Goal: Contribute content: Contribute content

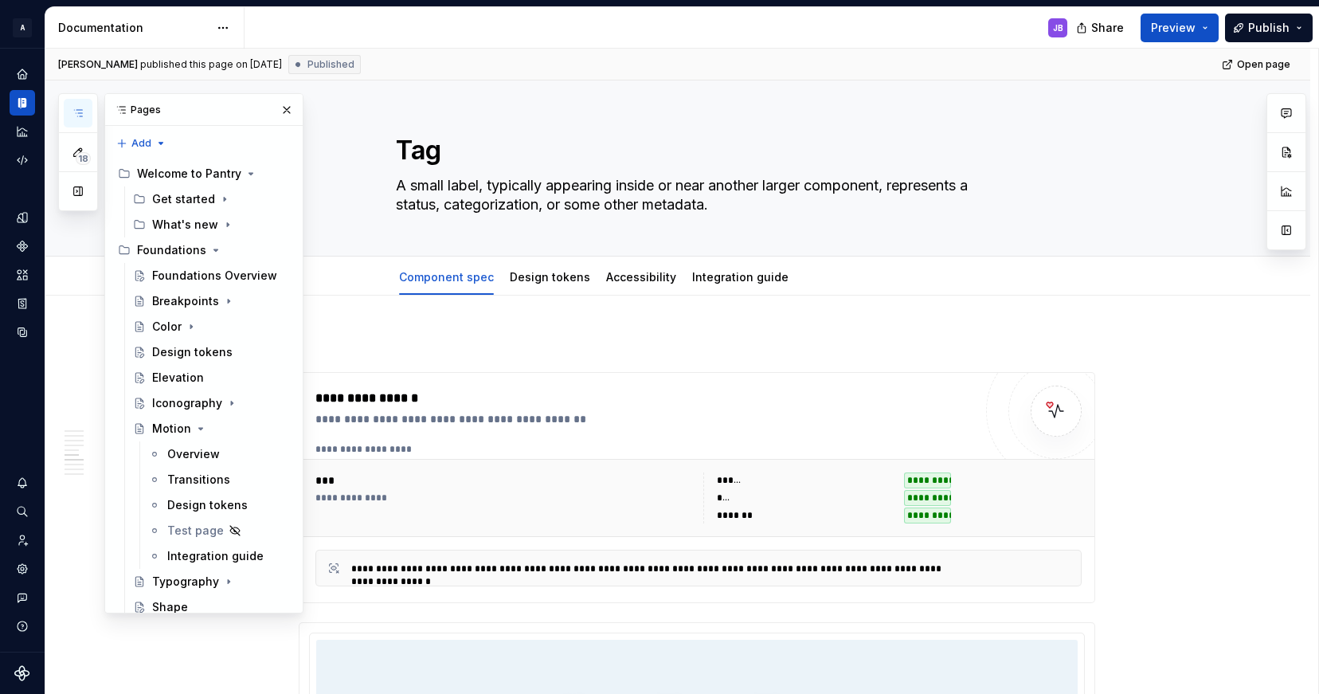
scroll to position [3153, 0]
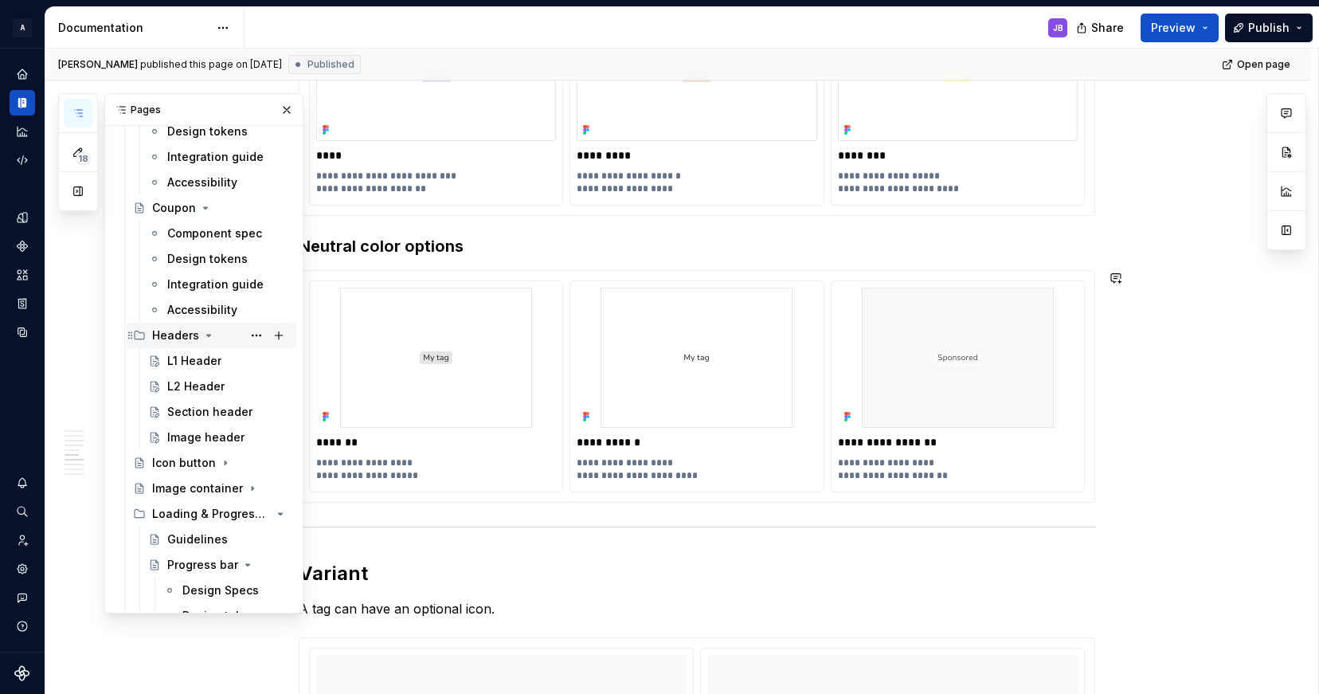
click at [184, 332] on div "Headers" at bounding box center [175, 335] width 47 height 16
click at [201, 359] on div "L1 Header" at bounding box center [194, 361] width 54 height 16
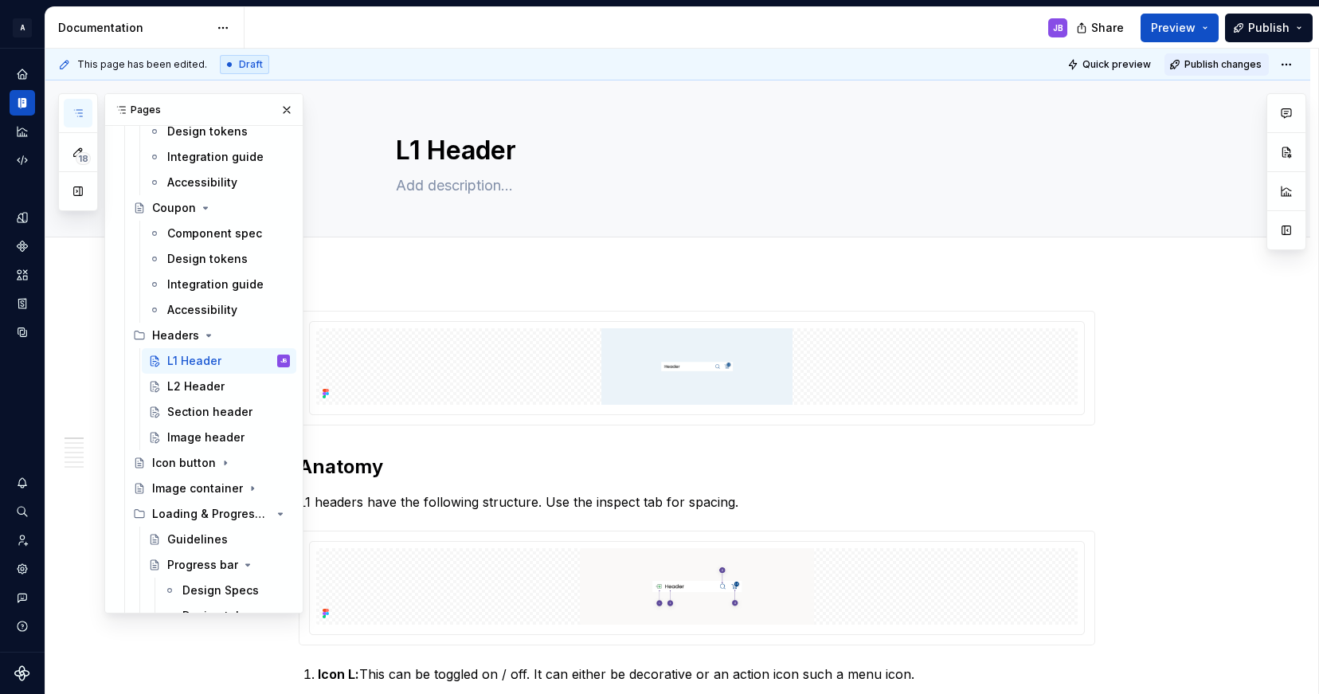
click at [1212, 61] on span "Publish changes" at bounding box center [1222, 64] width 77 height 13
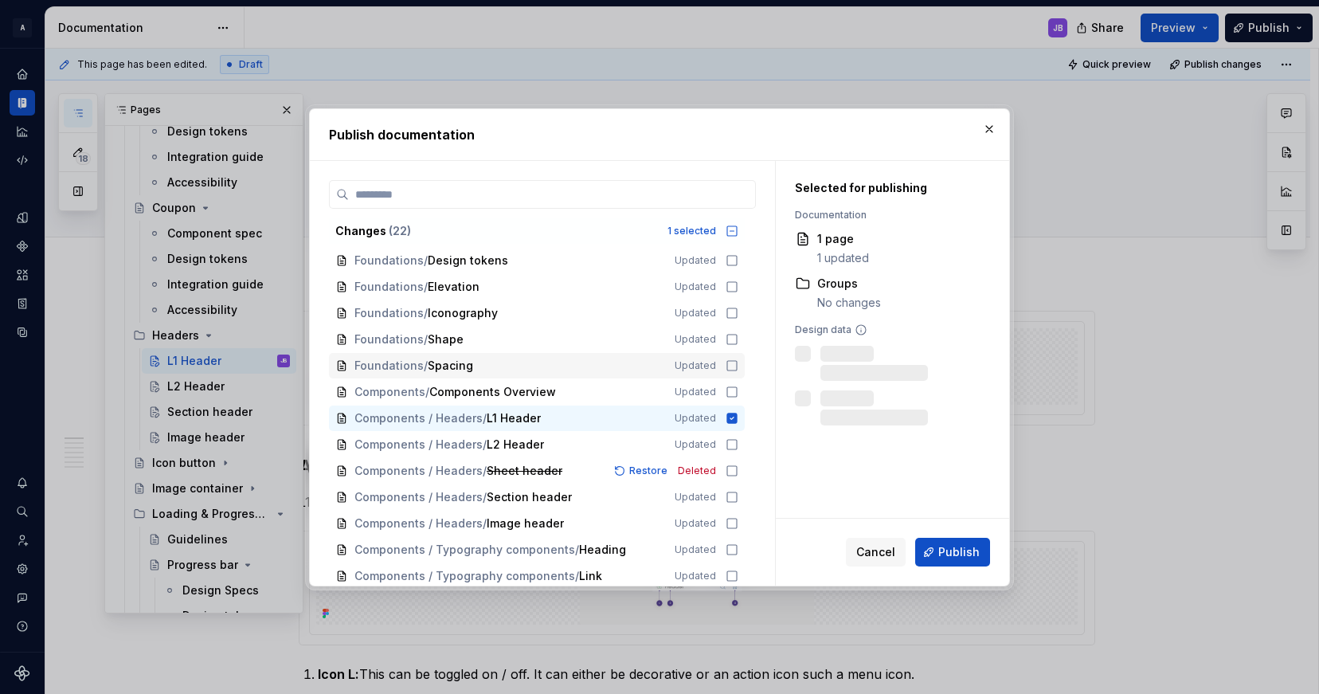
scroll to position [134, 0]
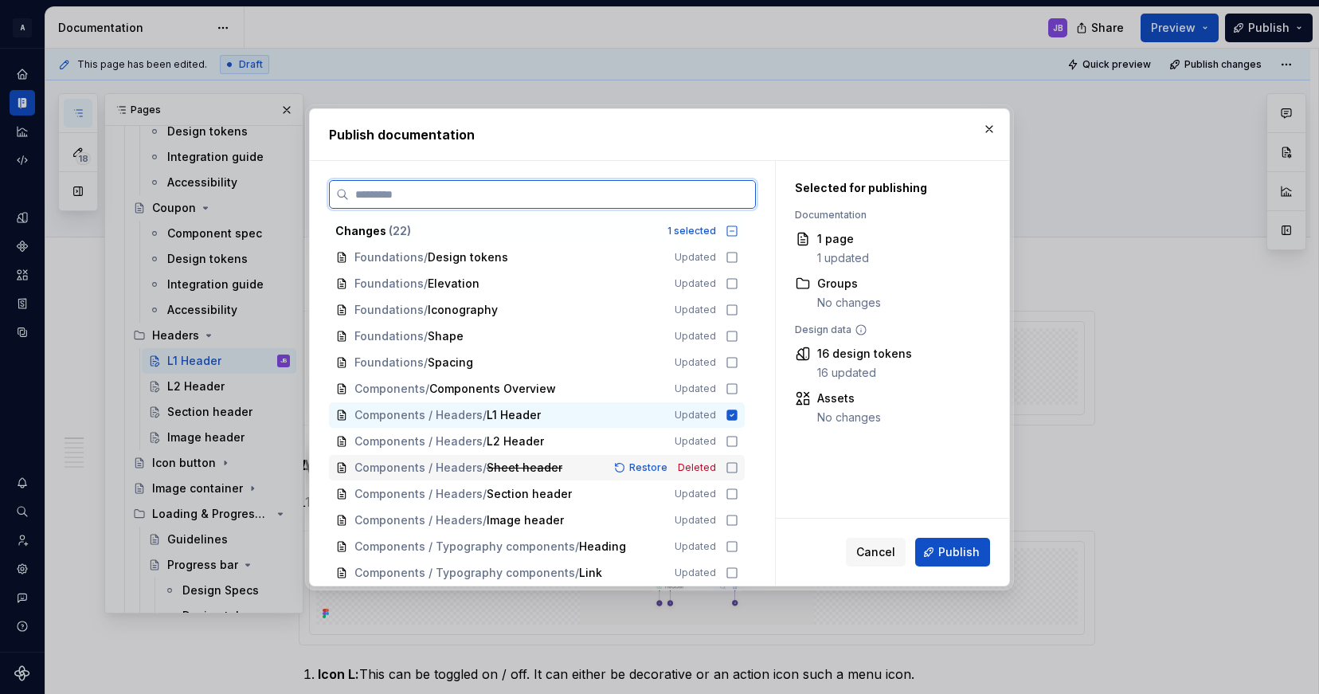
click at [730, 466] on icon at bounding box center [732, 467] width 13 height 13
click at [732, 436] on icon at bounding box center [732, 441] width 13 height 13
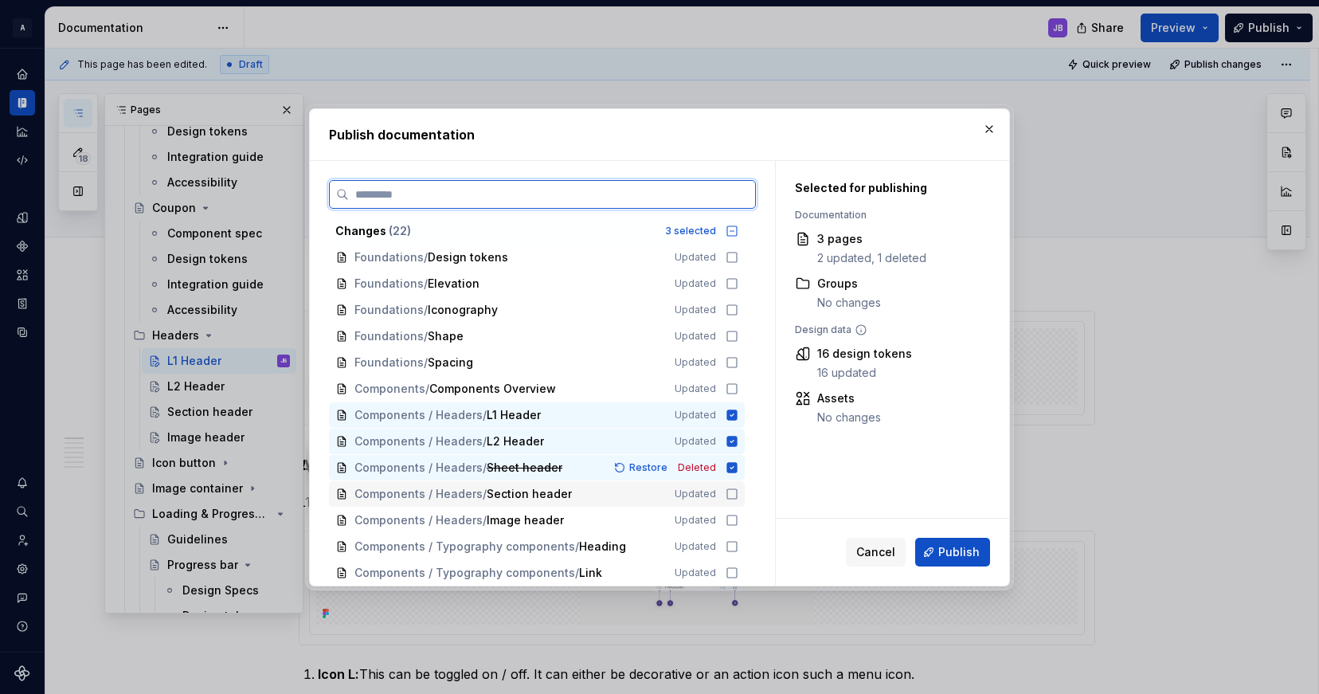
click at [731, 489] on icon at bounding box center [732, 493] width 13 height 13
click at [731, 523] on icon at bounding box center [732, 520] width 13 height 13
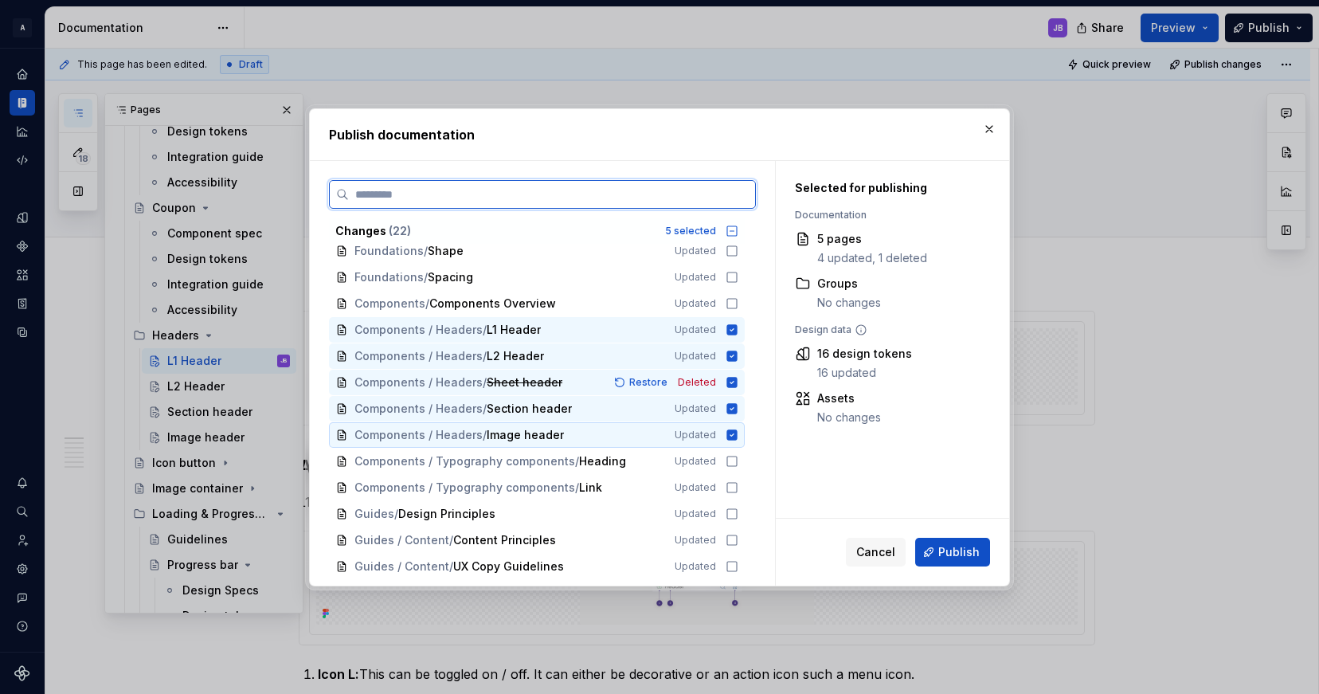
scroll to position [224, 0]
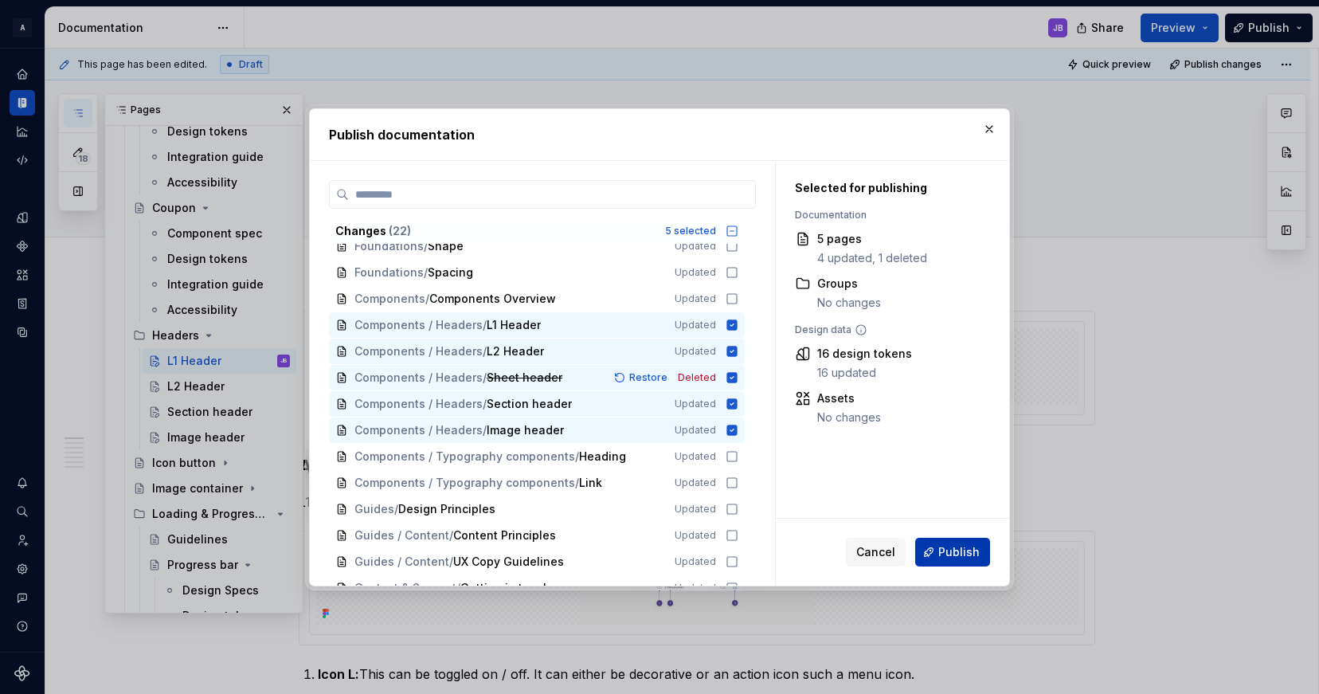
click at [957, 549] on span "Publish" at bounding box center [958, 552] width 41 height 16
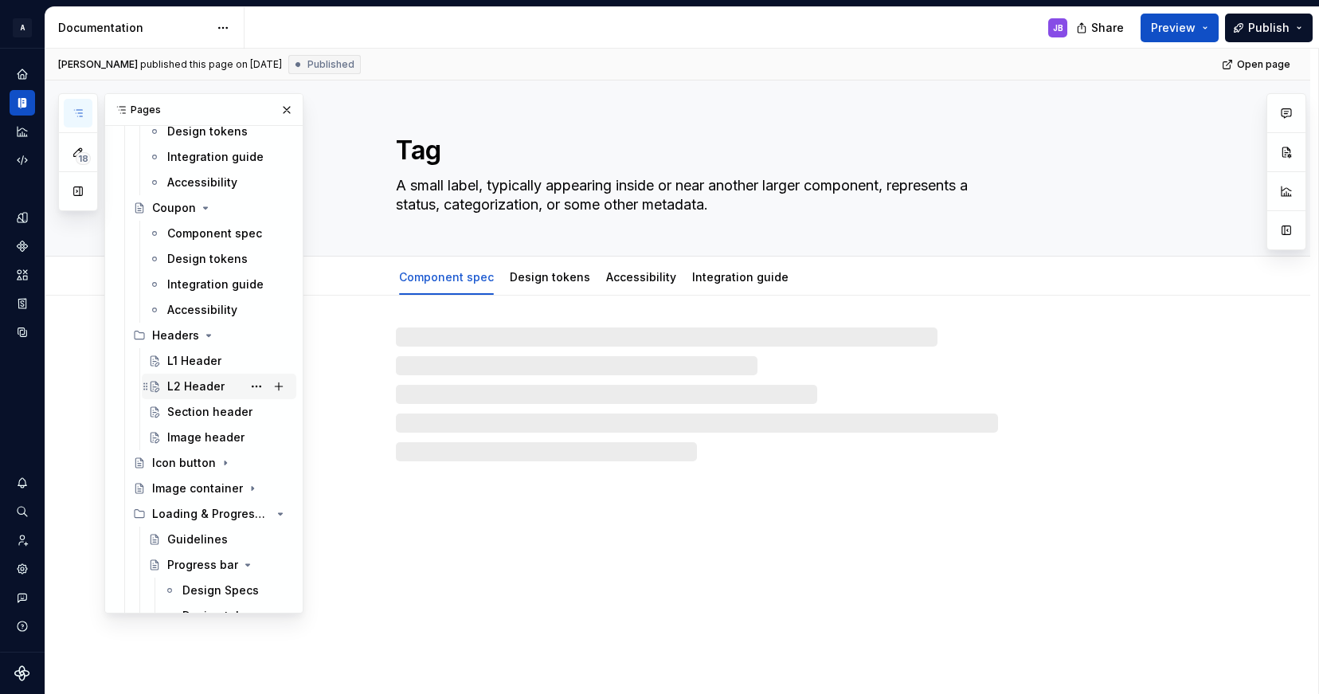
click at [196, 387] on div "L2 Header" at bounding box center [195, 386] width 57 height 16
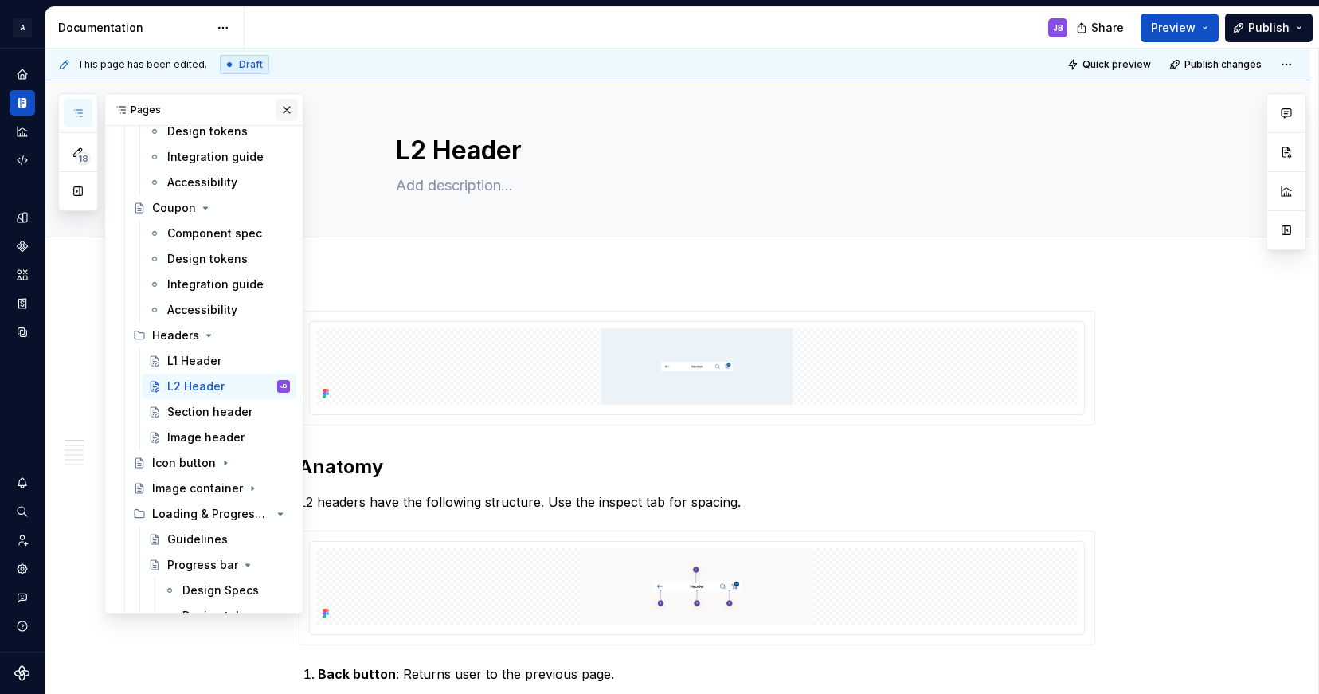
click at [277, 110] on button "button" at bounding box center [287, 110] width 22 height 22
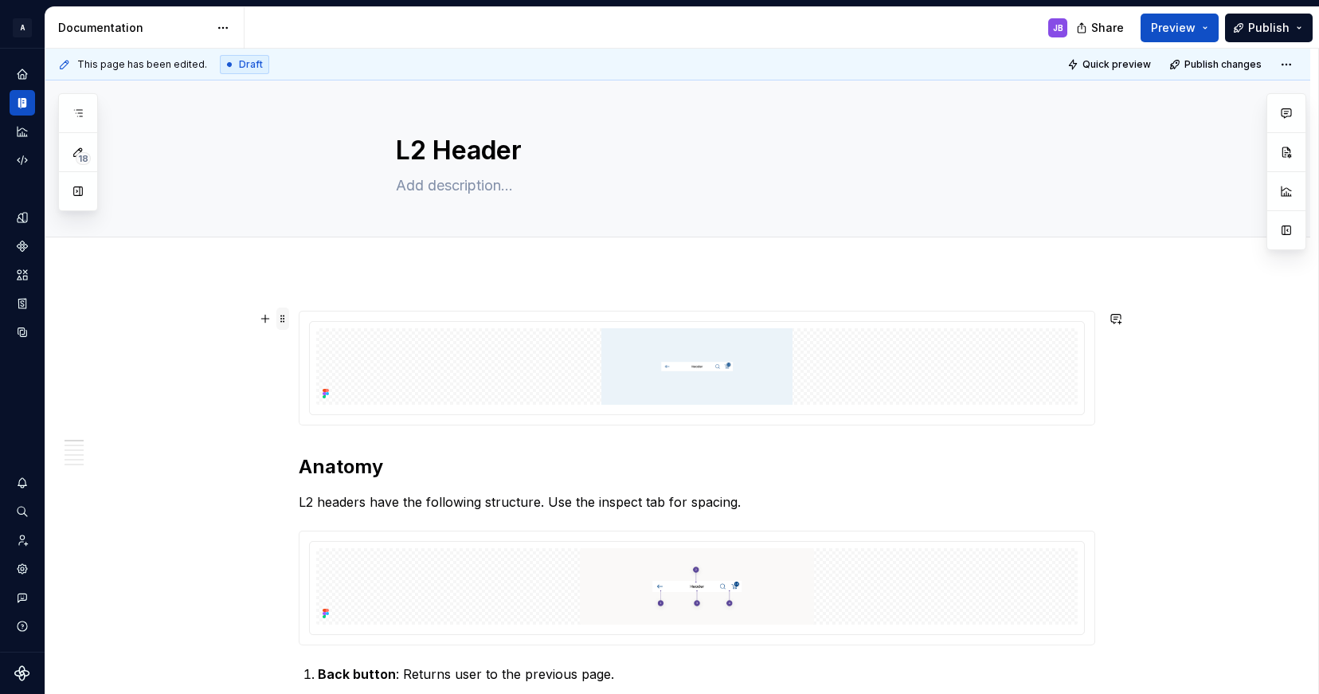
click at [285, 322] on span at bounding box center [282, 318] width 13 height 22
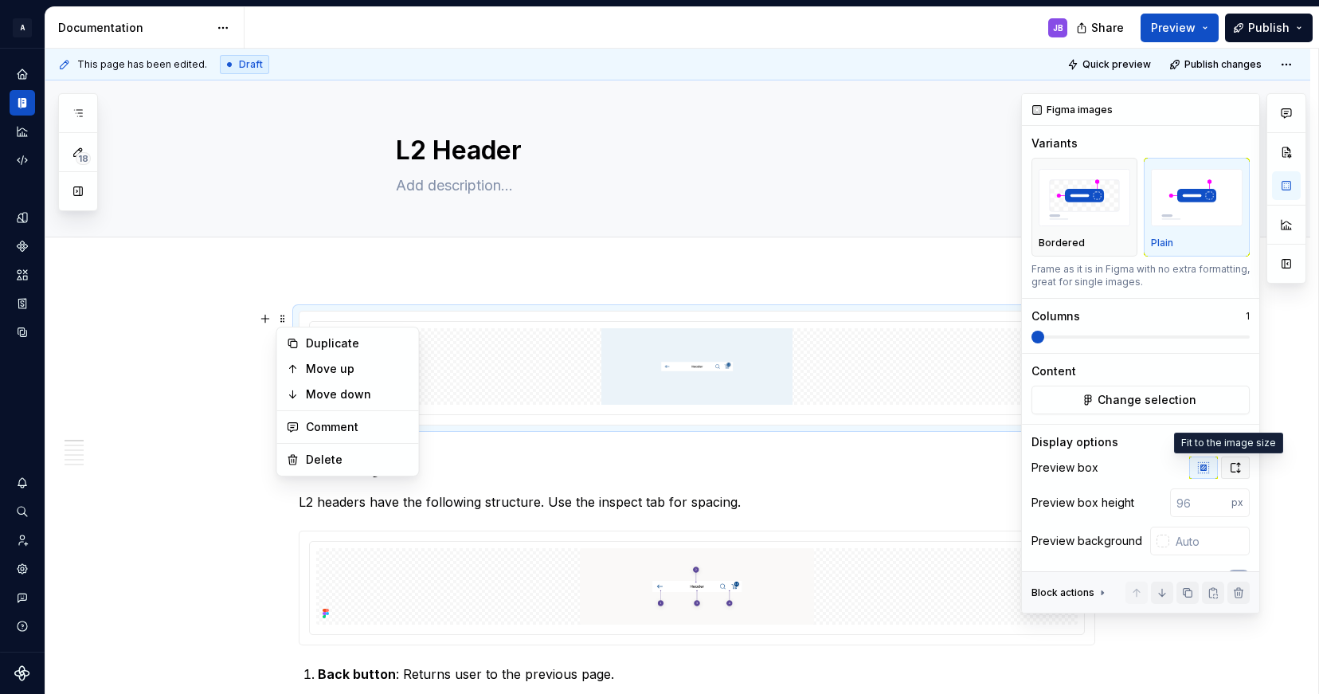
click at [1231, 463] on icon "button" at bounding box center [1235, 468] width 9 height 10
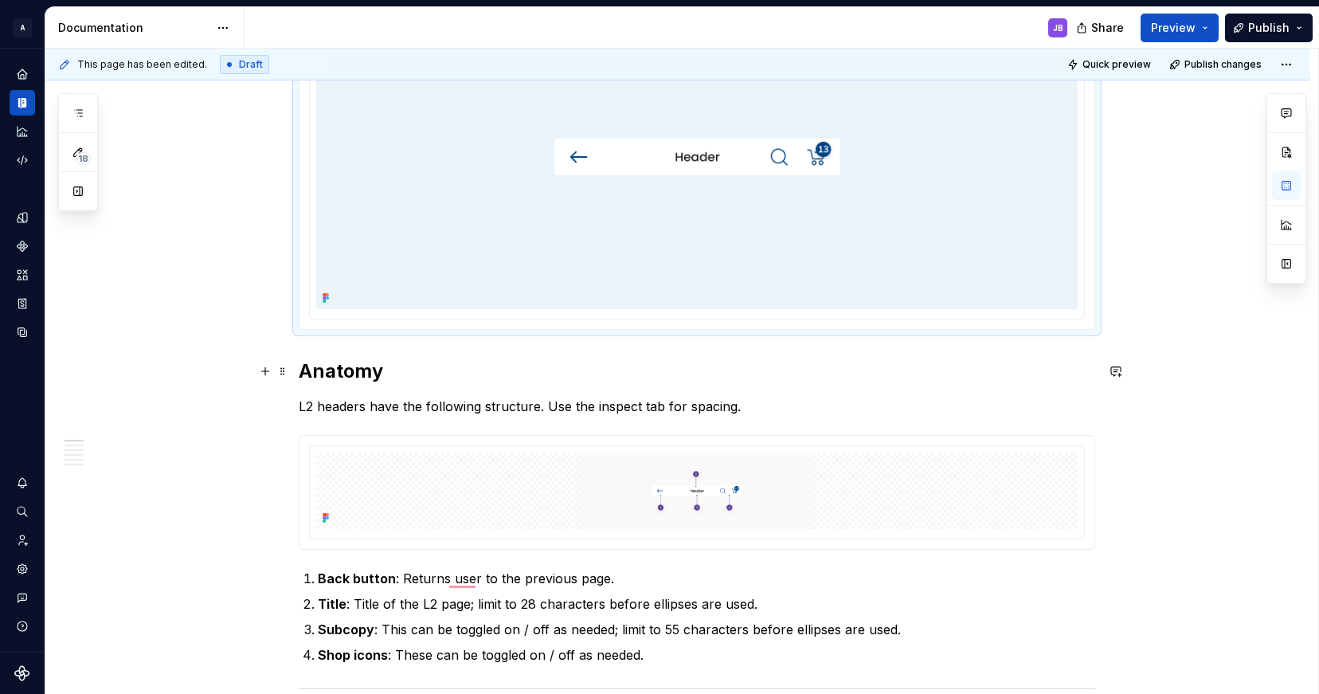
scroll to position [436, 0]
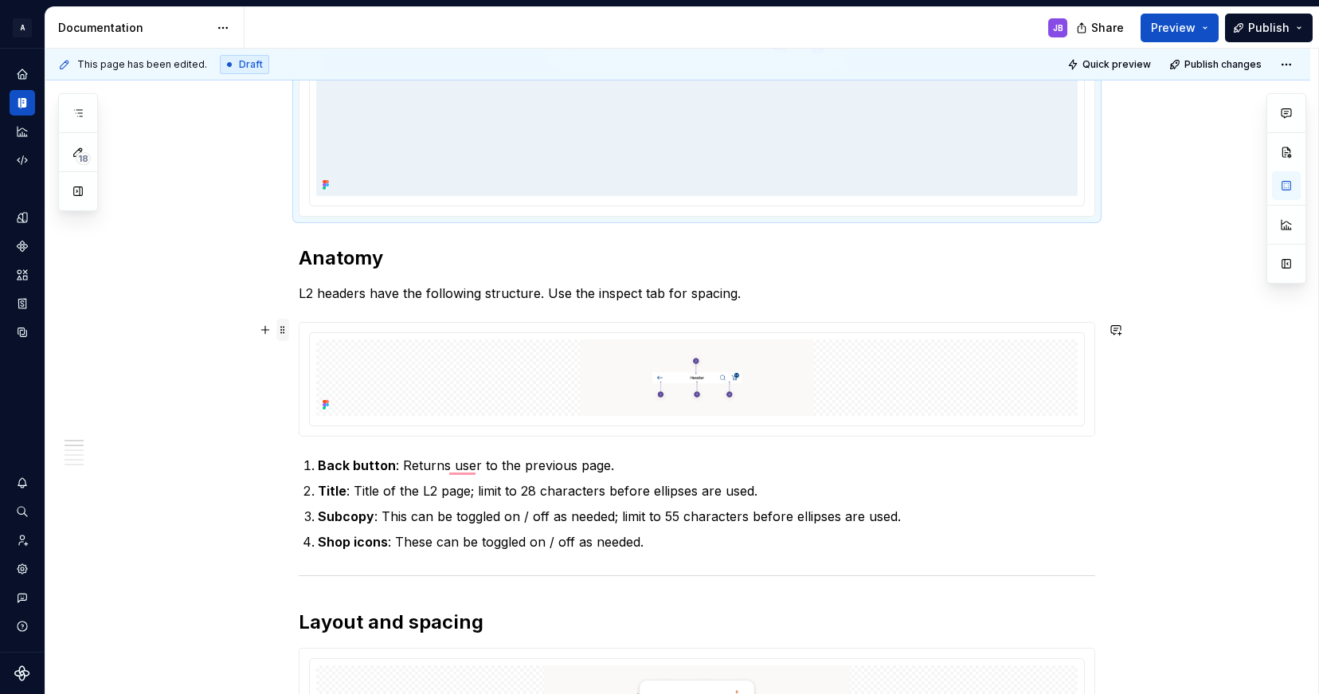
click at [283, 331] on span at bounding box center [282, 330] width 13 height 22
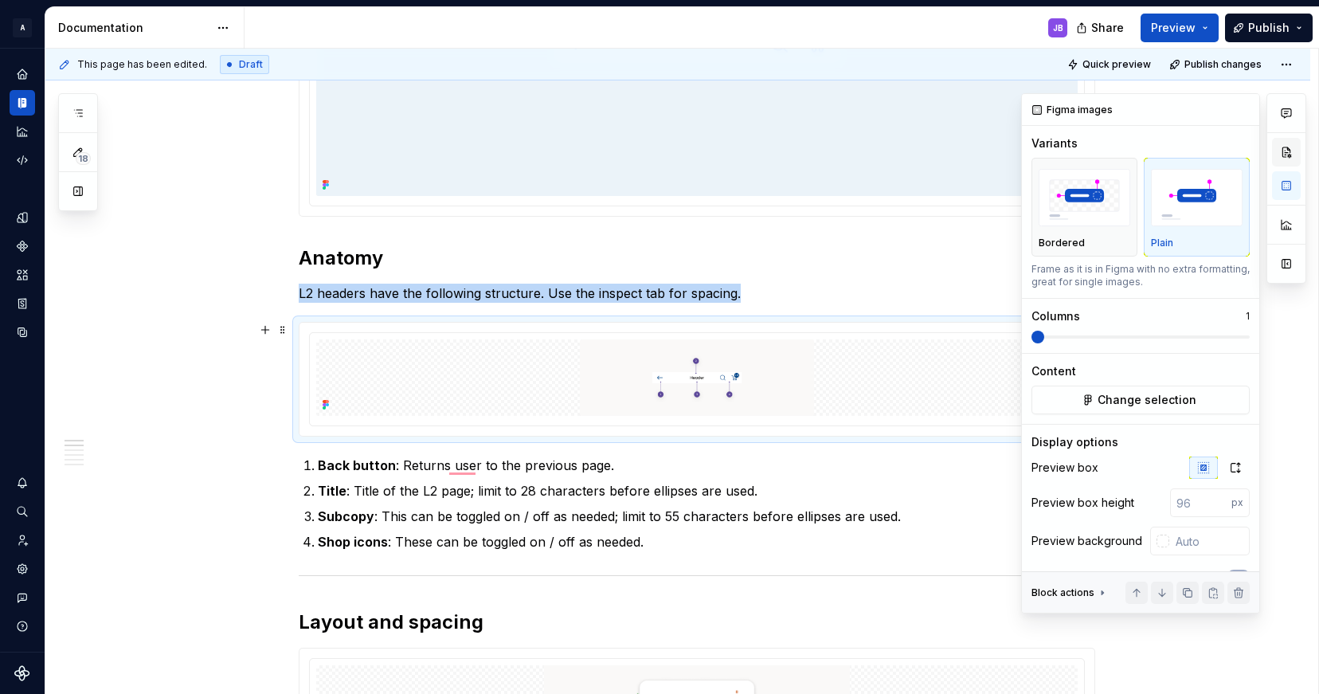
click at [1291, 153] on button "button" at bounding box center [1286, 152] width 29 height 29
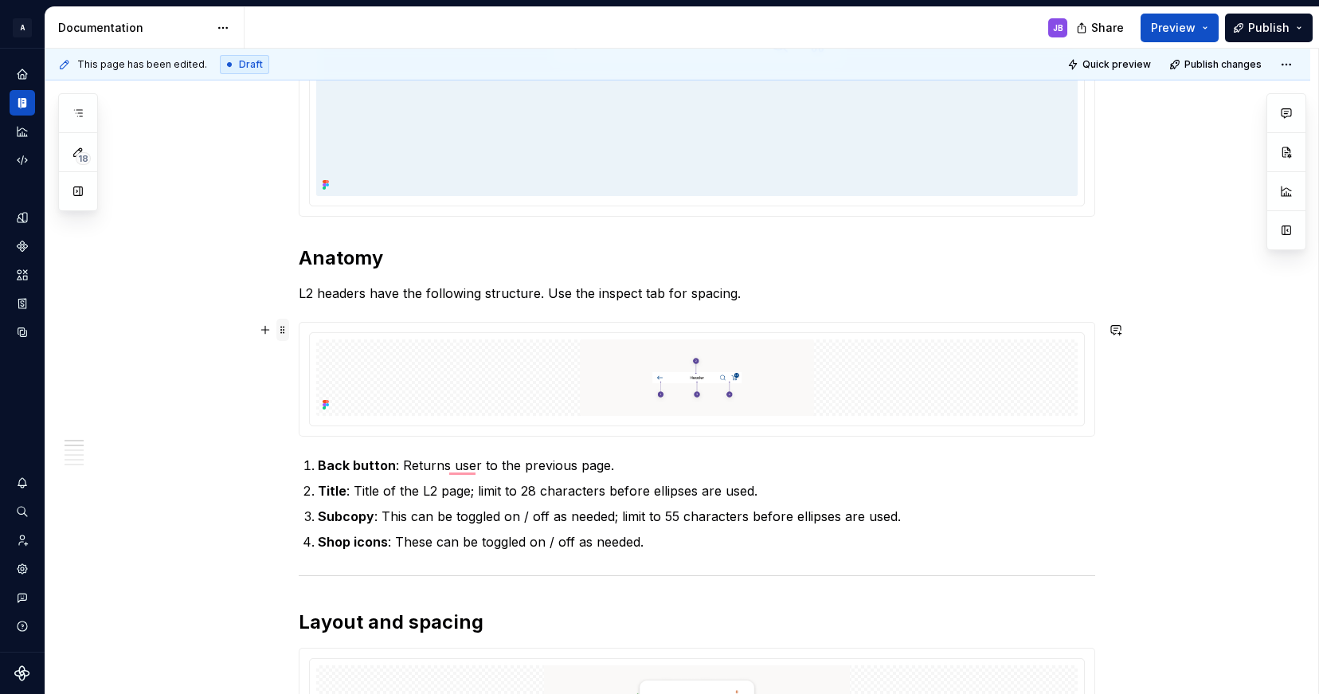
click at [283, 331] on span at bounding box center [282, 330] width 13 height 22
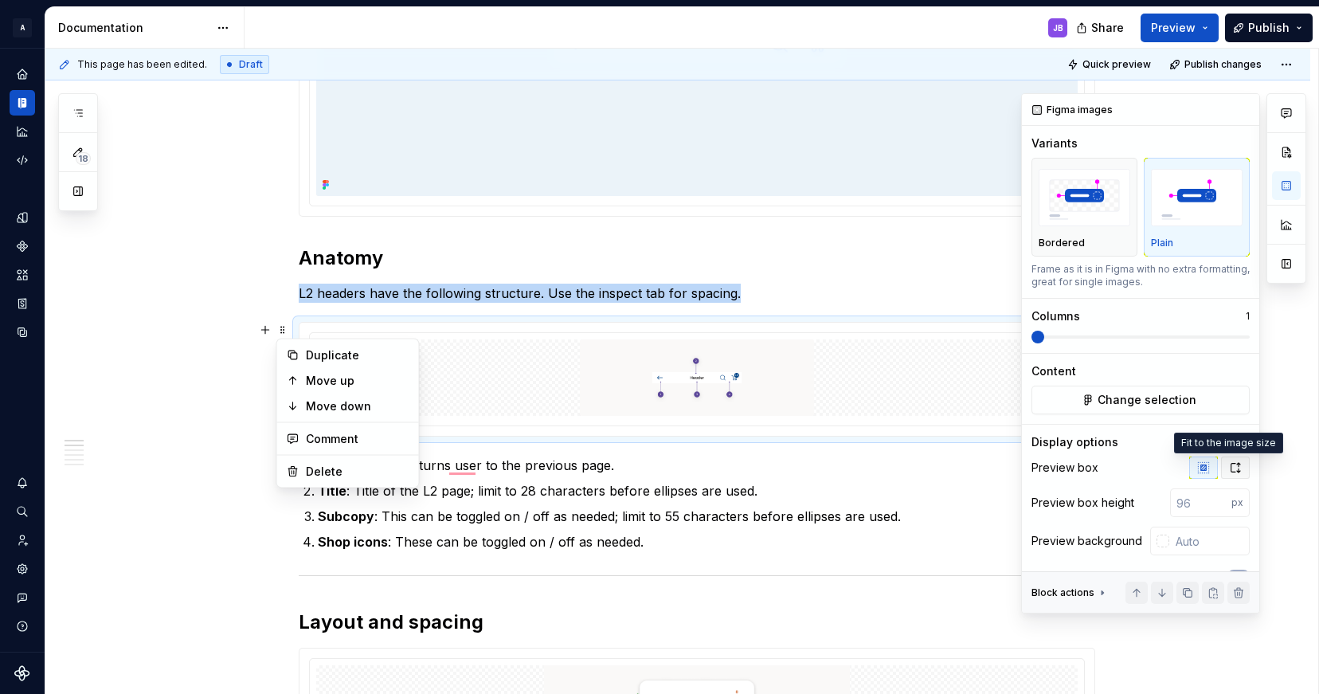
click at [1229, 467] on icon "button" at bounding box center [1235, 467] width 13 height 13
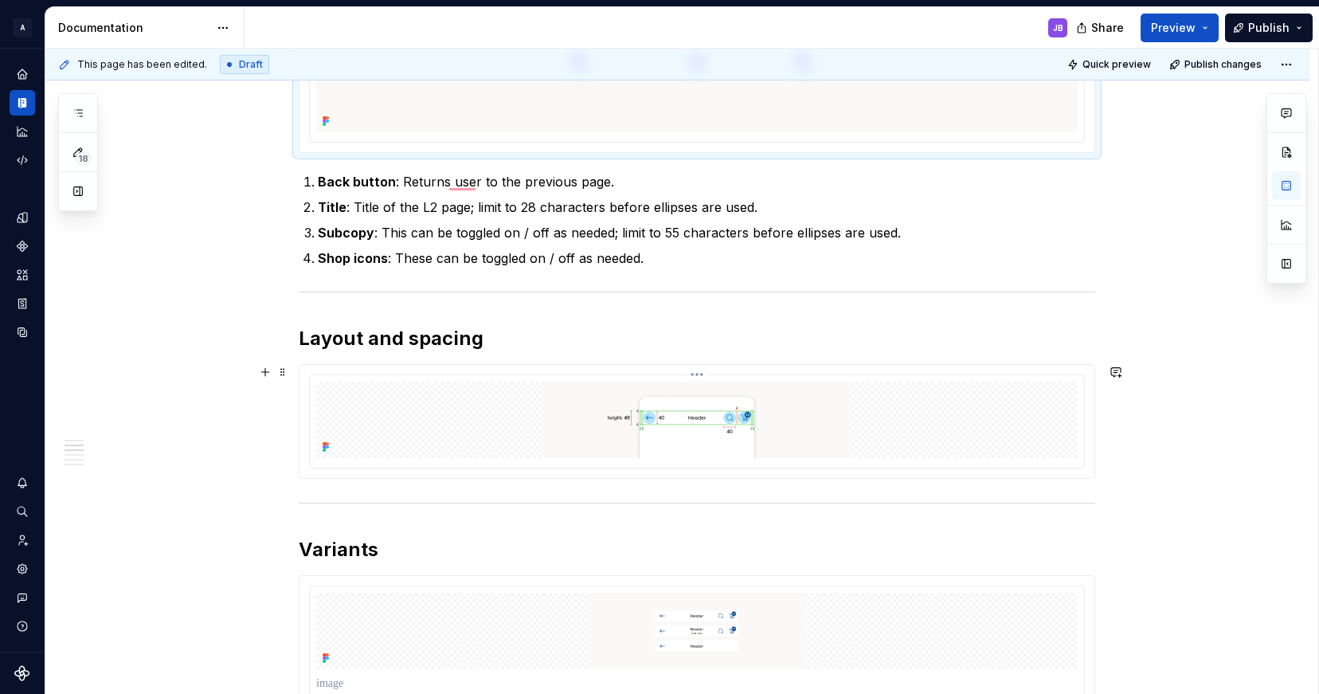
scroll to position [0, 0]
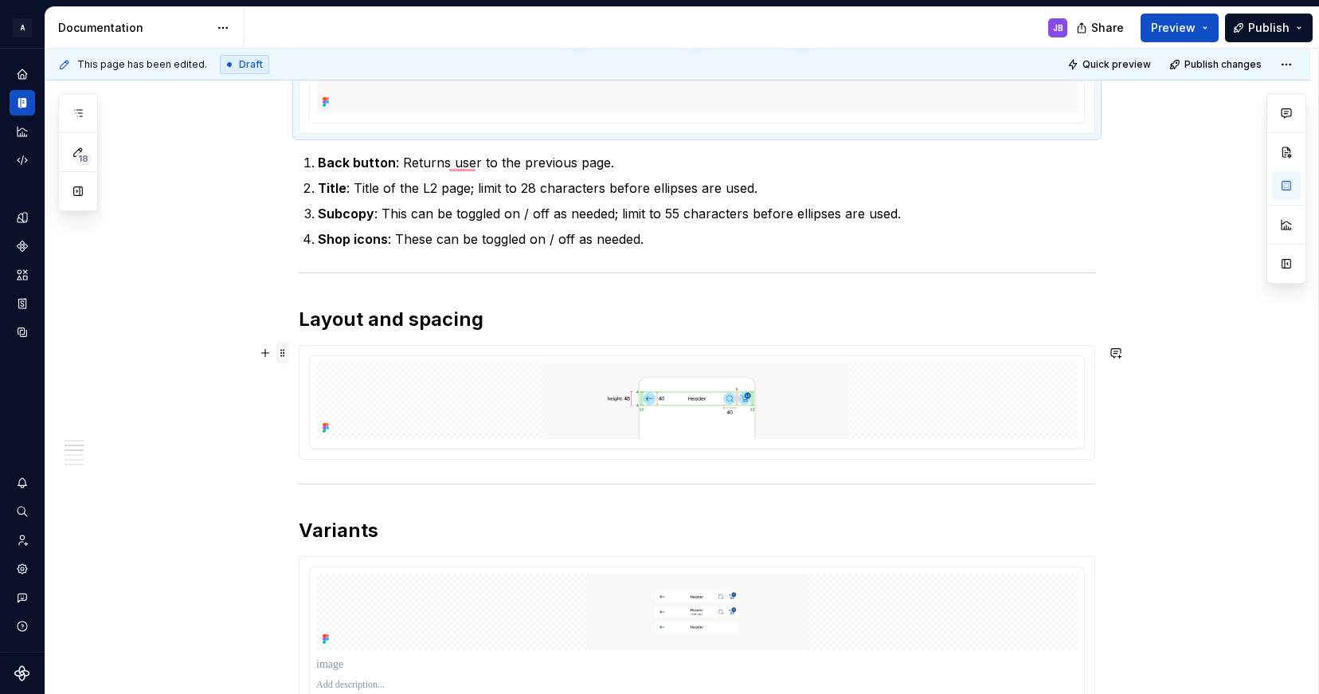
click at [284, 356] on span at bounding box center [282, 353] width 13 height 22
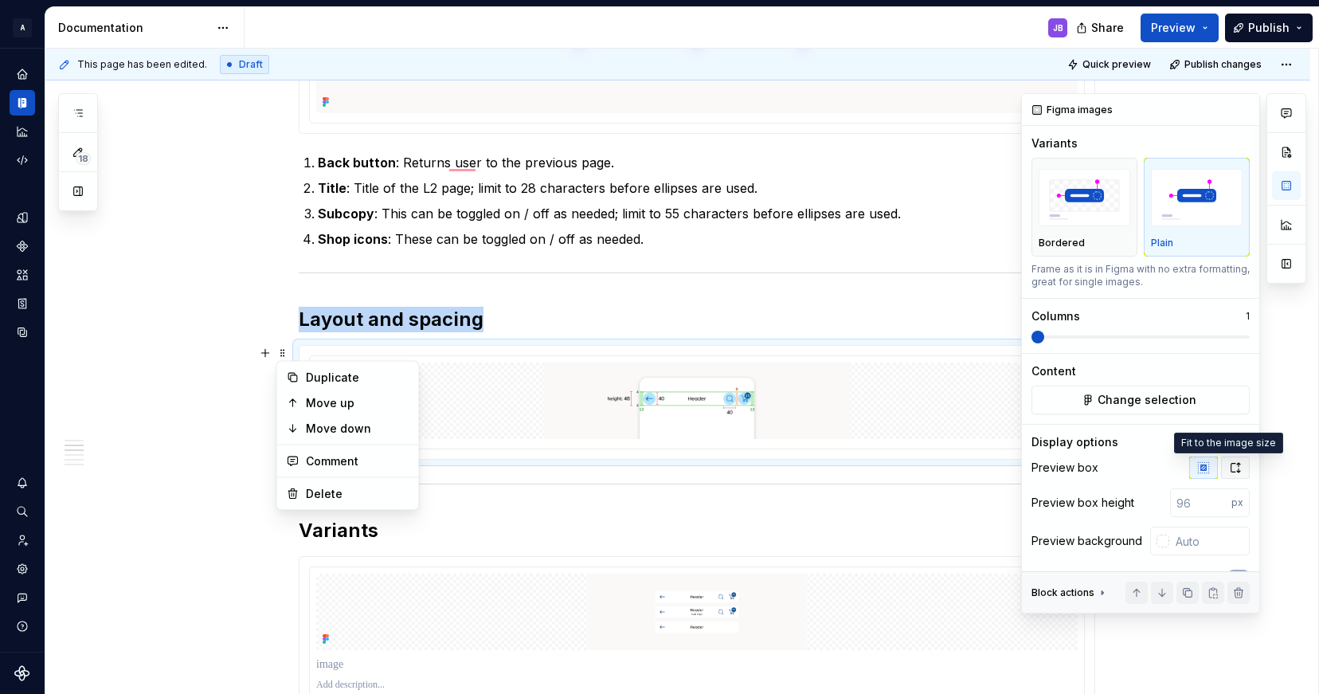
click at [1231, 468] on icon "button" at bounding box center [1235, 467] width 13 height 13
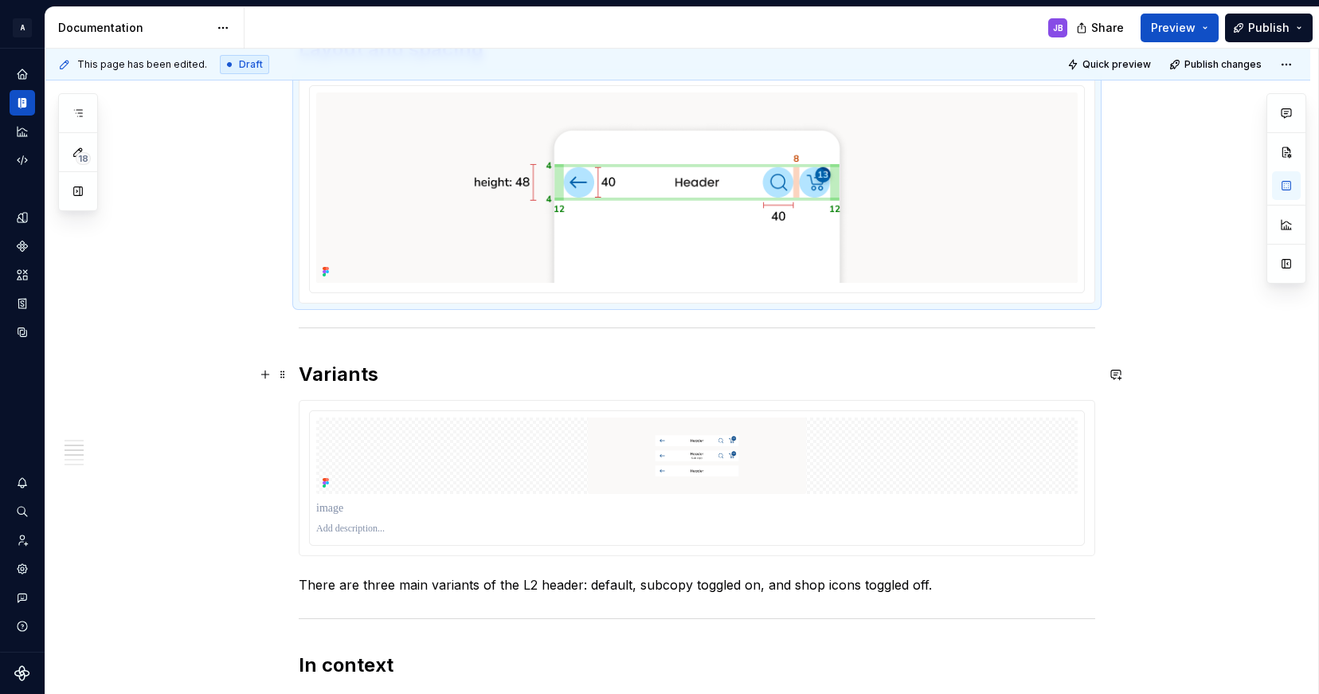
scroll to position [1296, 0]
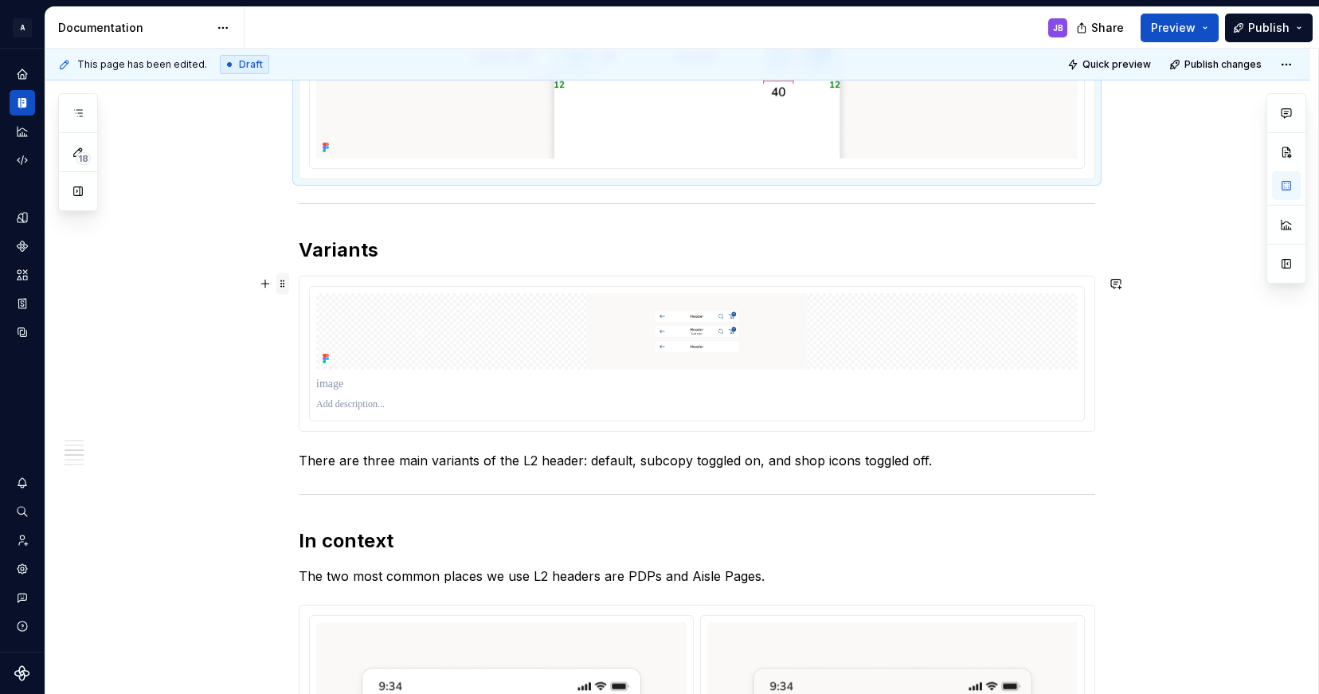
click at [287, 284] on span at bounding box center [282, 283] width 13 height 22
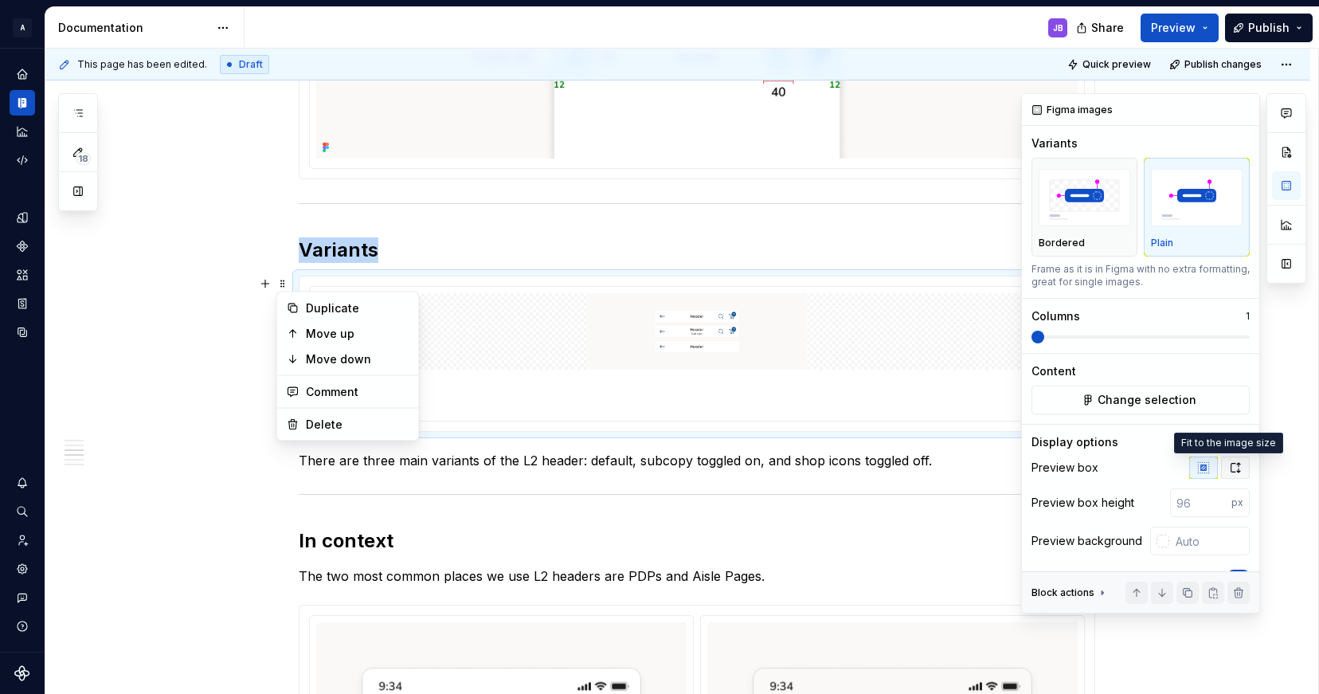
click at [1229, 470] on icon "button" at bounding box center [1235, 467] width 13 height 13
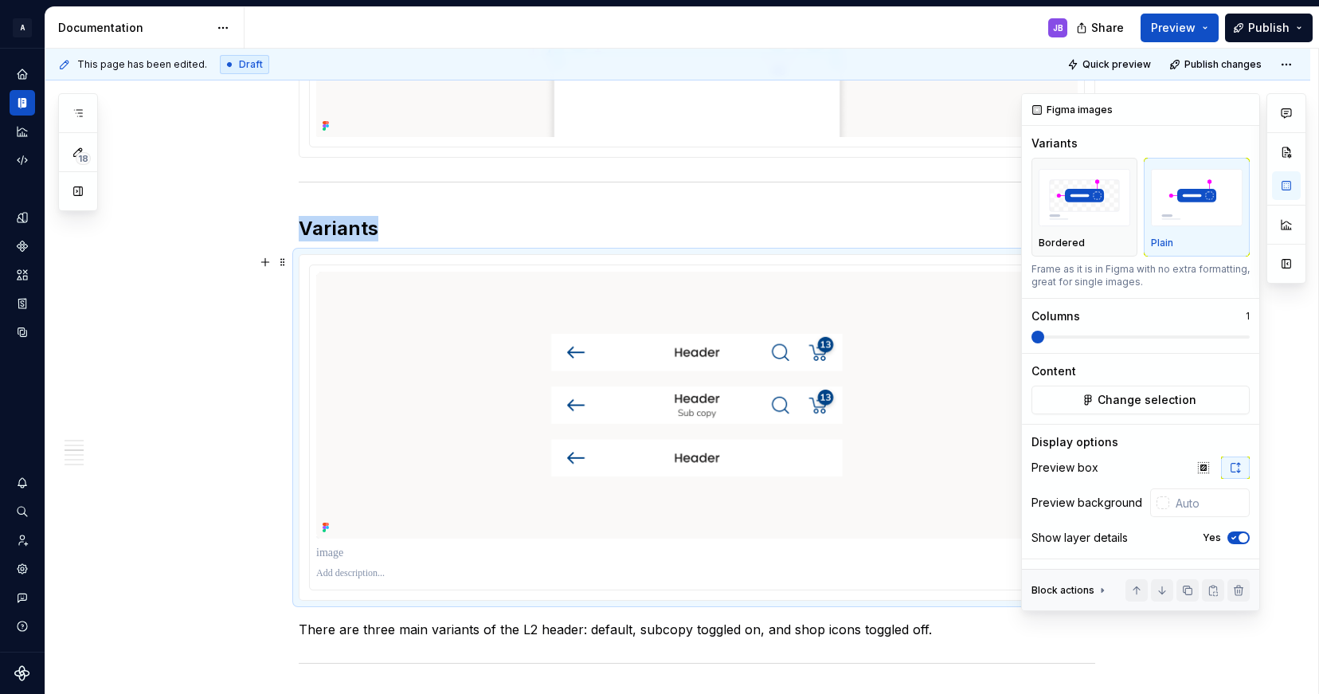
click at [1232, 538] on icon "button" at bounding box center [1234, 538] width 4 height 2
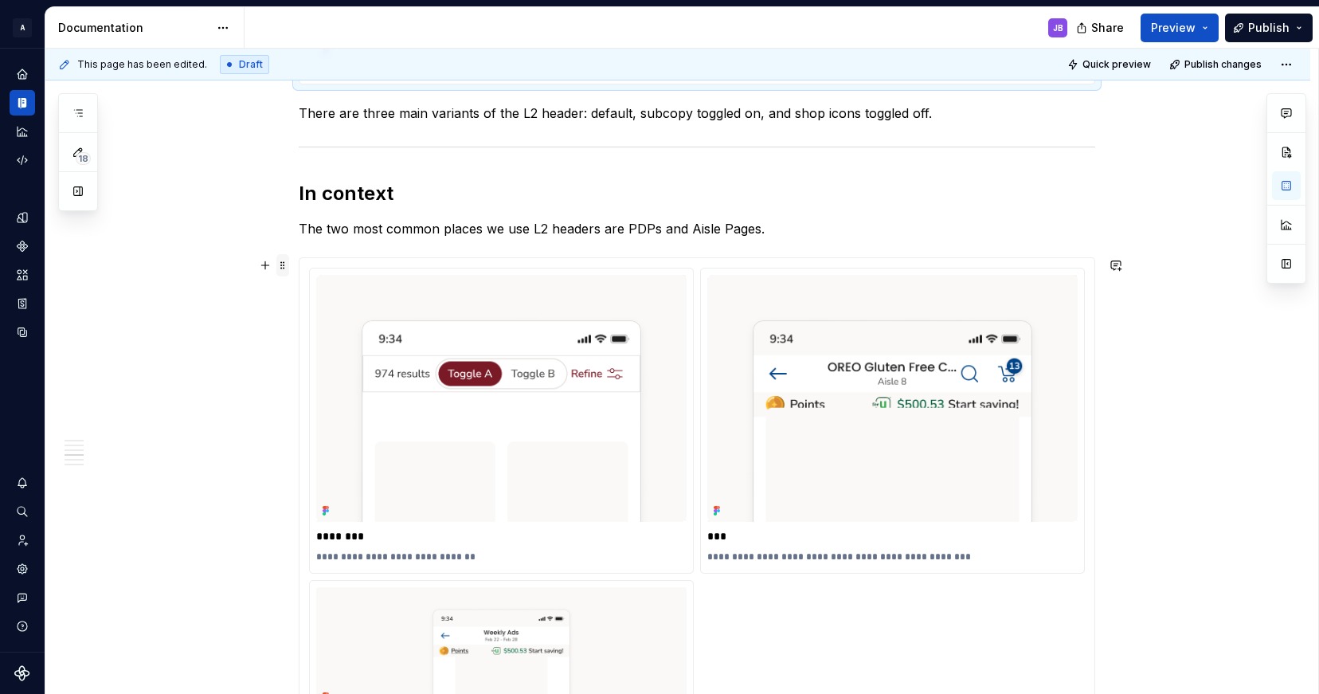
click at [284, 263] on span at bounding box center [282, 265] width 13 height 22
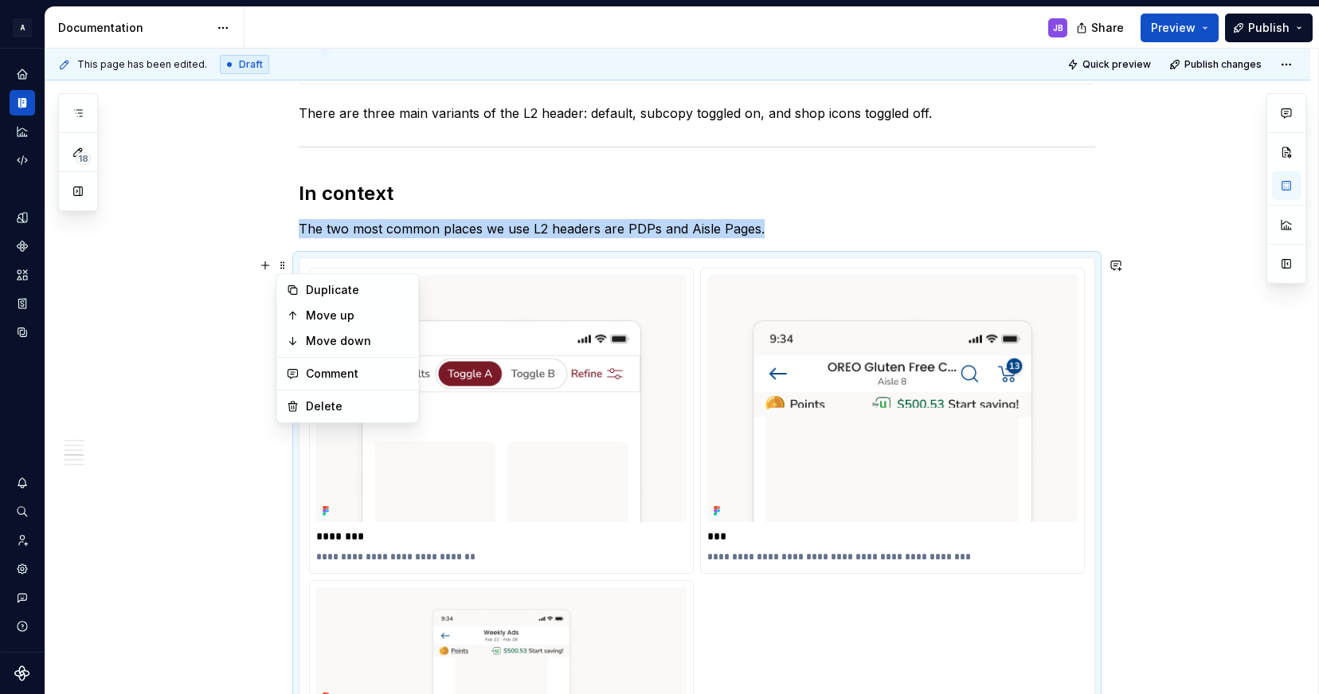
click at [270, 236] on div "**********" at bounding box center [677, 150] width 1265 height 3360
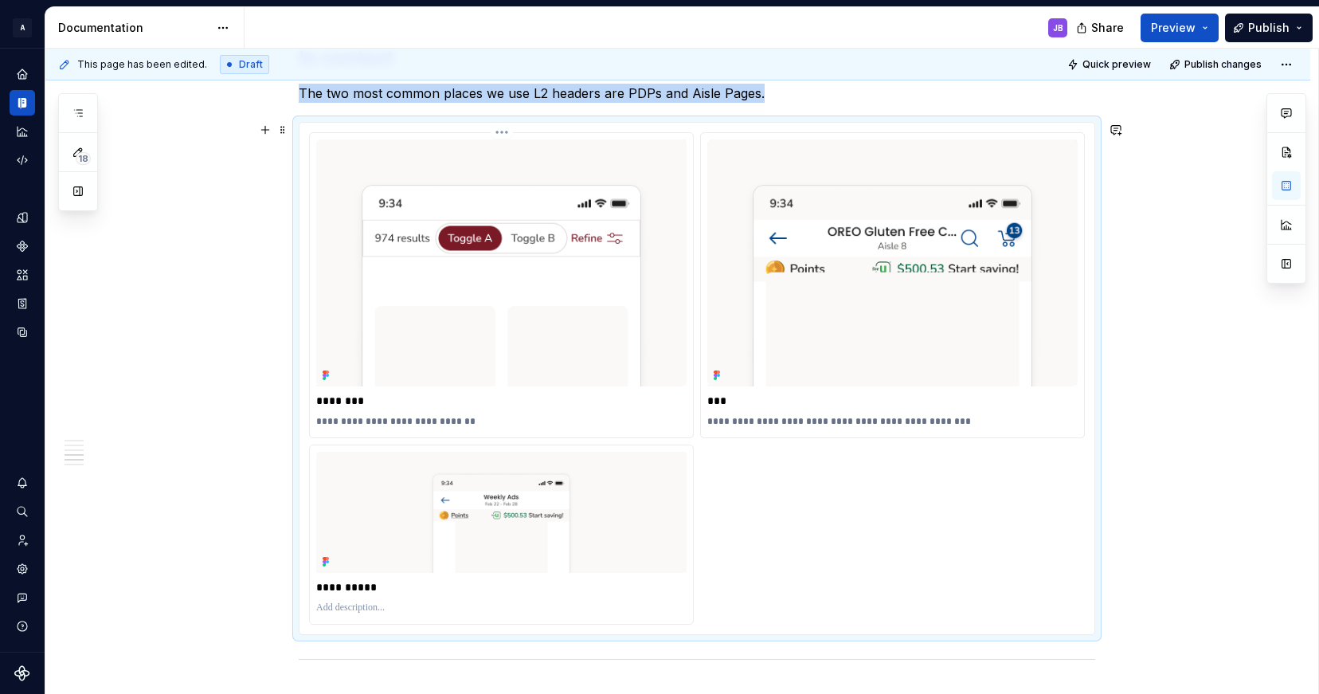
scroll to position [1938, 0]
click at [281, 131] on span at bounding box center [282, 130] width 13 height 22
click at [1167, 250] on div "**********" at bounding box center [677, 15] width 1265 height 3360
click at [1156, 620] on div "**********" at bounding box center [677, 15] width 1265 height 3360
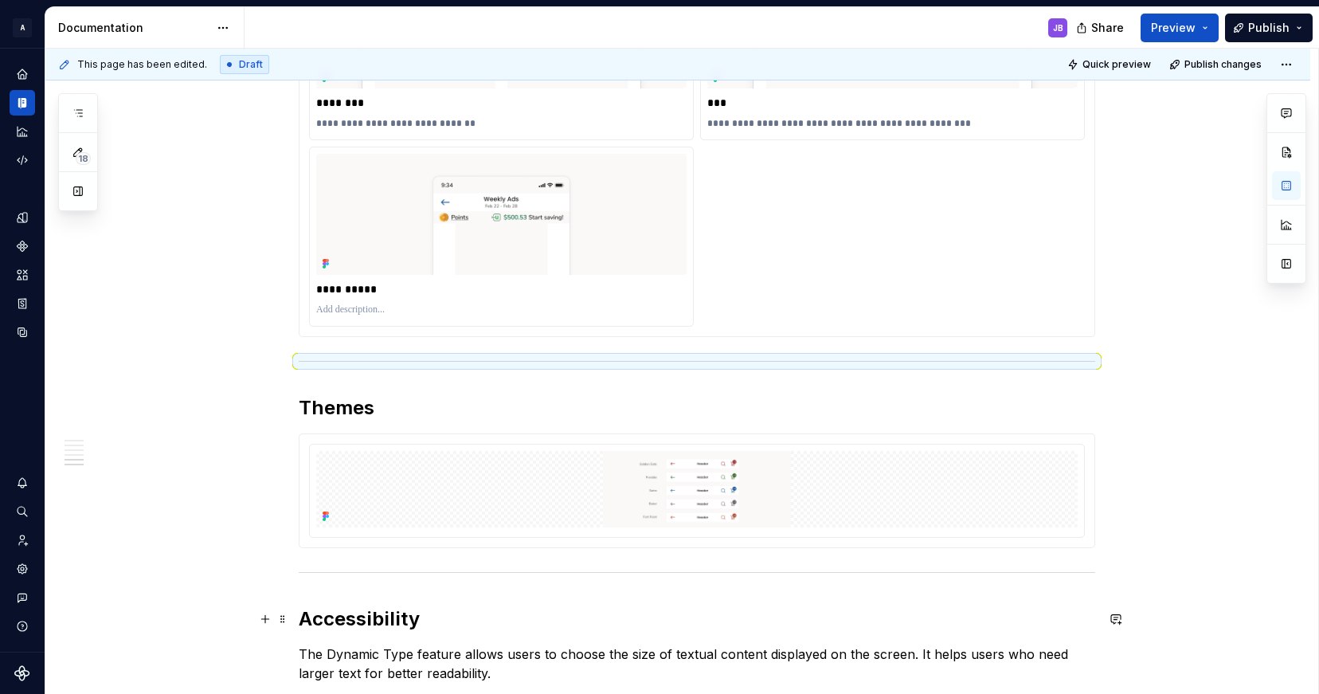
scroll to position [2272, 0]
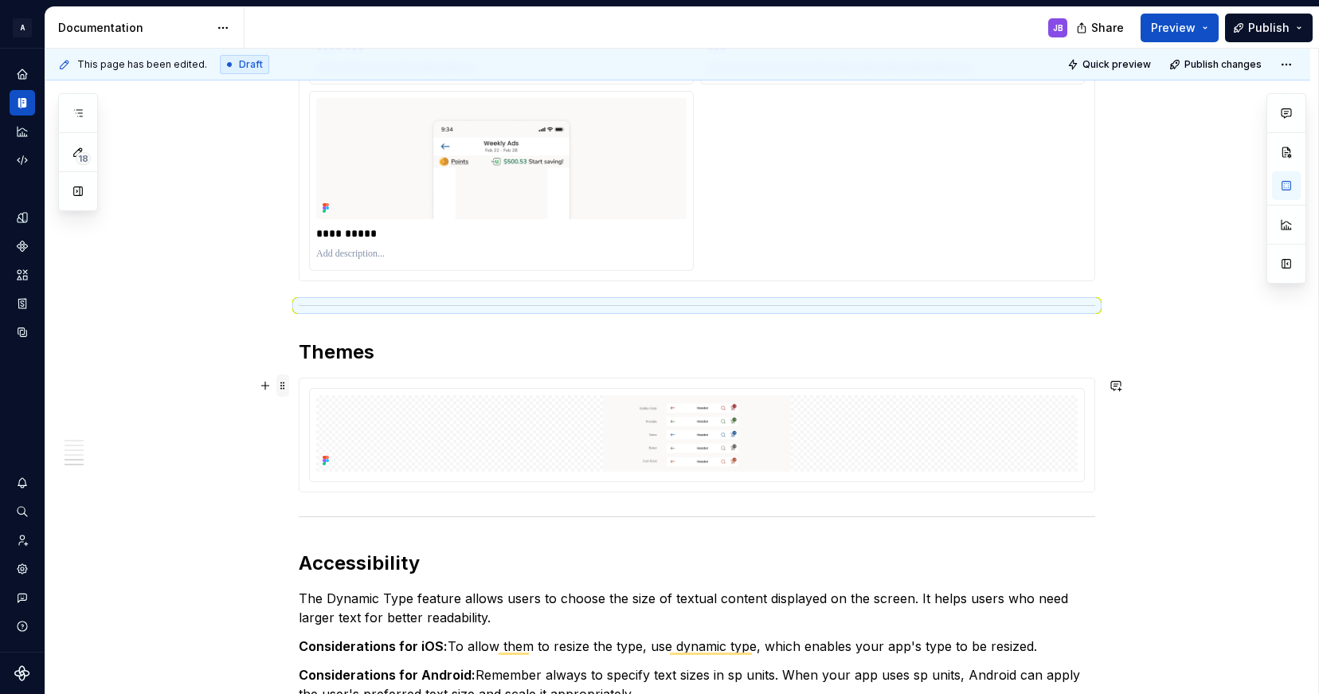
click at [285, 383] on span at bounding box center [282, 385] width 13 height 22
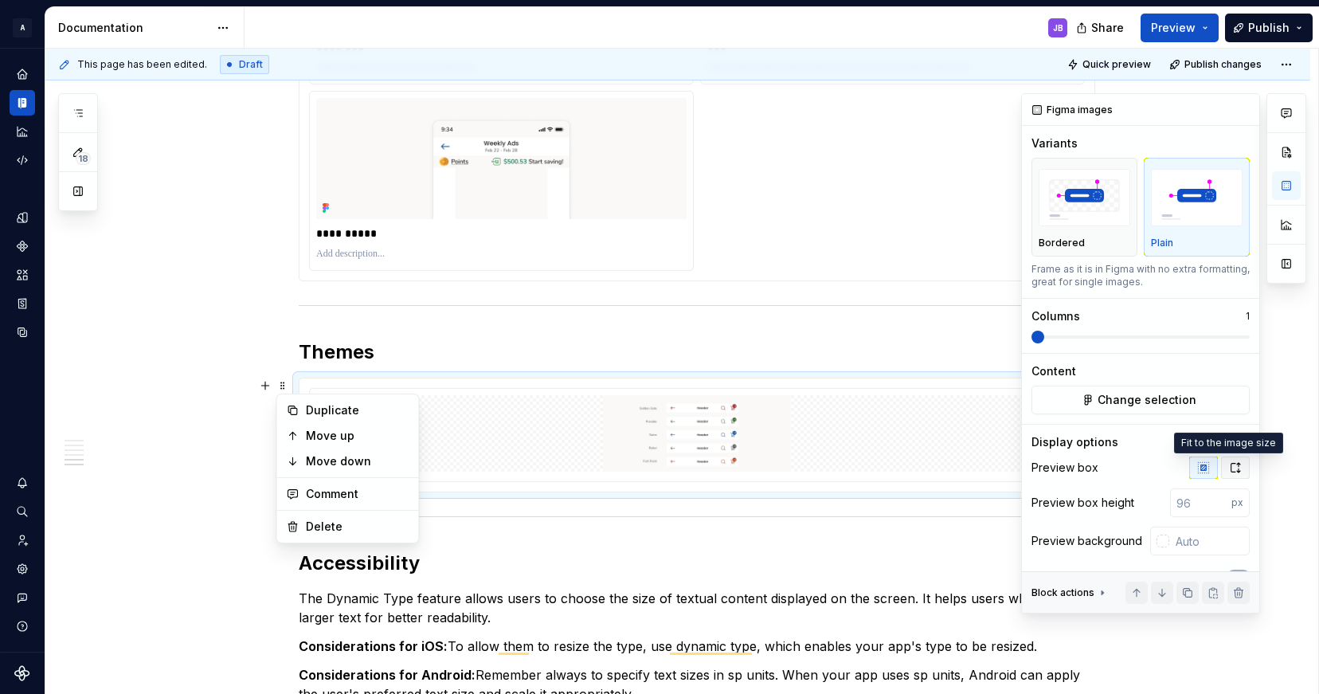
click at [1229, 470] on icon "button" at bounding box center [1235, 467] width 13 height 13
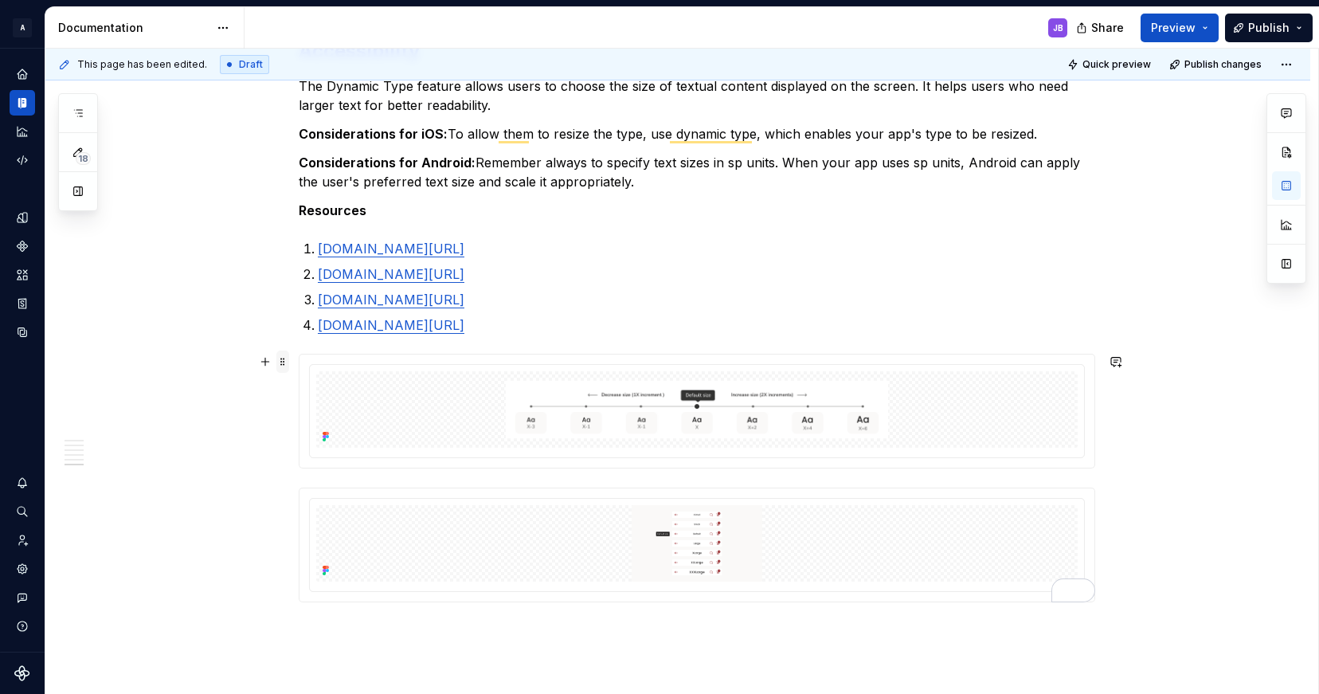
click at [284, 355] on span at bounding box center [282, 361] width 13 height 22
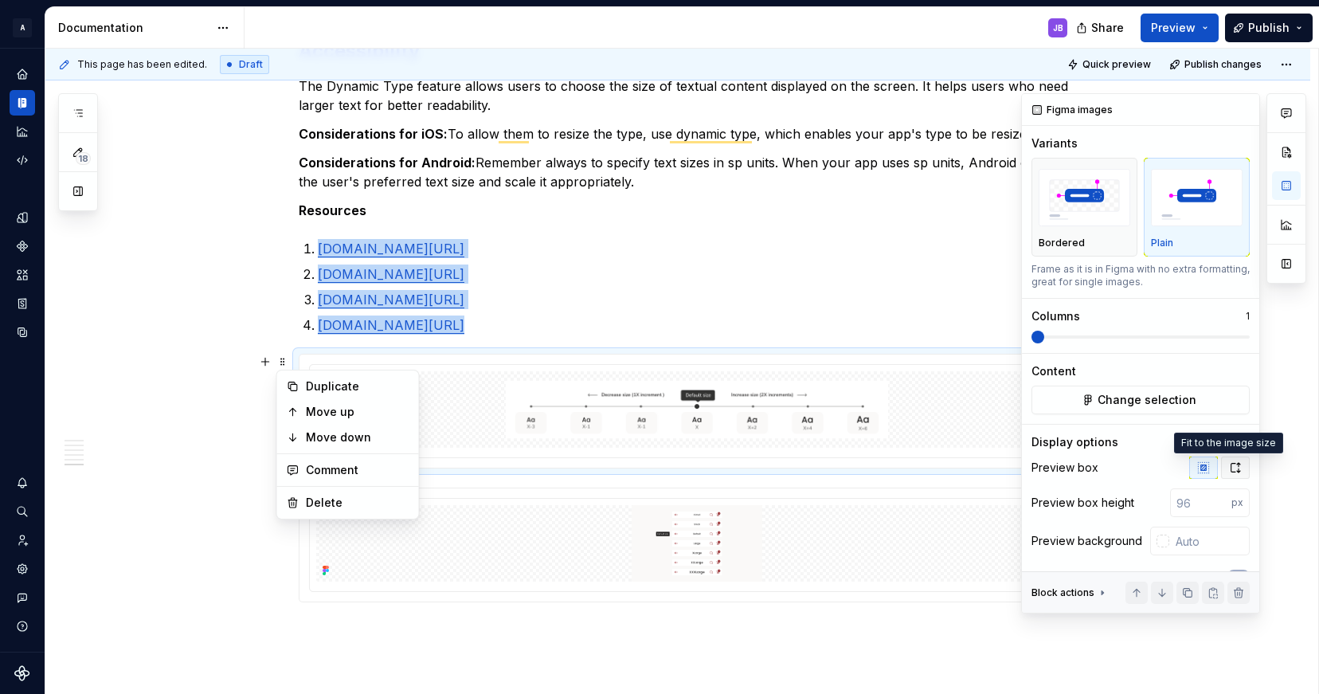
click at [1229, 471] on icon "button" at bounding box center [1235, 467] width 13 height 13
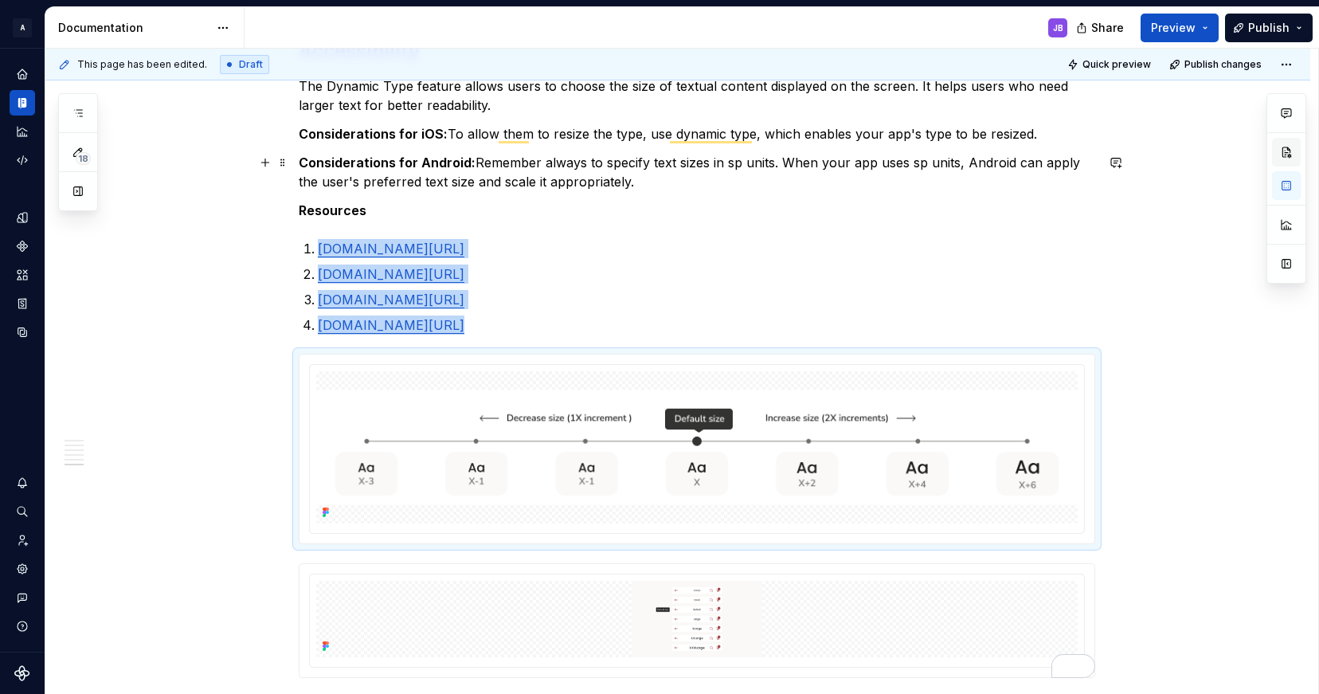
type textarea "*"
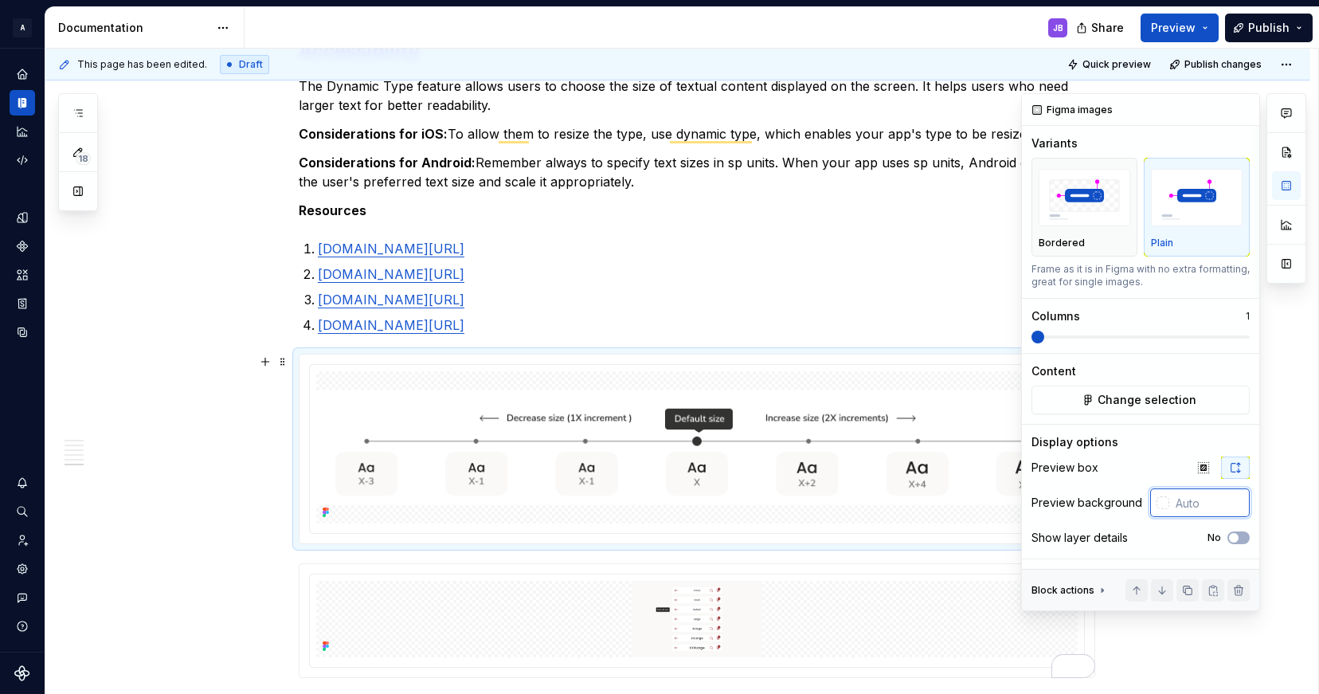
click at [1182, 505] on input "text" at bounding box center [1209, 502] width 80 height 29
click at [1164, 503] on div at bounding box center [1163, 502] width 13 height 13
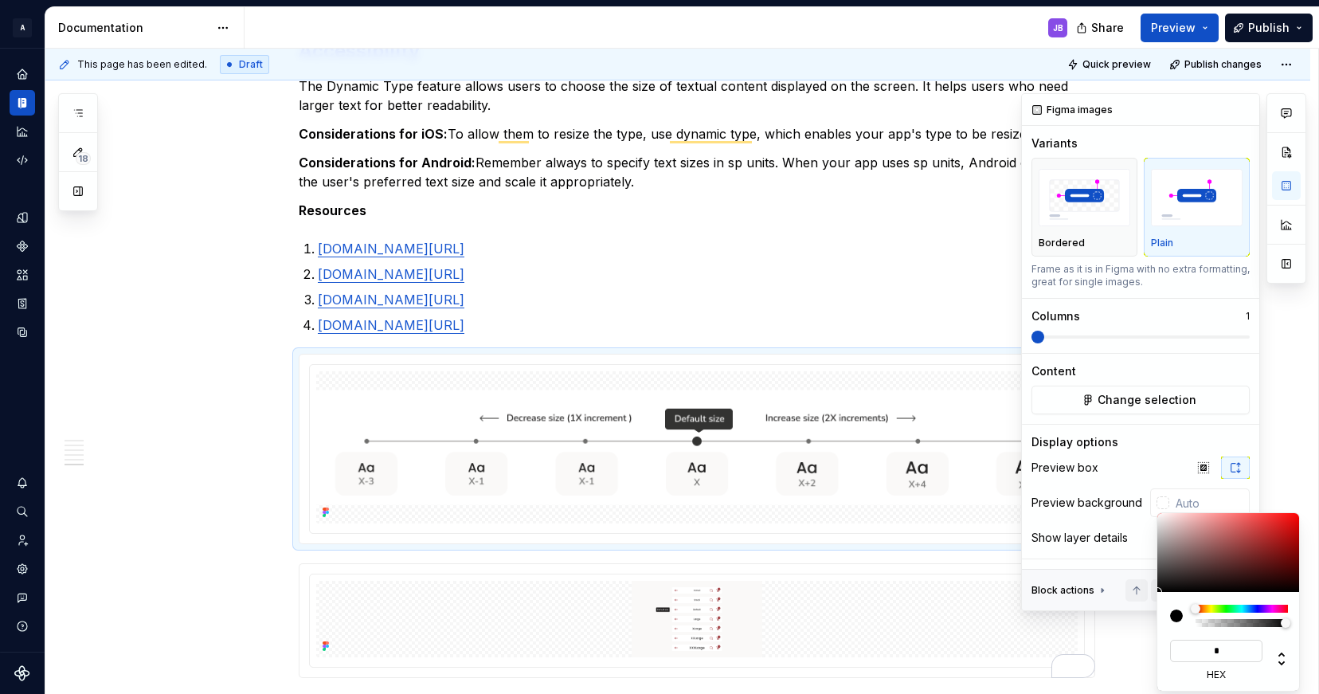
type input "**"
type input "#FFFFFF"
type input "******"
click at [1214, 431] on div "Comments Open comments No comments yet Select ‘Comment’ from the block context …" at bounding box center [1163, 352] width 285 height 518
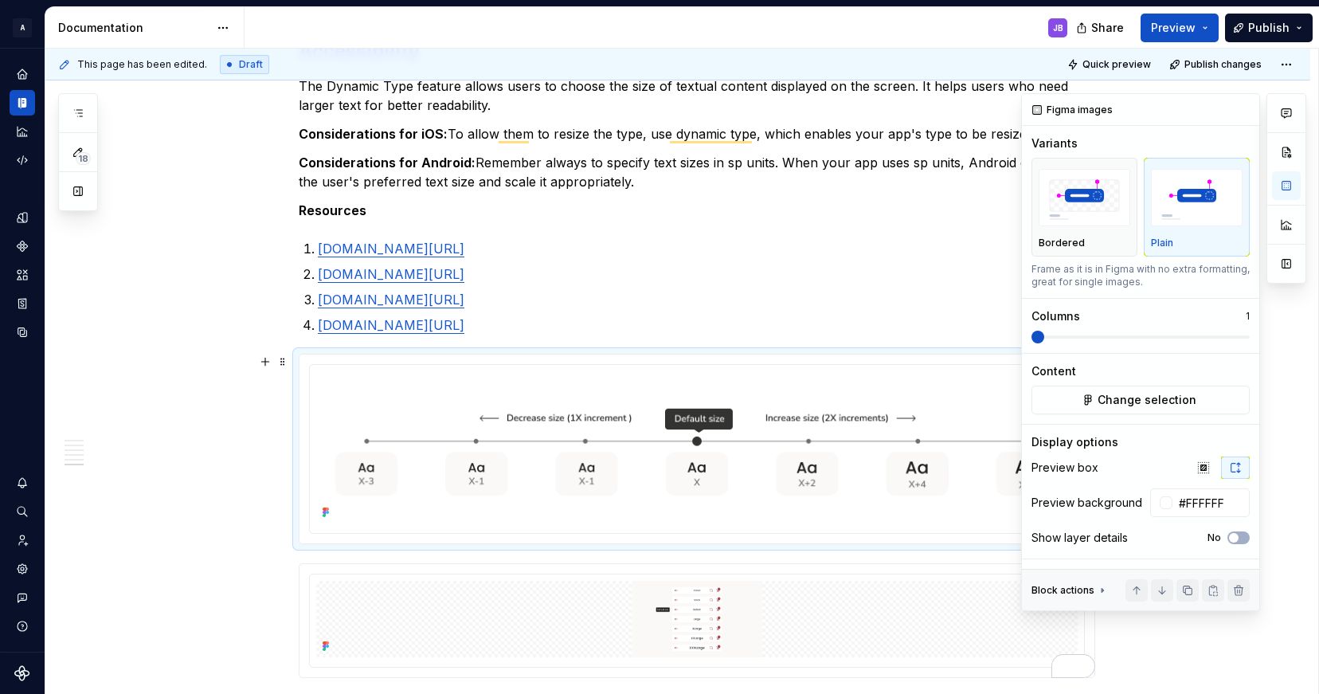
type textarea "*"
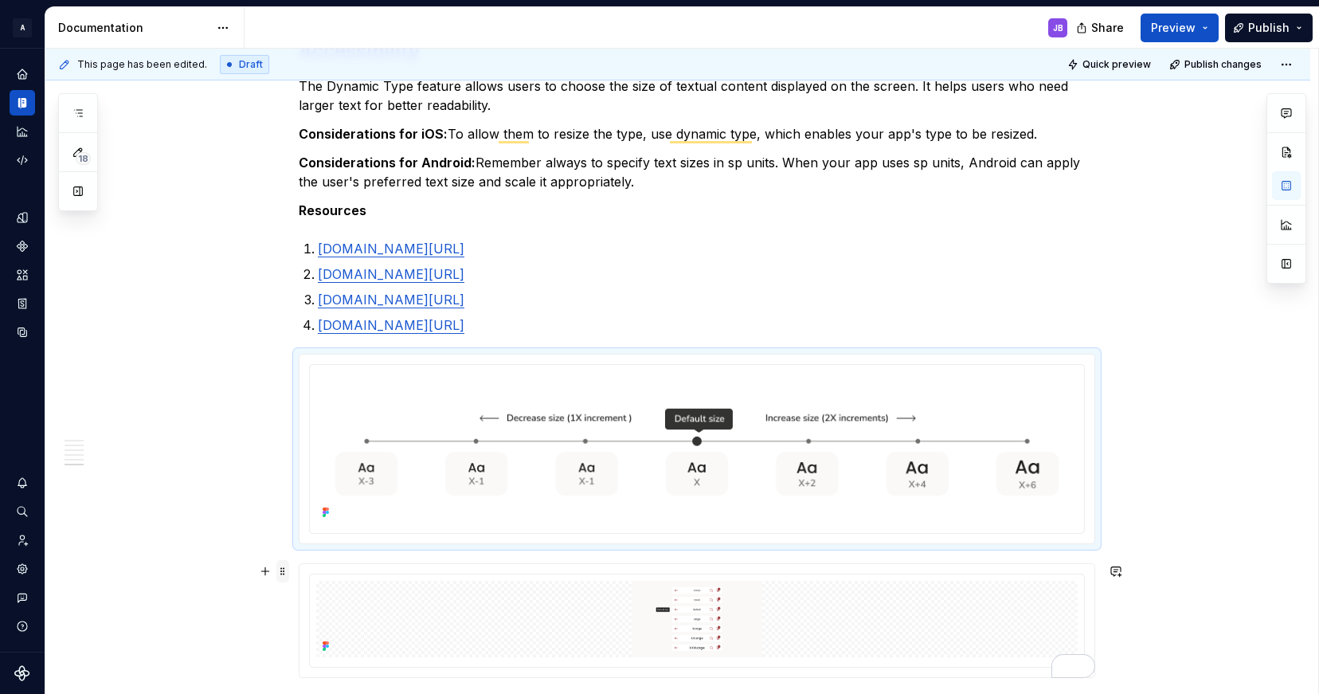
click at [284, 573] on span at bounding box center [282, 571] width 13 height 22
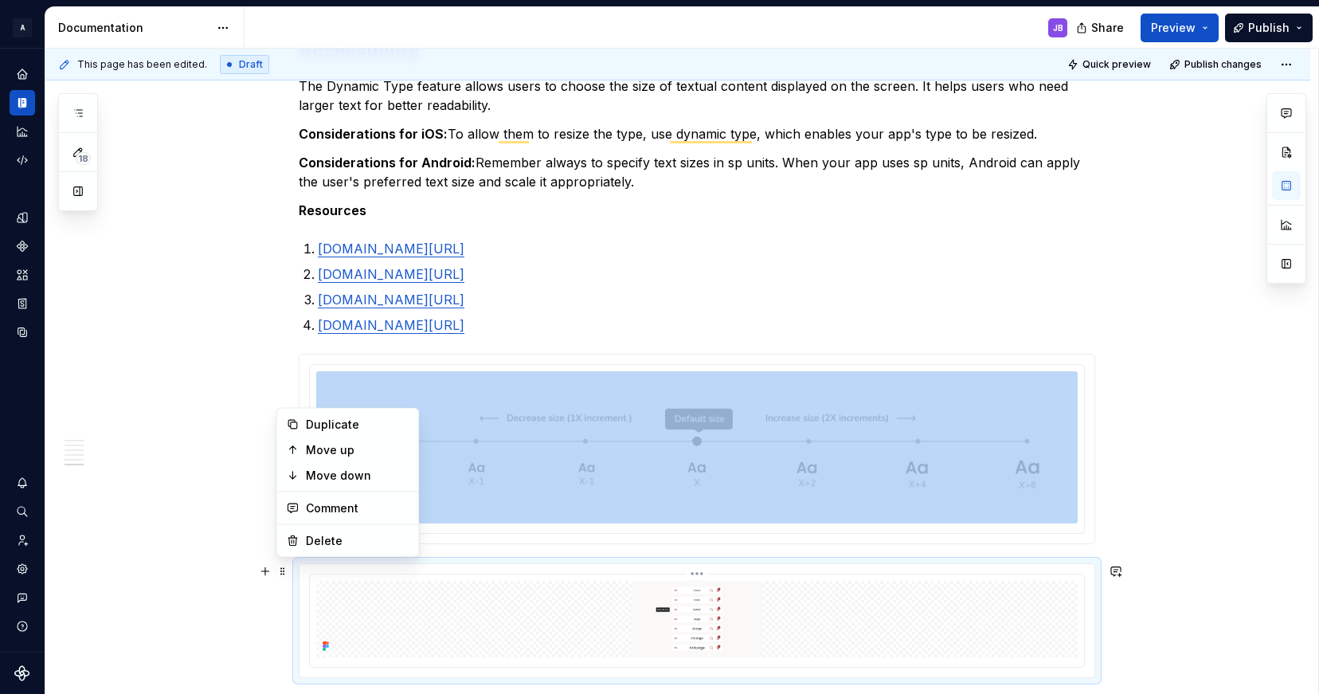
click at [316, 582] on img "To enrich screen reader interactions, please activate Accessibility in Grammarl…" at bounding box center [696, 619] width 761 height 76
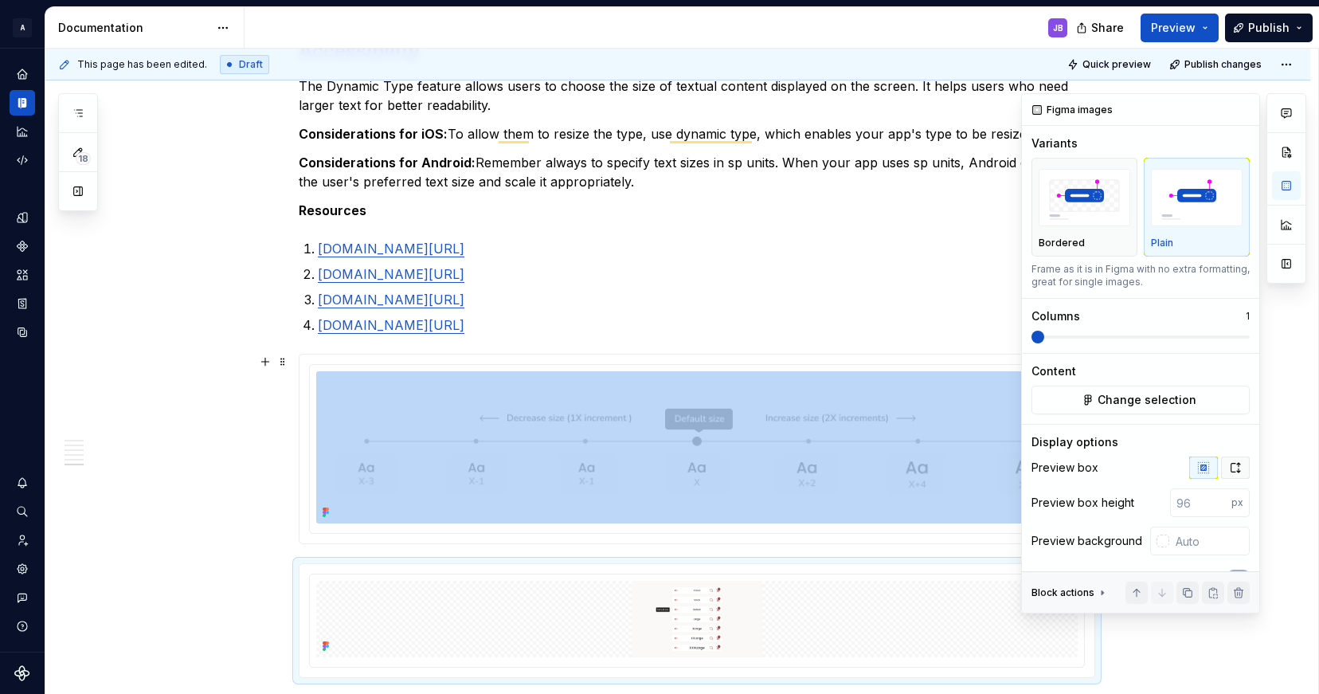
click at [1229, 467] on icon "button" at bounding box center [1235, 467] width 13 height 13
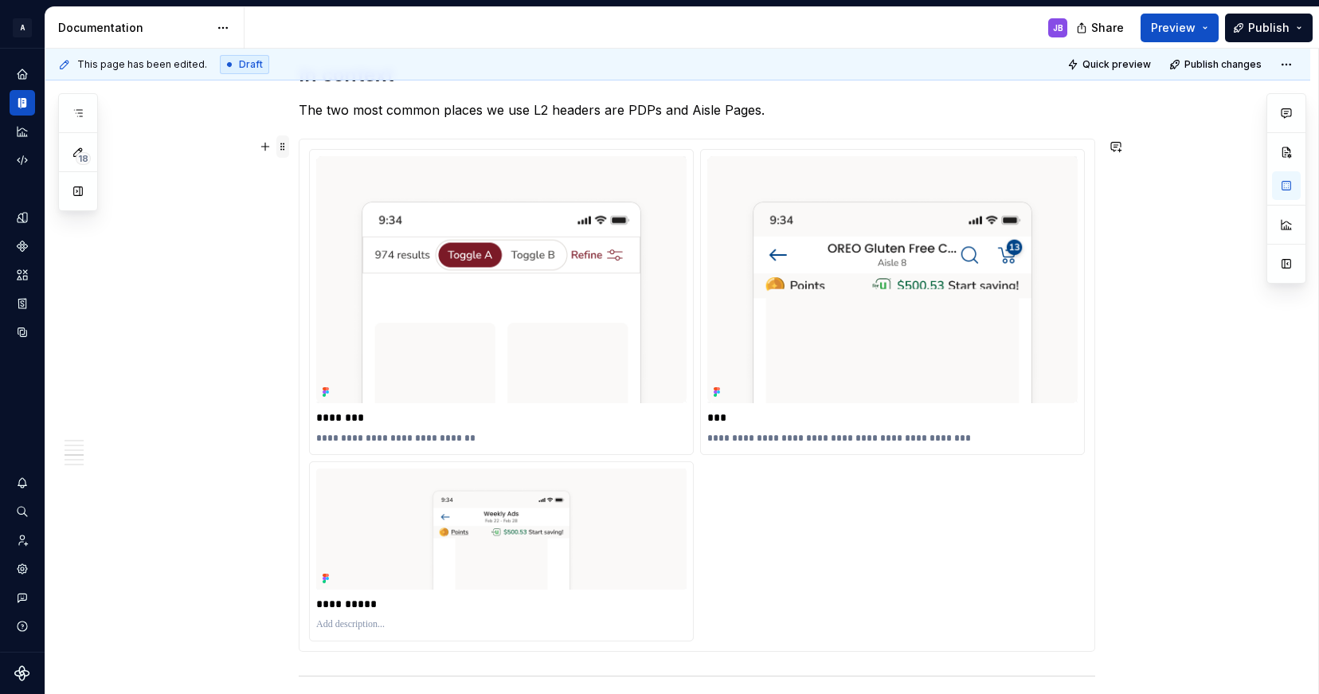
click at [283, 149] on span at bounding box center [282, 146] width 13 height 22
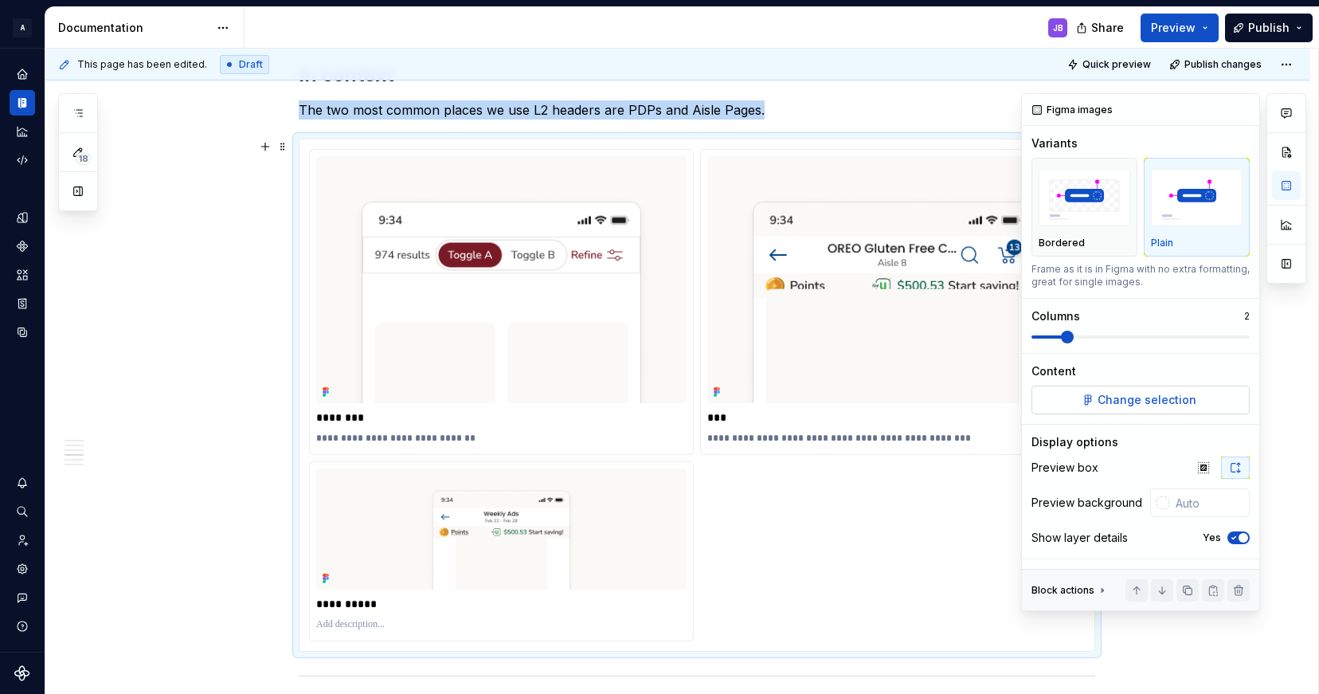
click at [1129, 398] on span "Change selection" at bounding box center [1147, 400] width 99 height 16
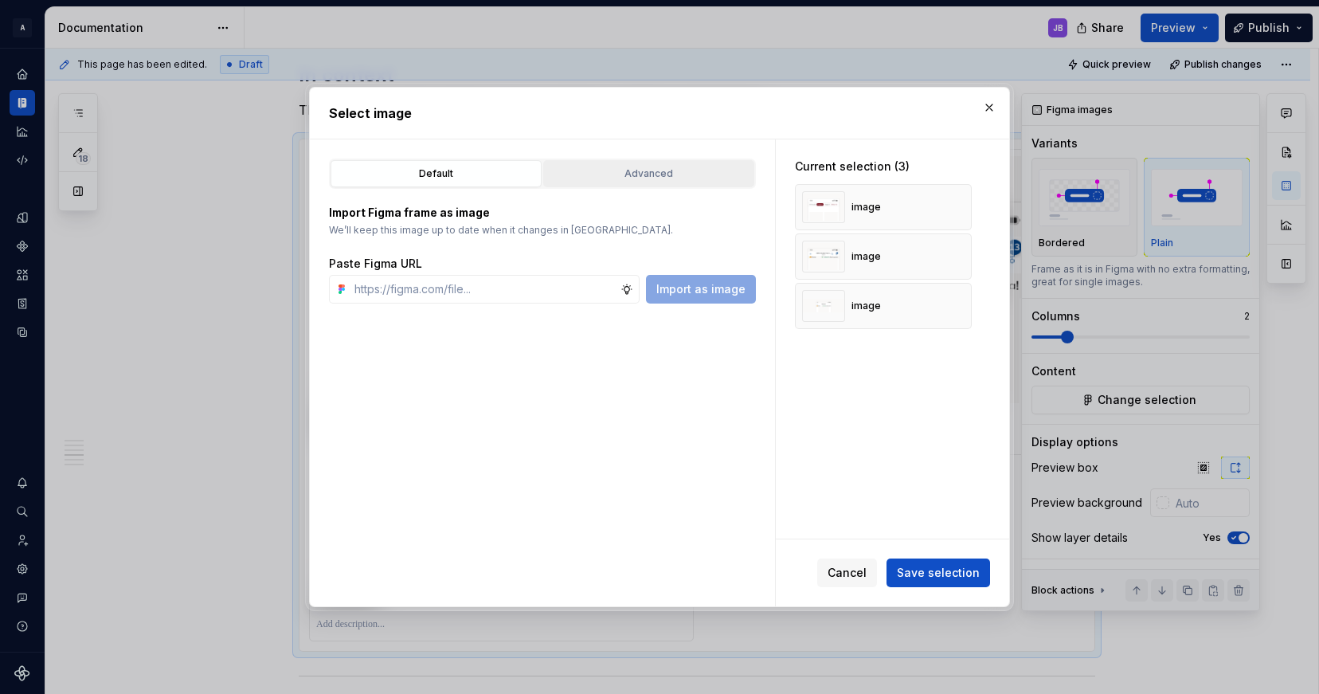
click at [646, 176] on div "Advanced" at bounding box center [649, 174] width 200 height 16
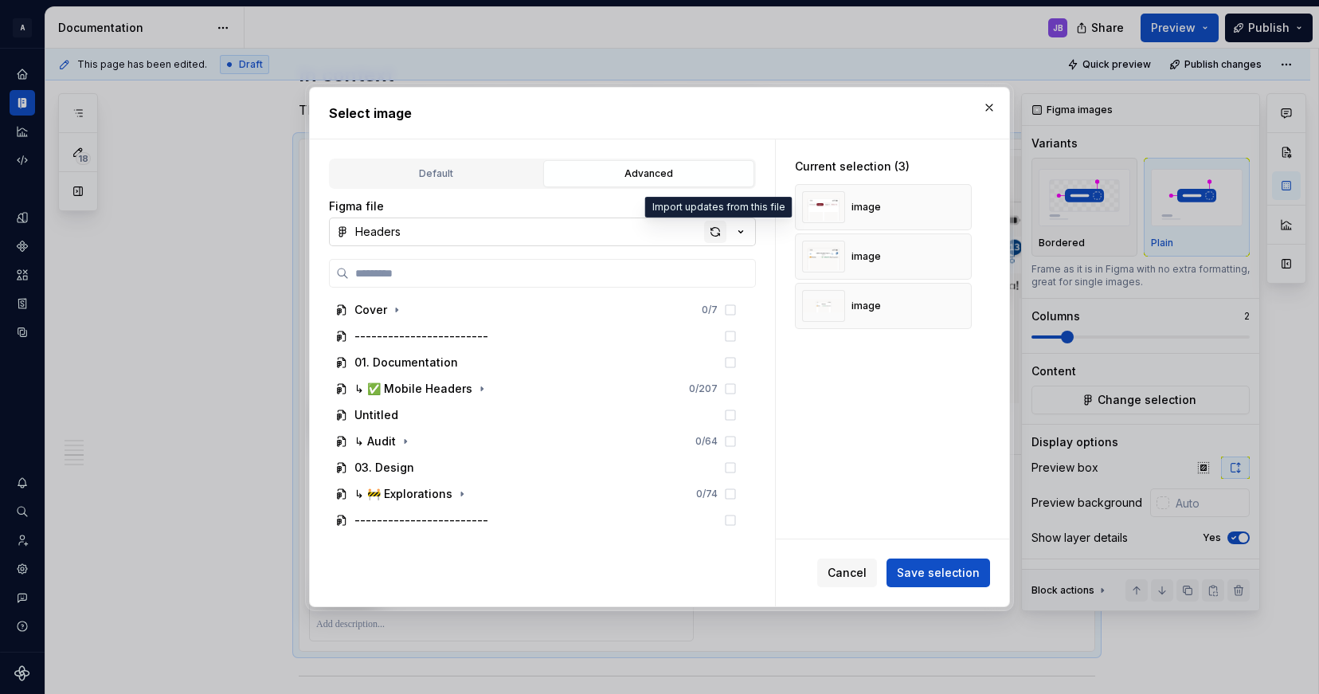
click at [715, 229] on div "button" at bounding box center [715, 232] width 22 height 22
click at [948, 572] on span "Save selection" at bounding box center [938, 573] width 83 height 16
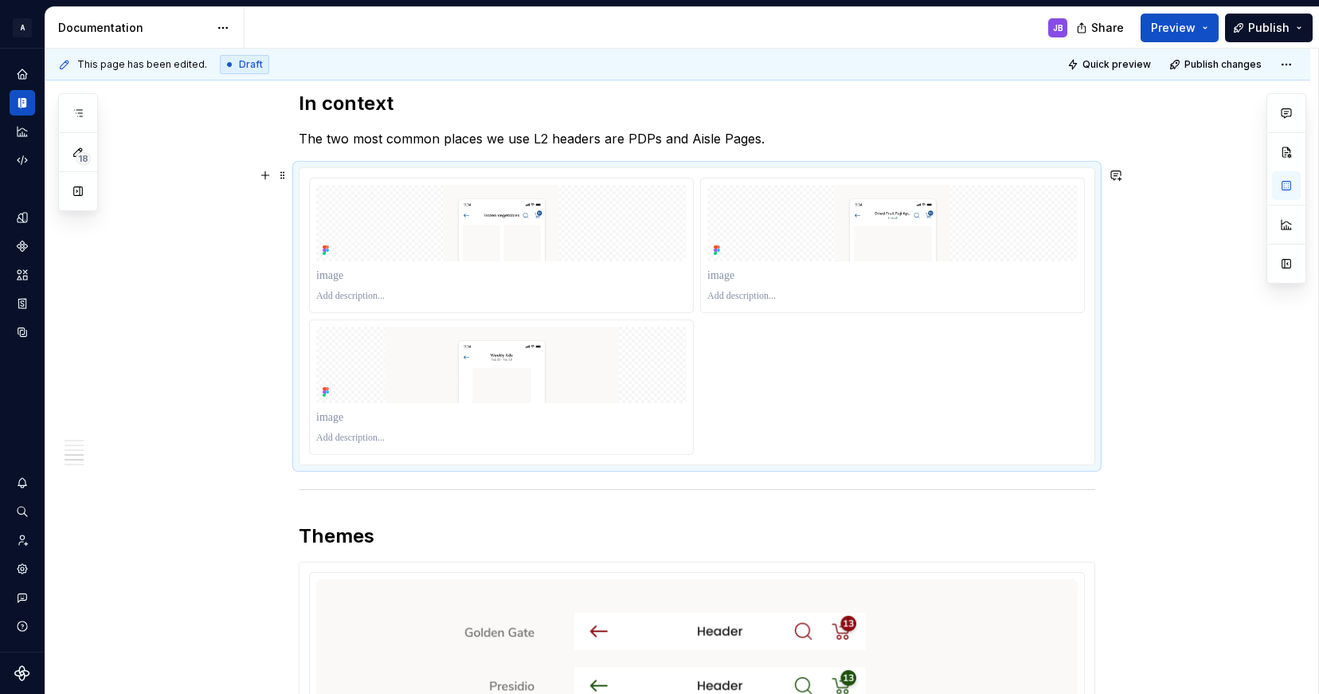
scroll to position [1885, 0]
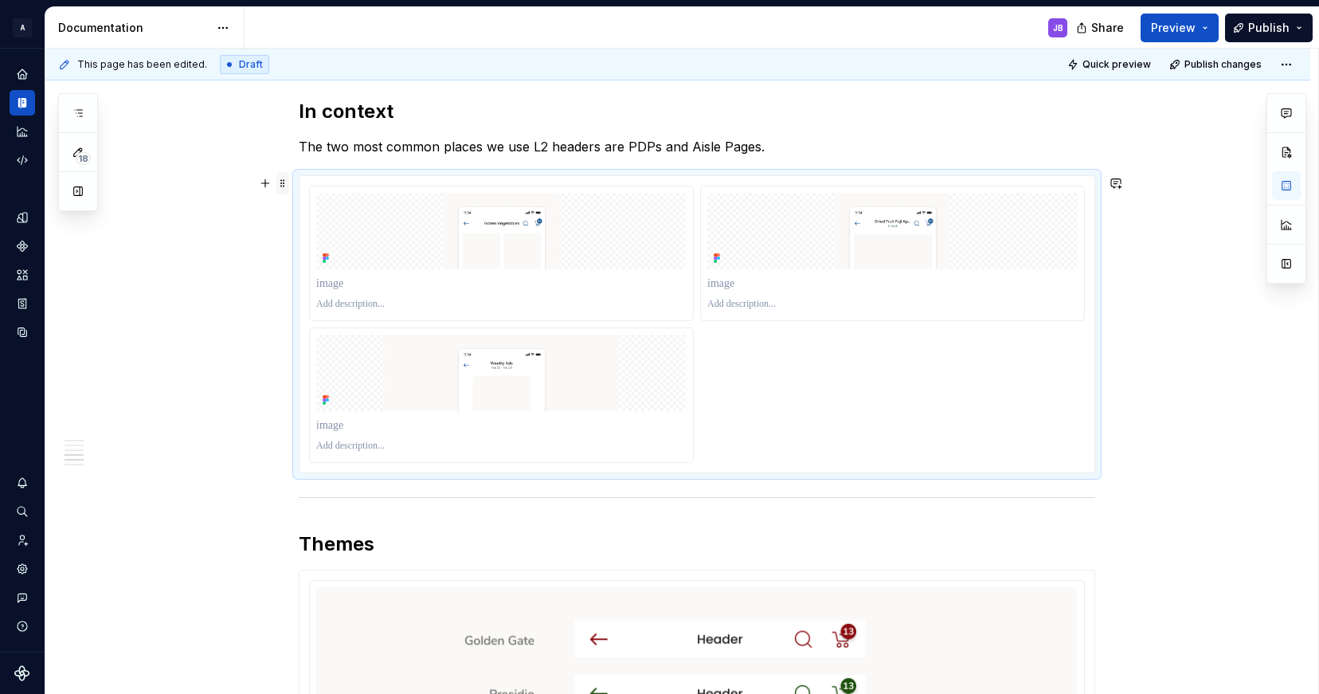
click at [285, 184] on span at bounding box center [282, 183] width 13 height 22
type textarea "*"
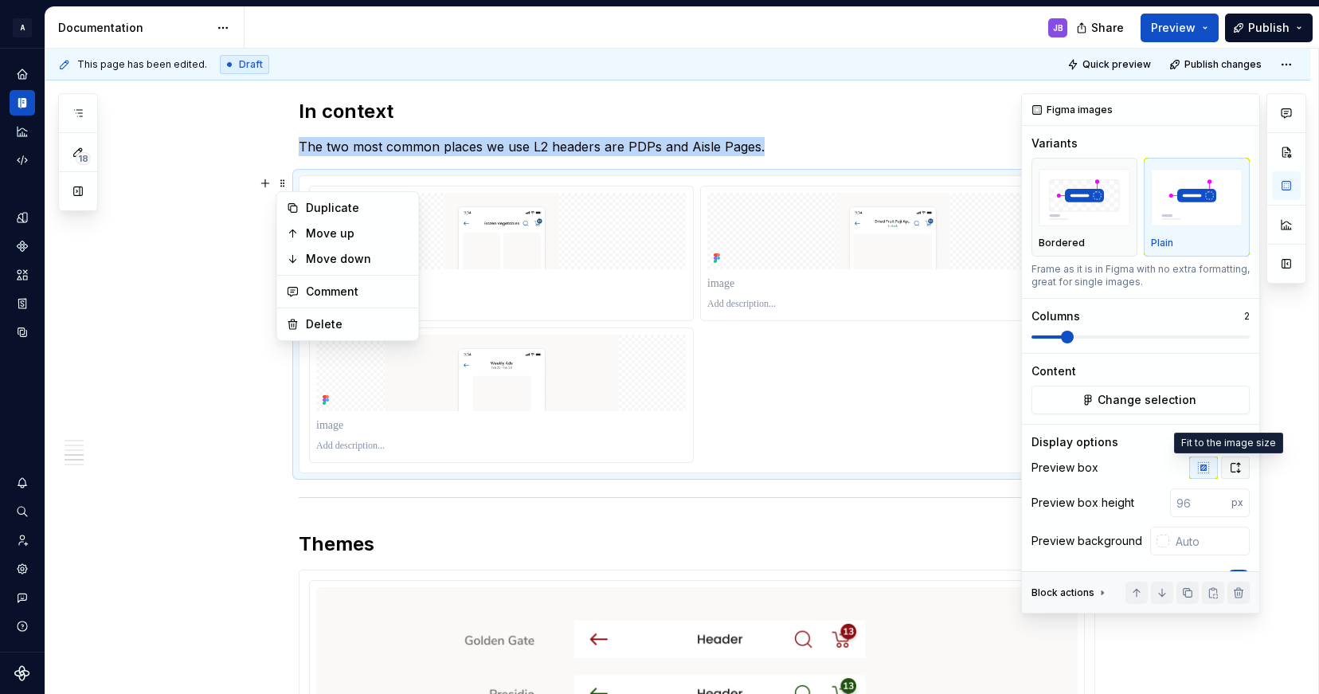
click at [1227, 474] on button "button" at bounding box center [1235, 467] width 29 height 22
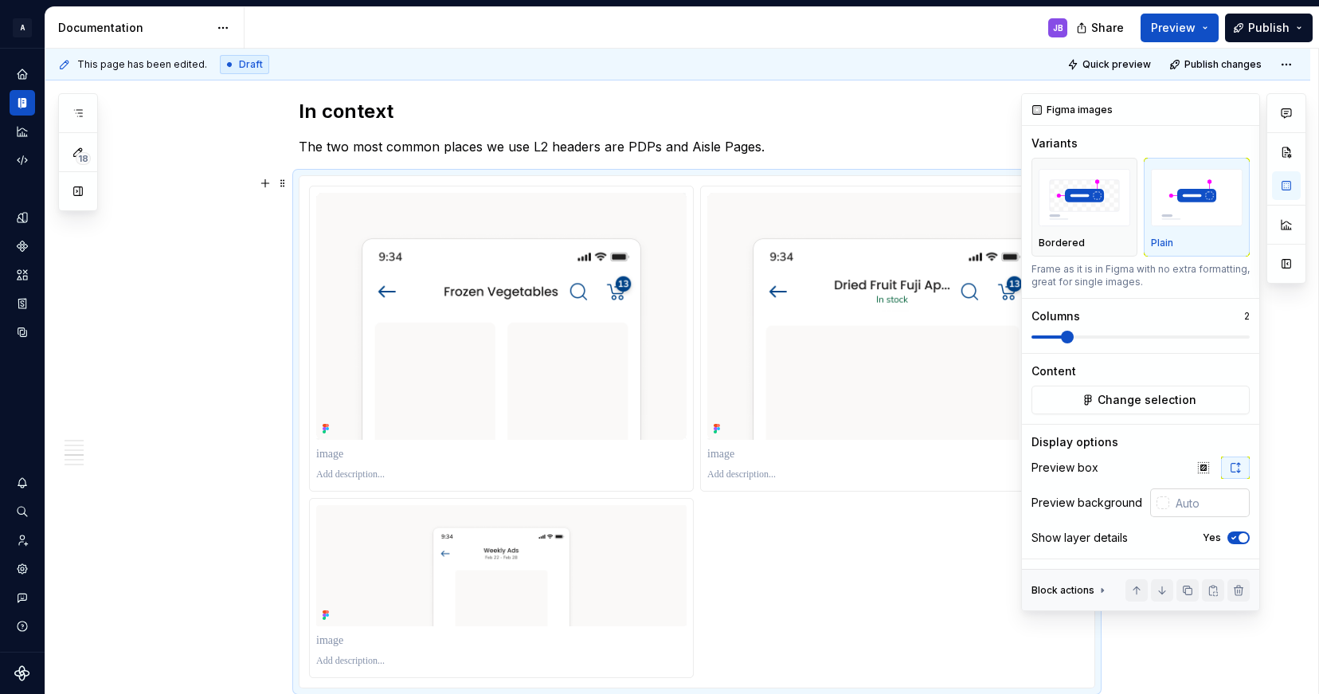
click at [1169, 510] on input "text" at bounding box center [1209, 502] width 80 height 29
type input "#FFFFFF"
type button "on"
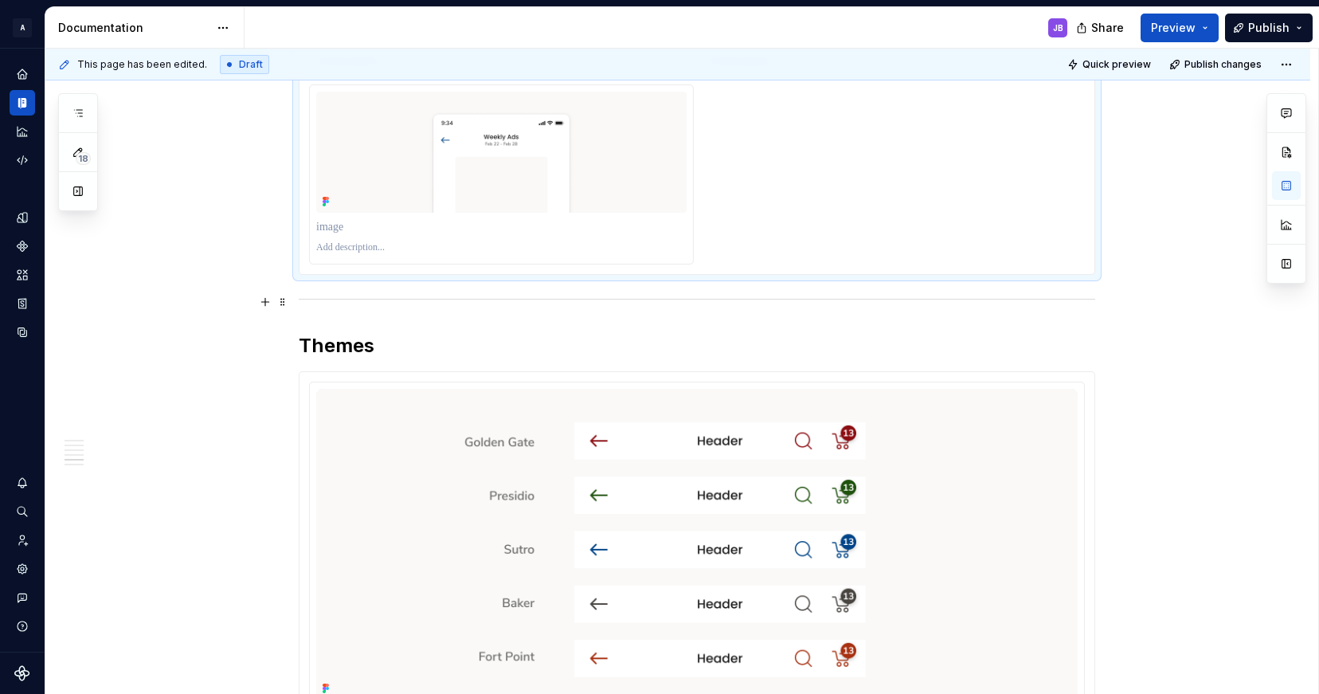
scroll to position [2298, 0]
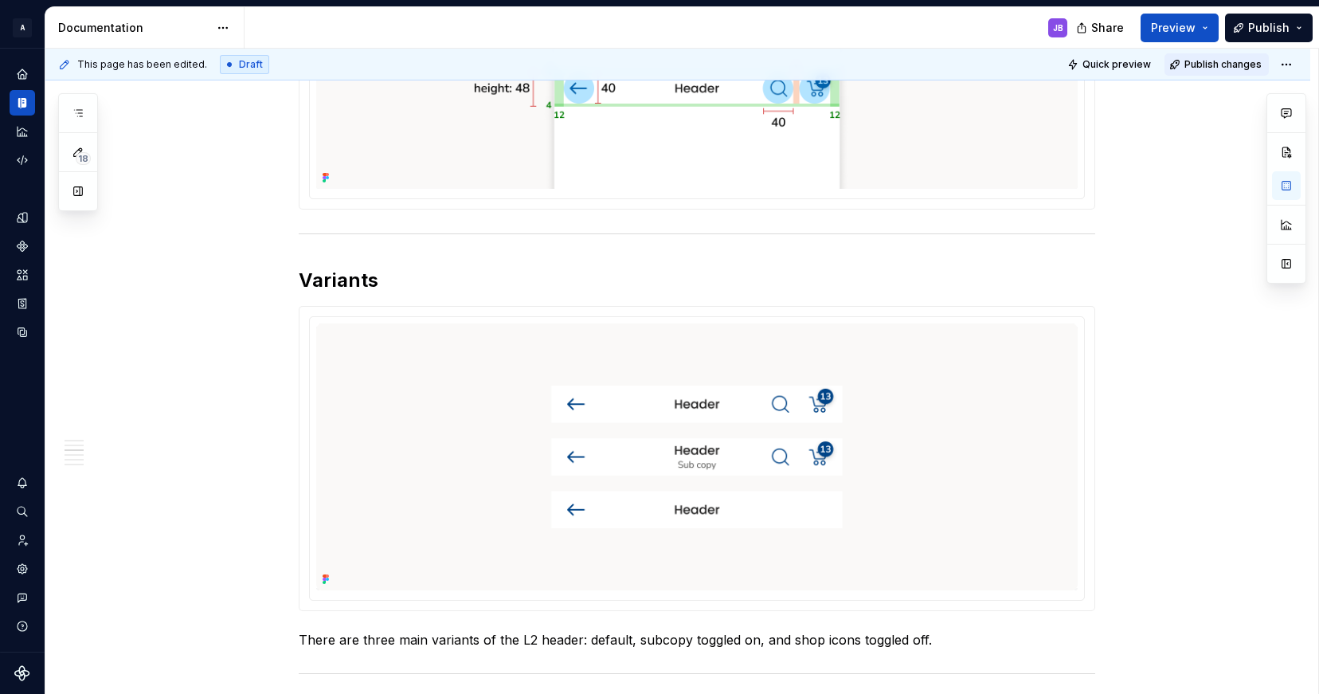
click at [1212, 59] on span "Publish changes" at bounding box center [1222, 64] width 77 height 13
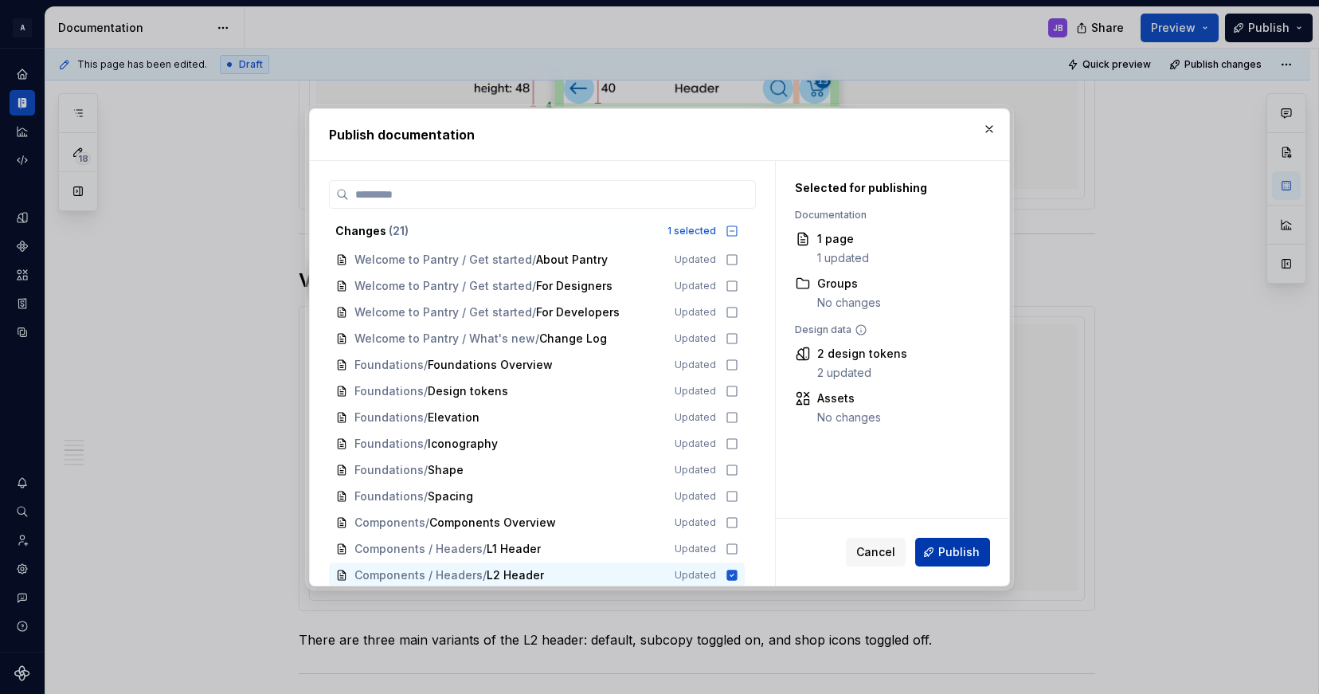
click at [953, 547] on span "Publish" at bounding box center [958, 552] width 41 height 16
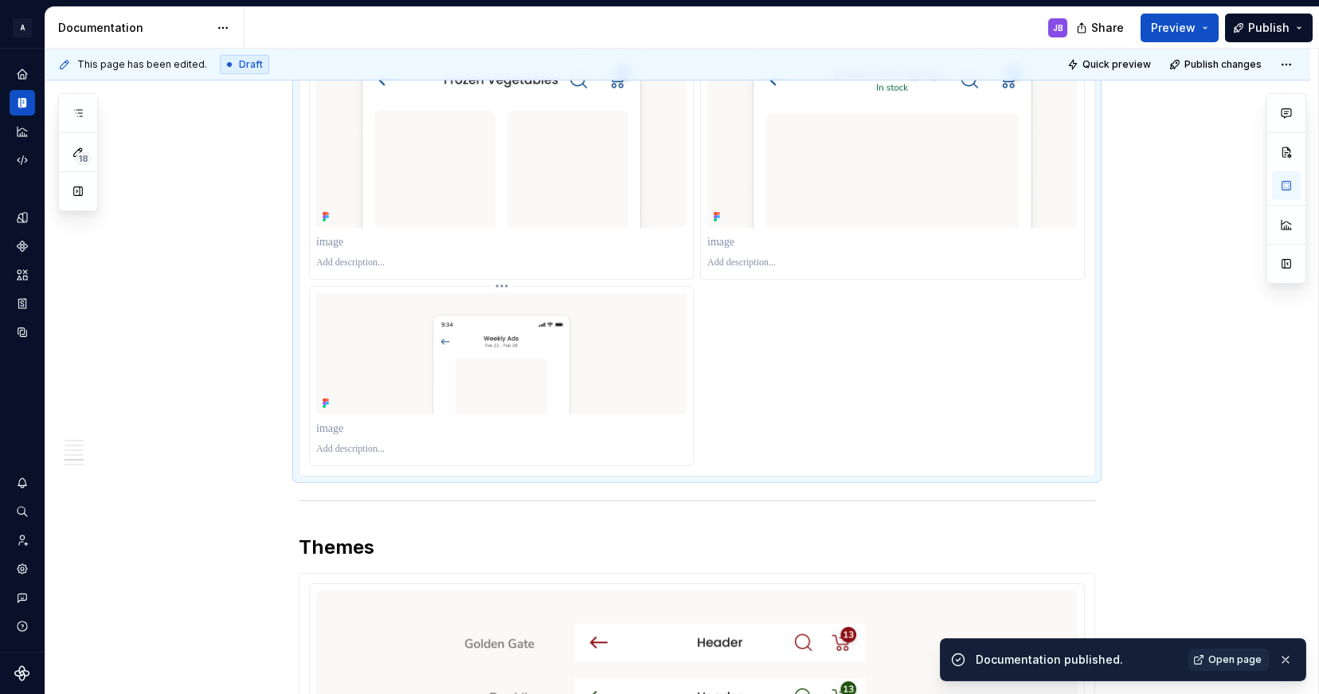
scroll to position [2077, 0]
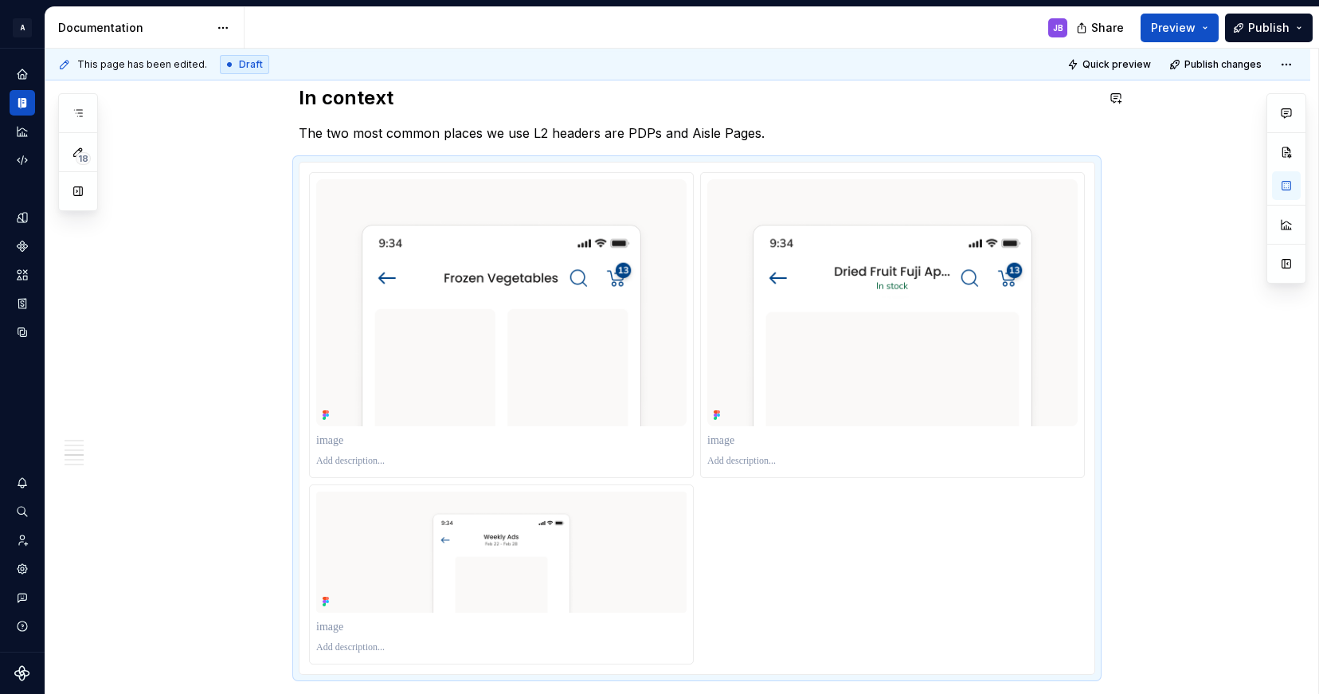
type textarea "*"
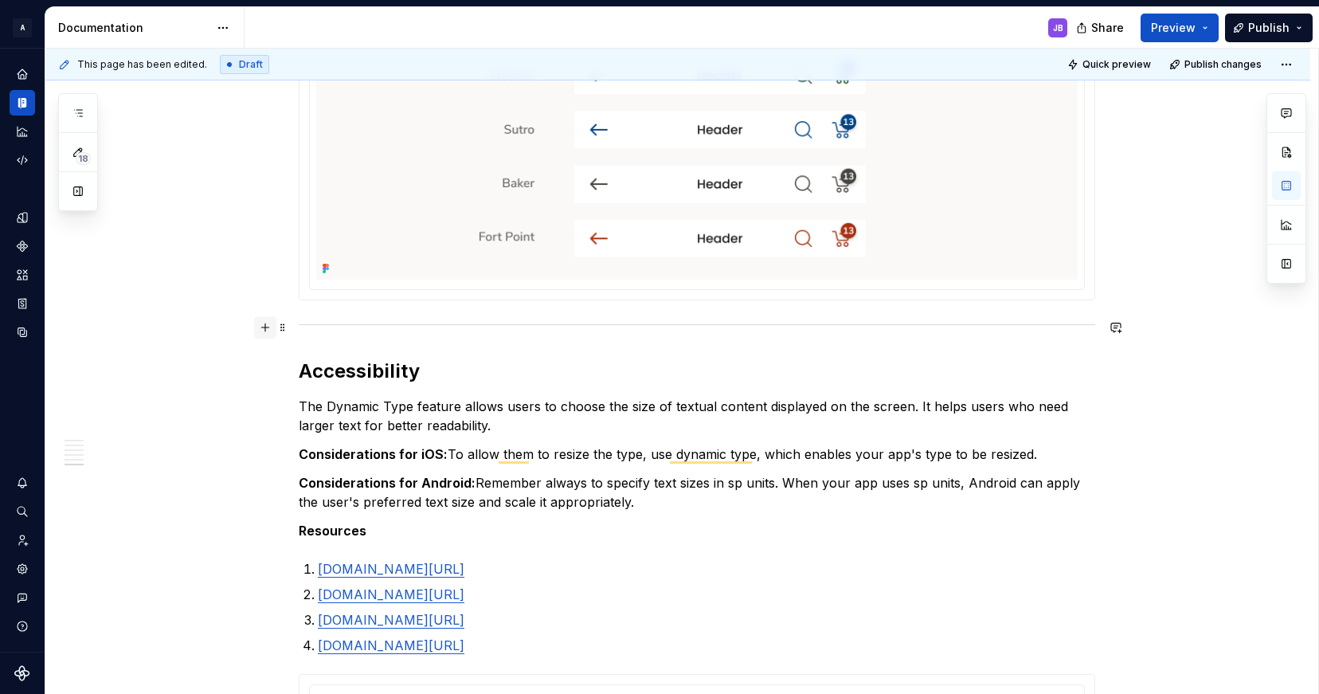
click at [266, 328] on button "button" at bounding box center [265, 327] width 22 height 22
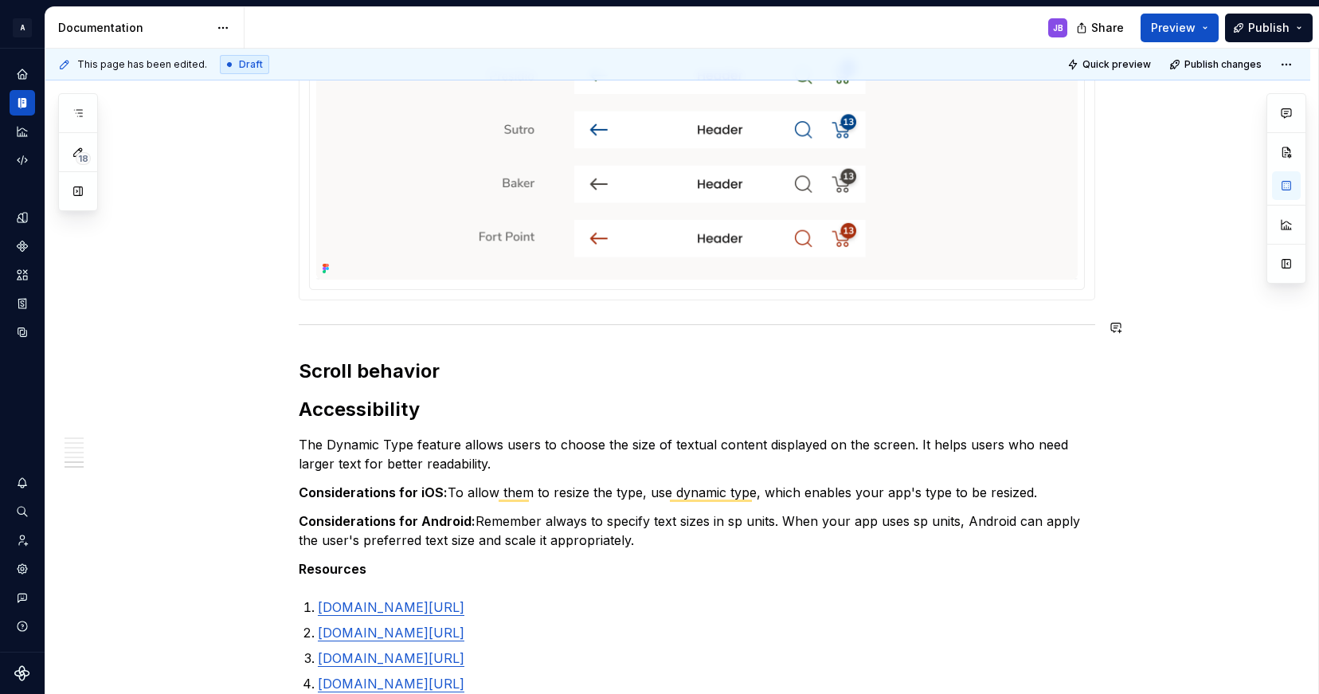
click at [452, 374] on h2 "Scroll behavior" at bounding box center [697, 370] width 796 height 25
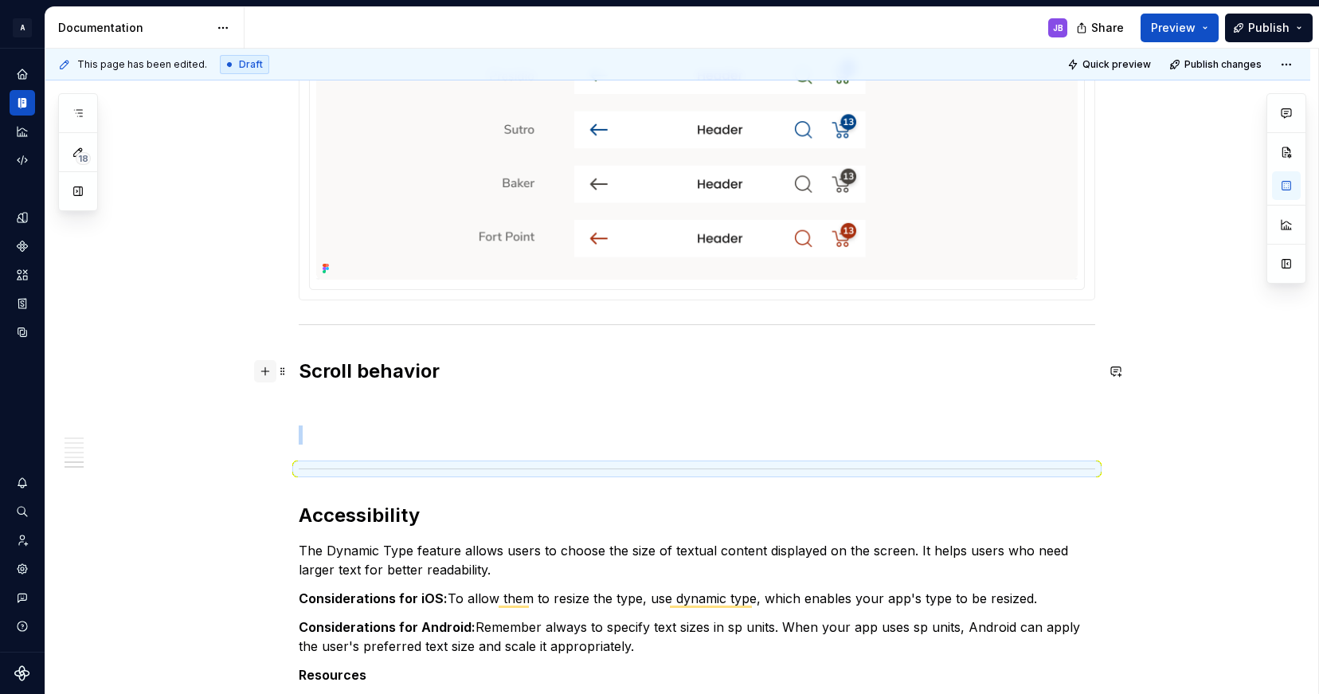
click at [268, 375] on button "button" at bounding box center [265, 371] width 22 height 22
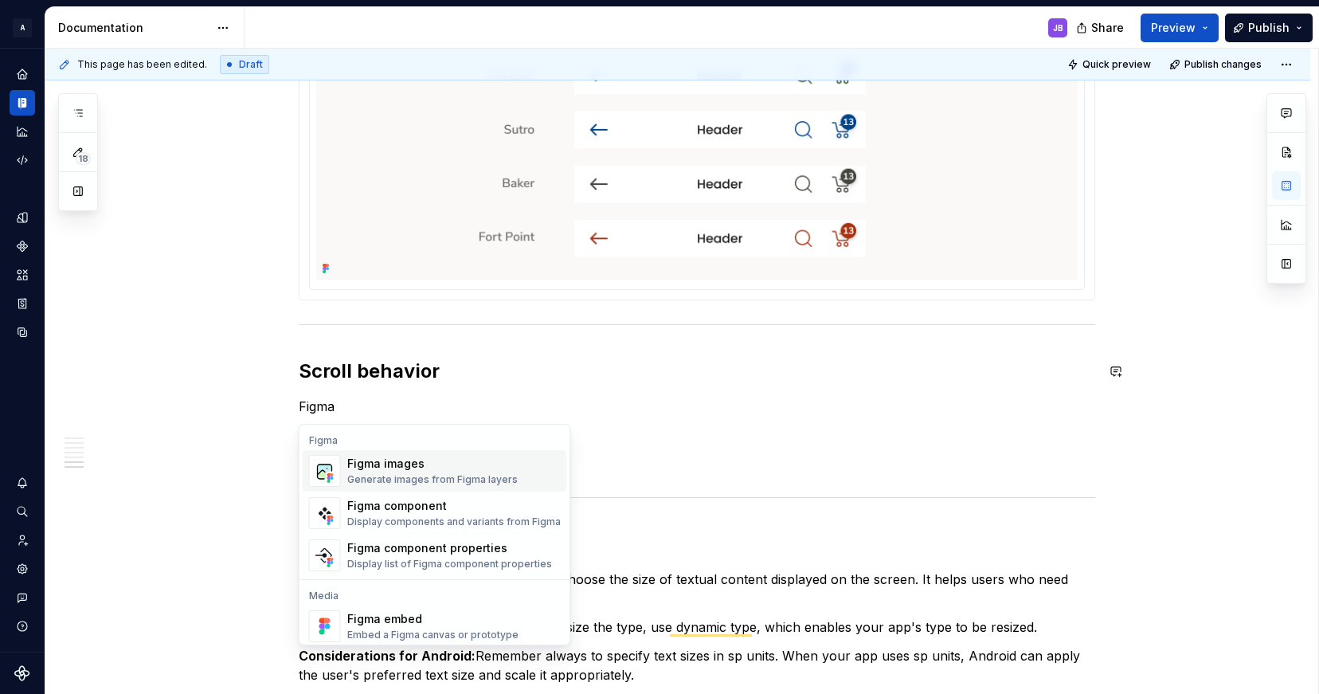
click at [400, 471] on div "Figma images" at bounding box center [432, 464] width 170 height 16
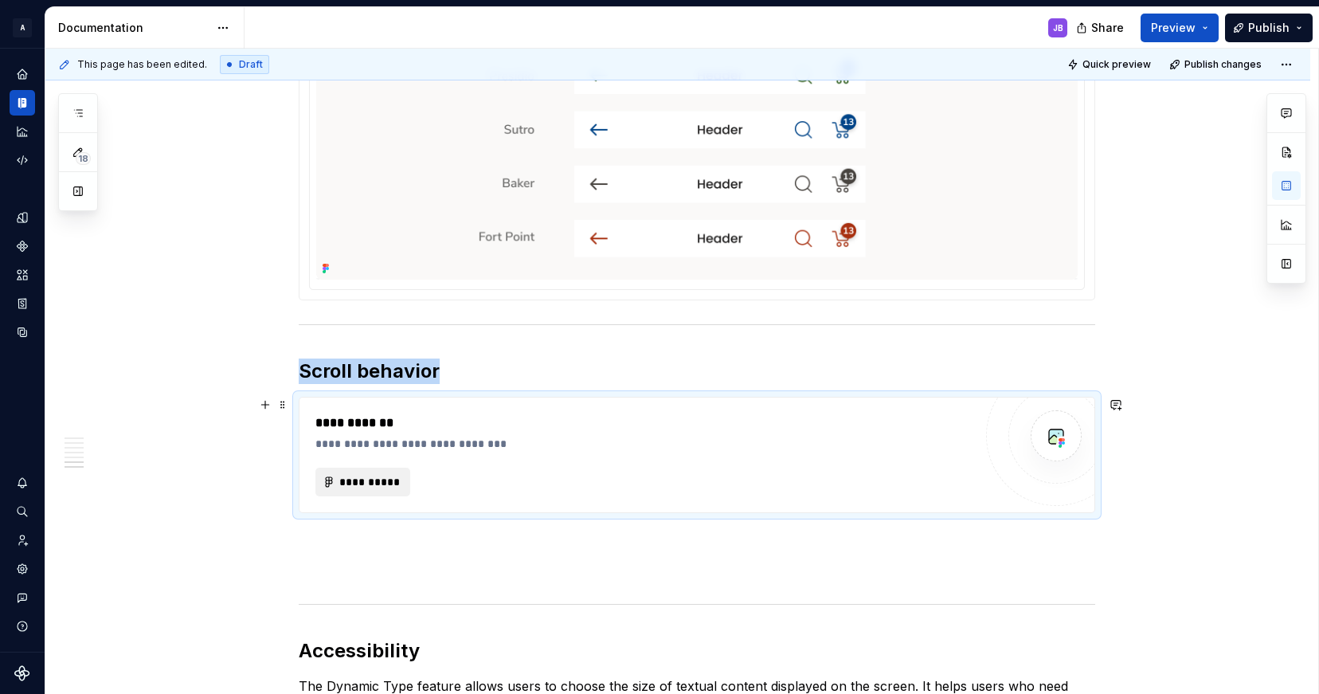
click at [362, 483] on span "**********" at bounding box center [369, 482] width 61 height 16
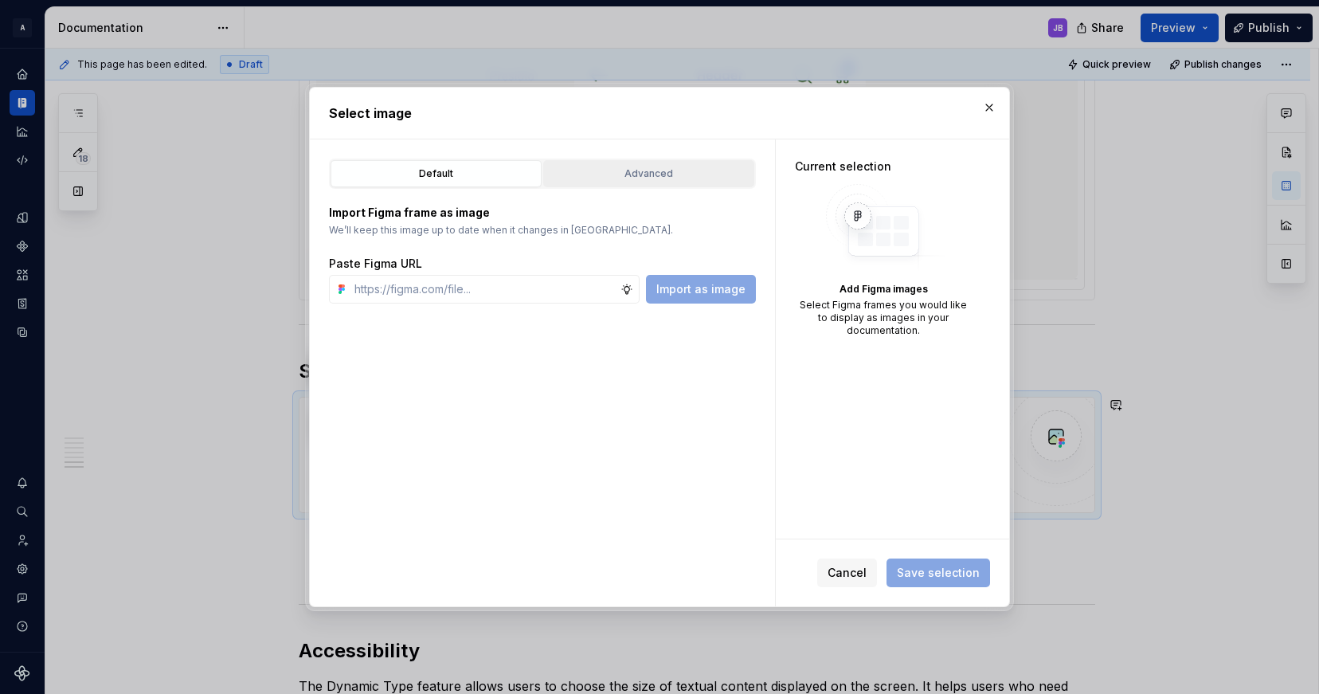
type textarea "*"
click at [665, 170] on div "Advanced" at bounding box center [649, 174] width 200 height 16
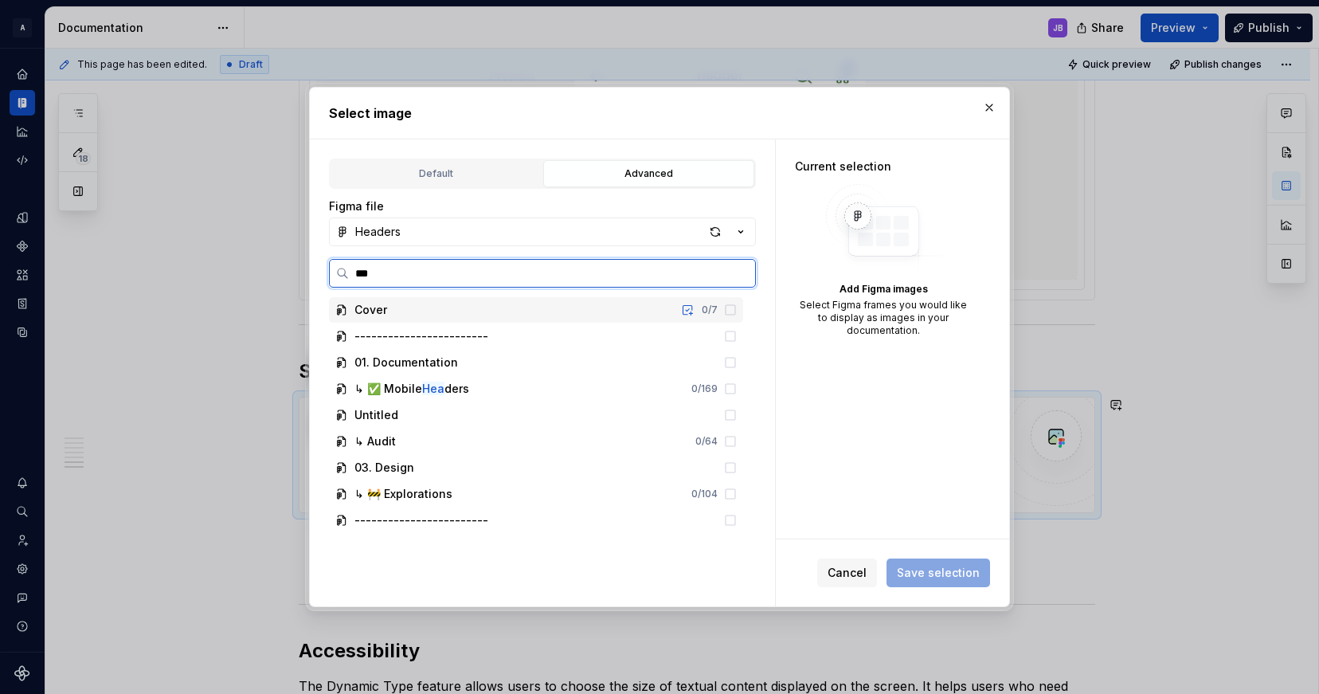
type input "****"
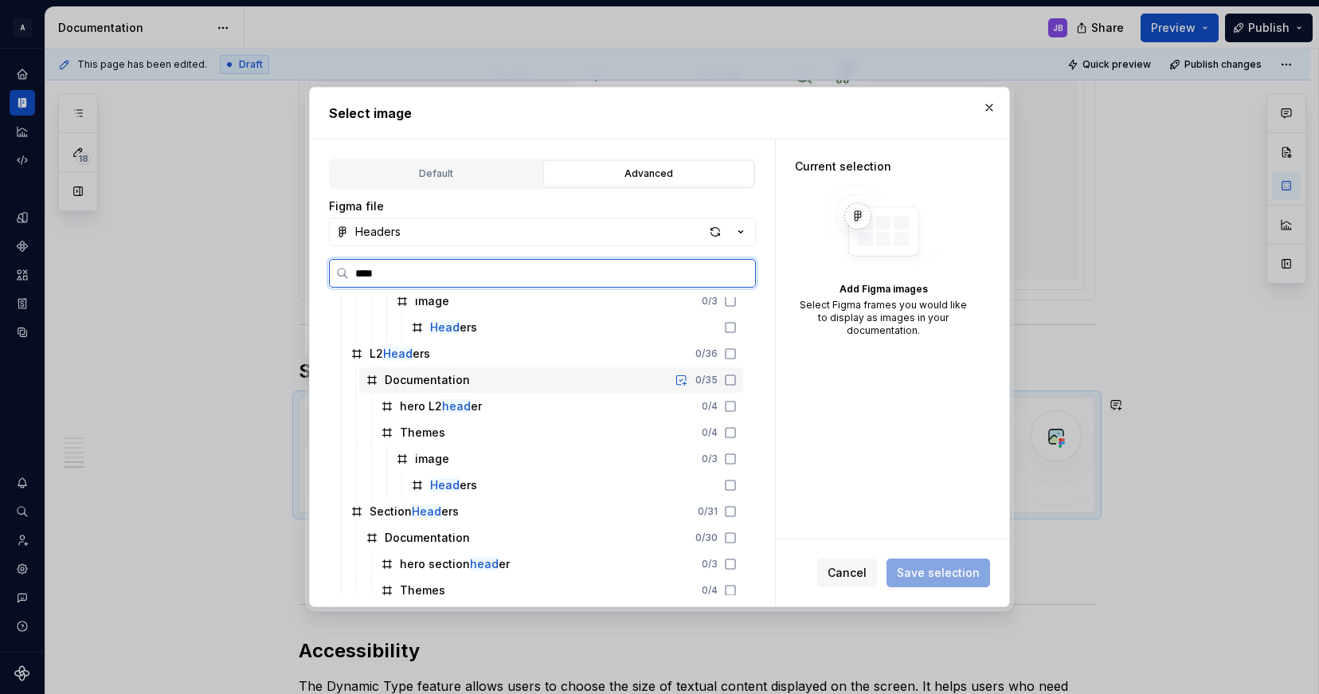
click at [366, 383] on icon at bounding box center [372, 380] width 13 height 13
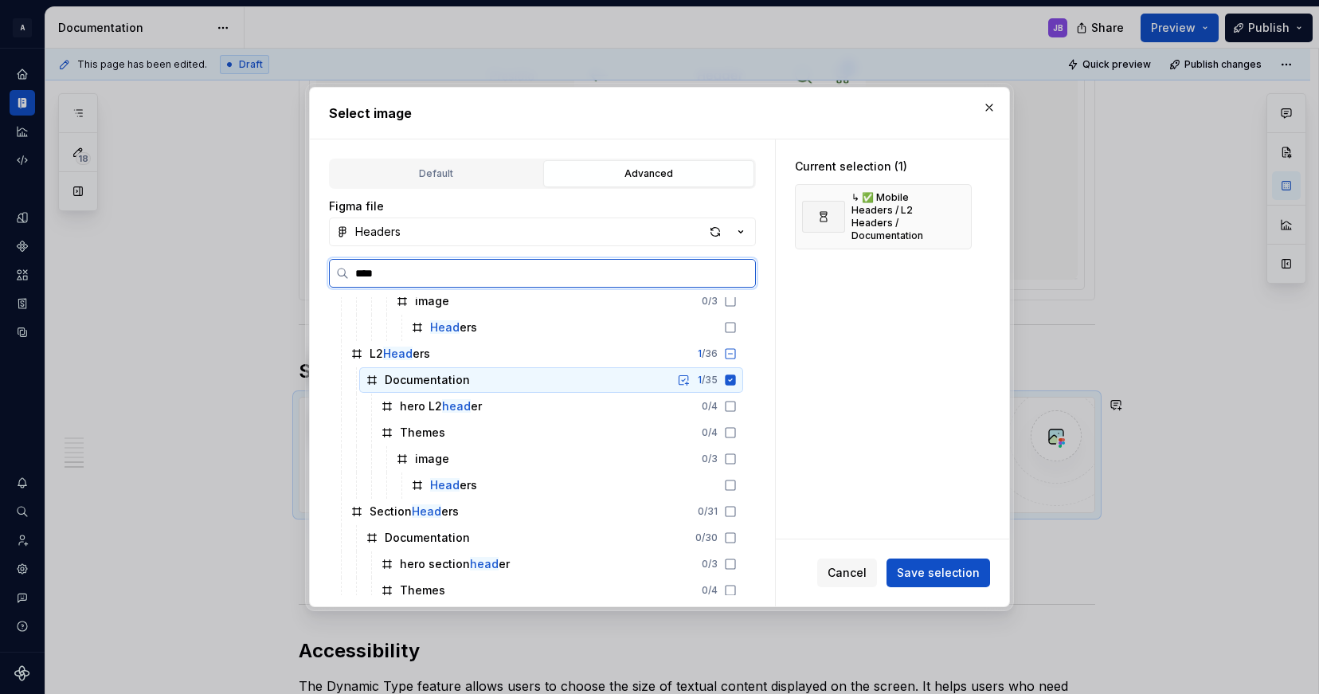
click at [730, 378] on icon at bounding box center [731, 379] width 10 height 10
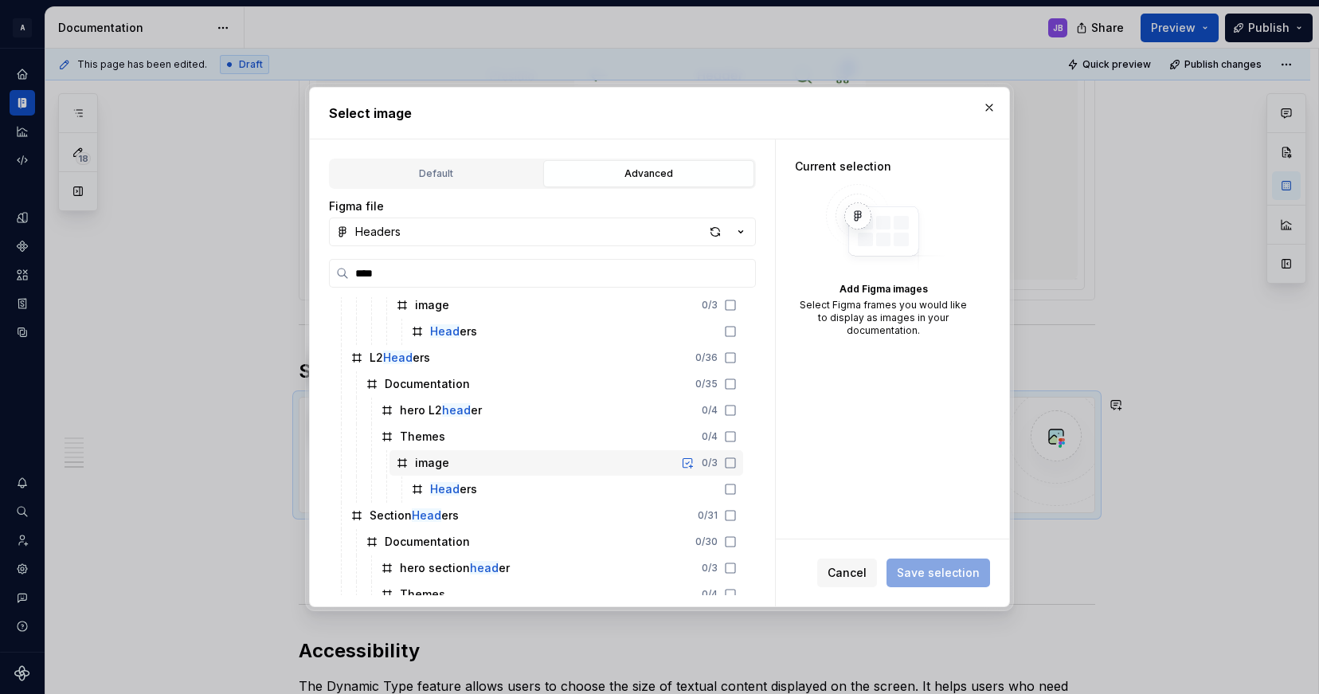
scroll to position [127, 0]
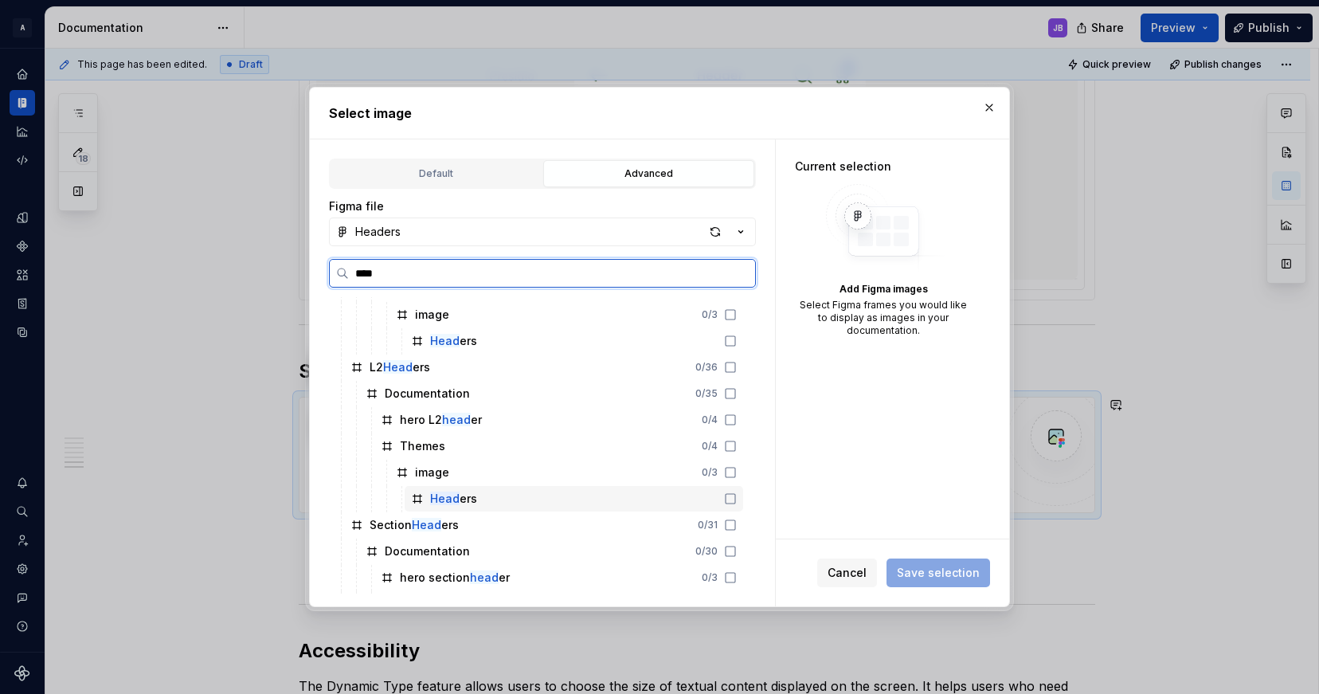
click at [459, 499] on div "Head ers" at bounding box center [453, 499] width 47 height 16
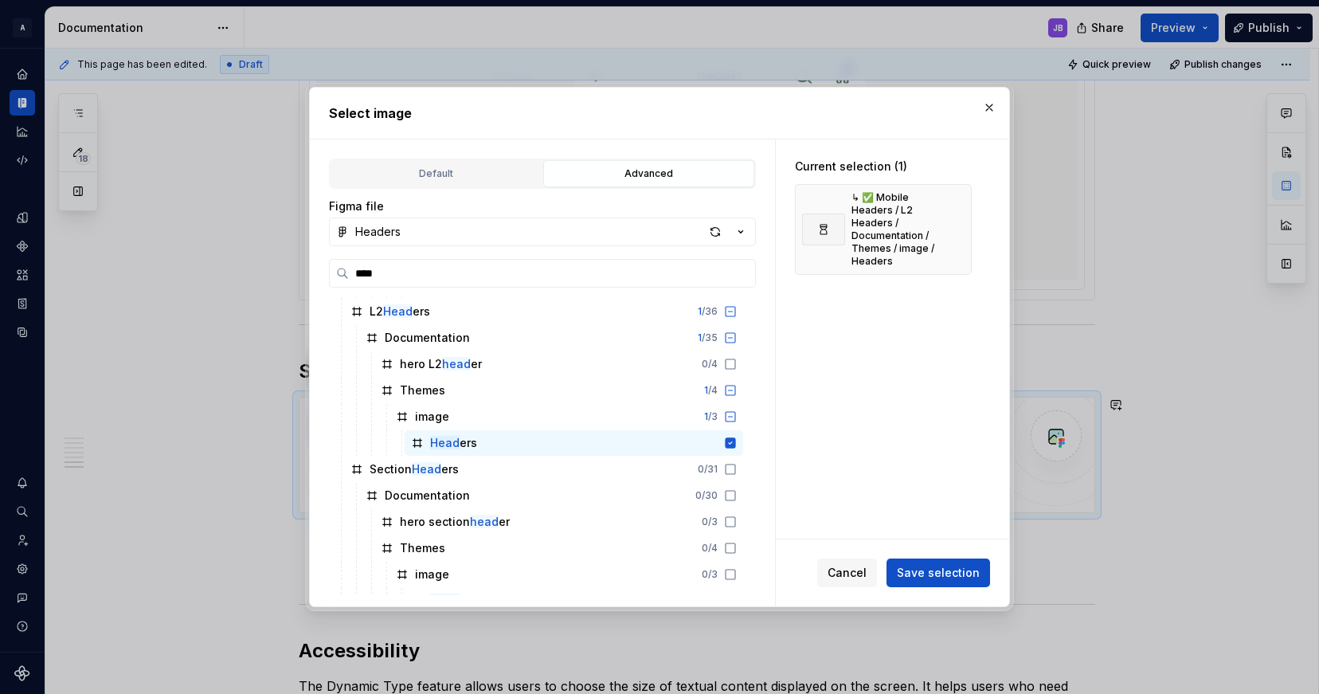
scroll to position [168, 0]
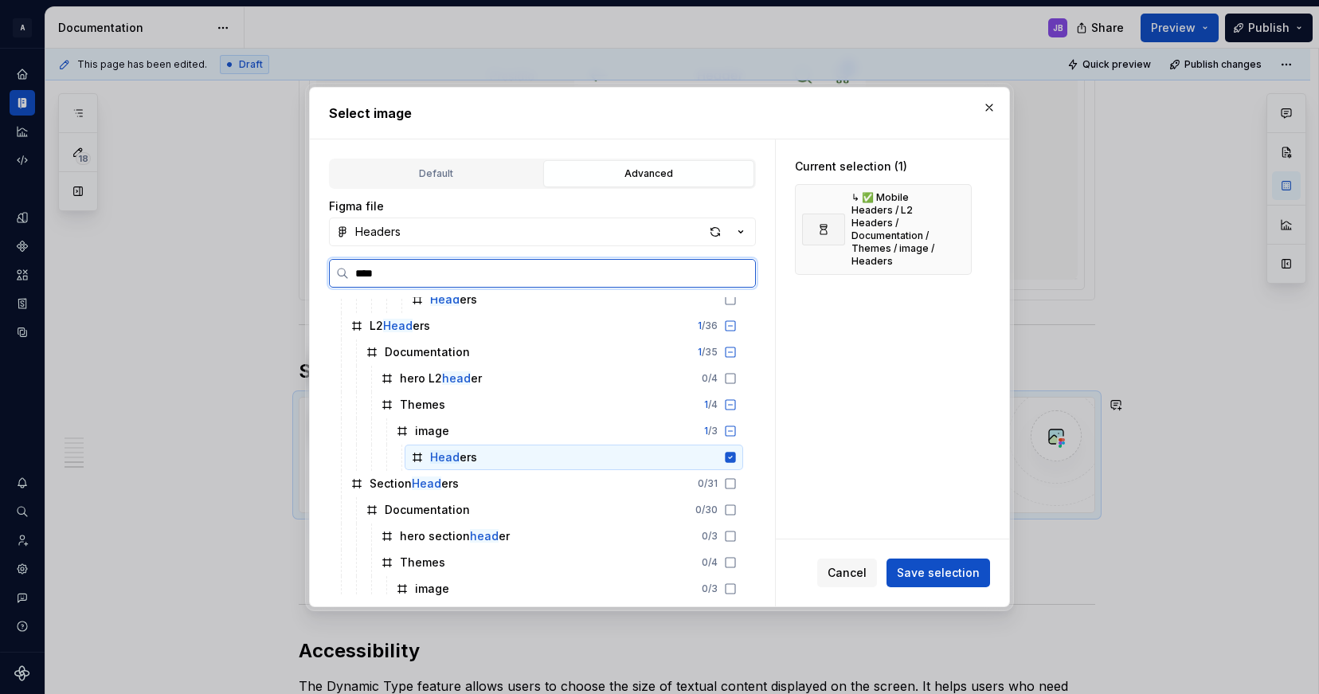
click at [730, 457] on icon at bounding box center [731, 457] width 10 height 10
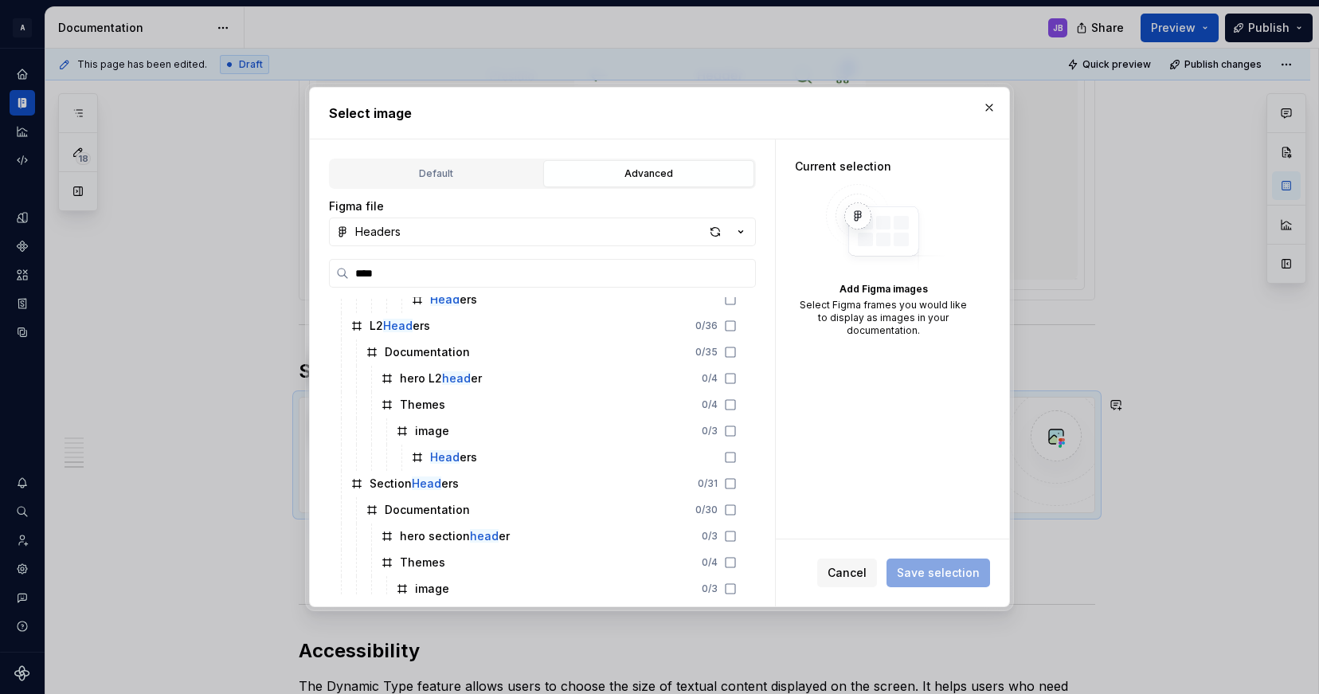
click at [872, 233] on img at bounding box center [883, 228] width 127 height 89
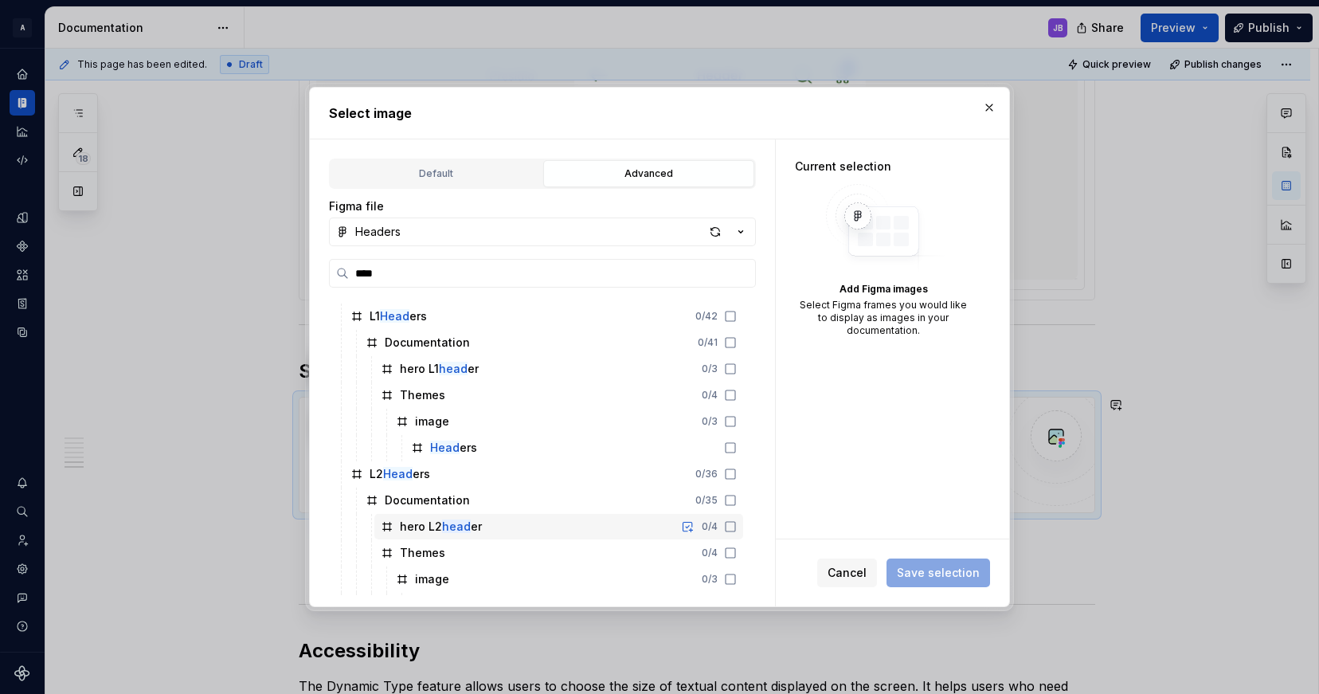
scroll to position [4, 0]
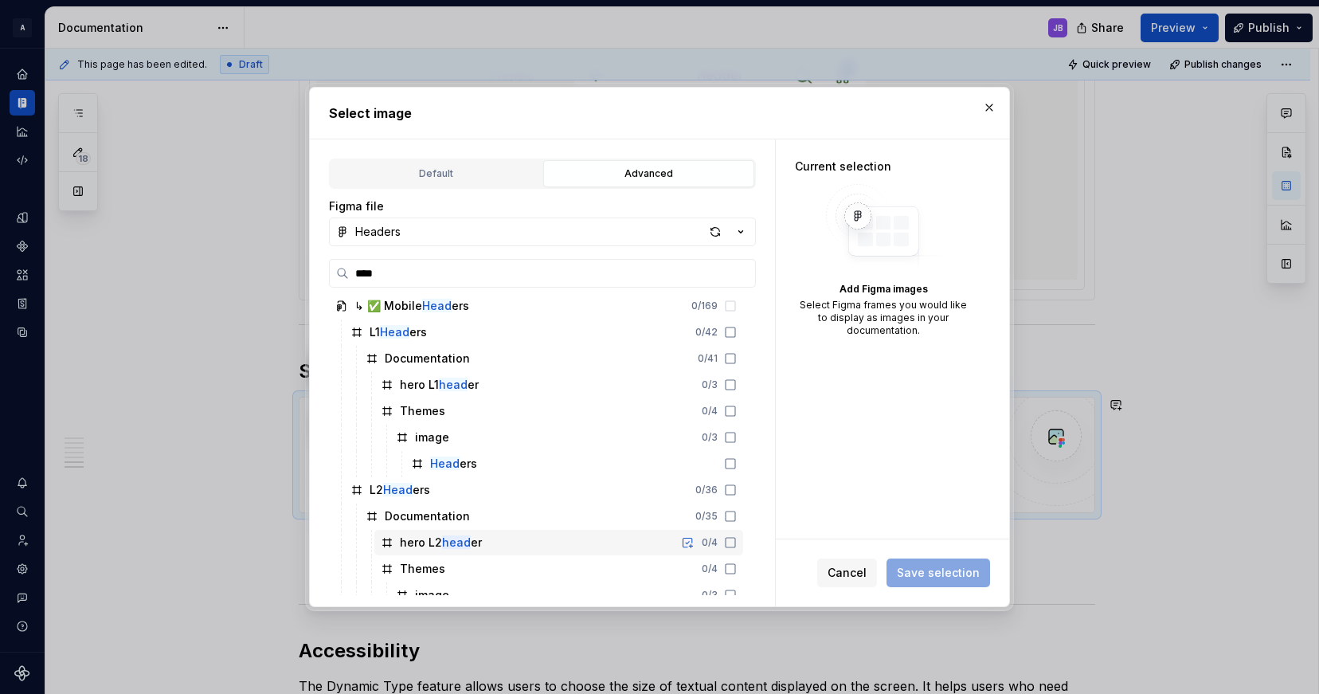
type textarea "*"
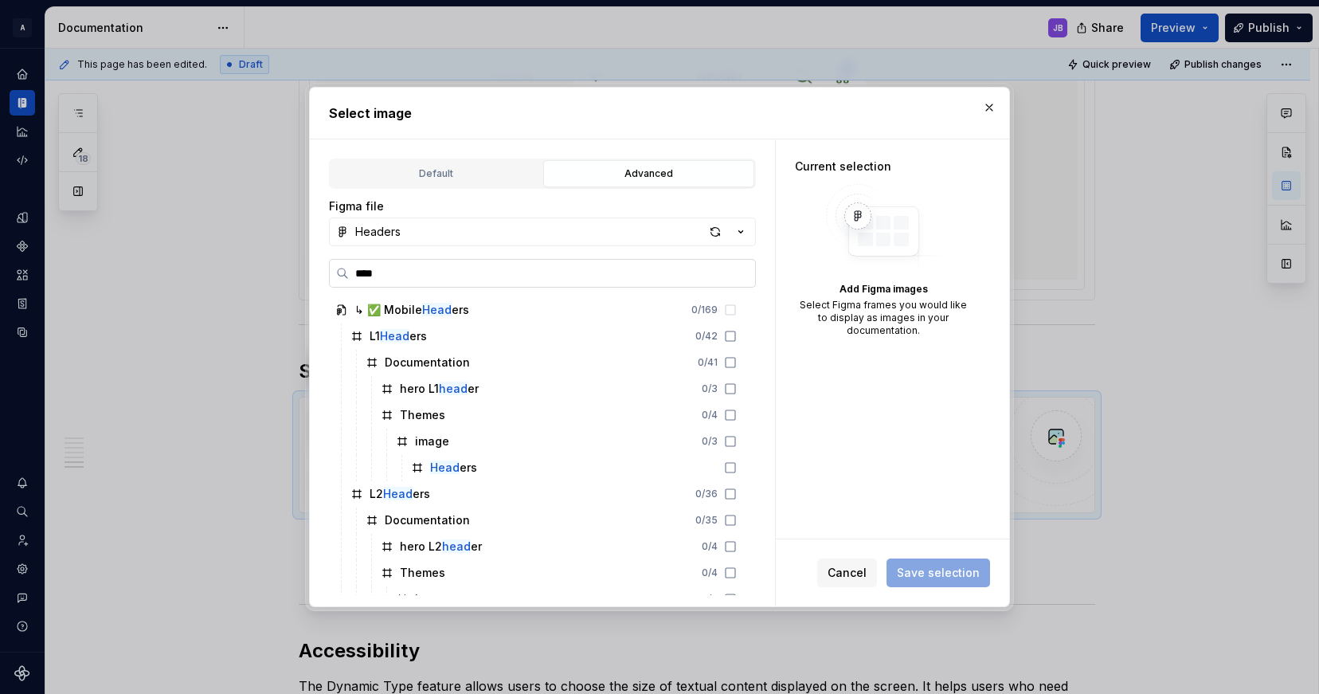
click at [417, 272] on input "****" at bounding box center [552, 273] width 406 height 16
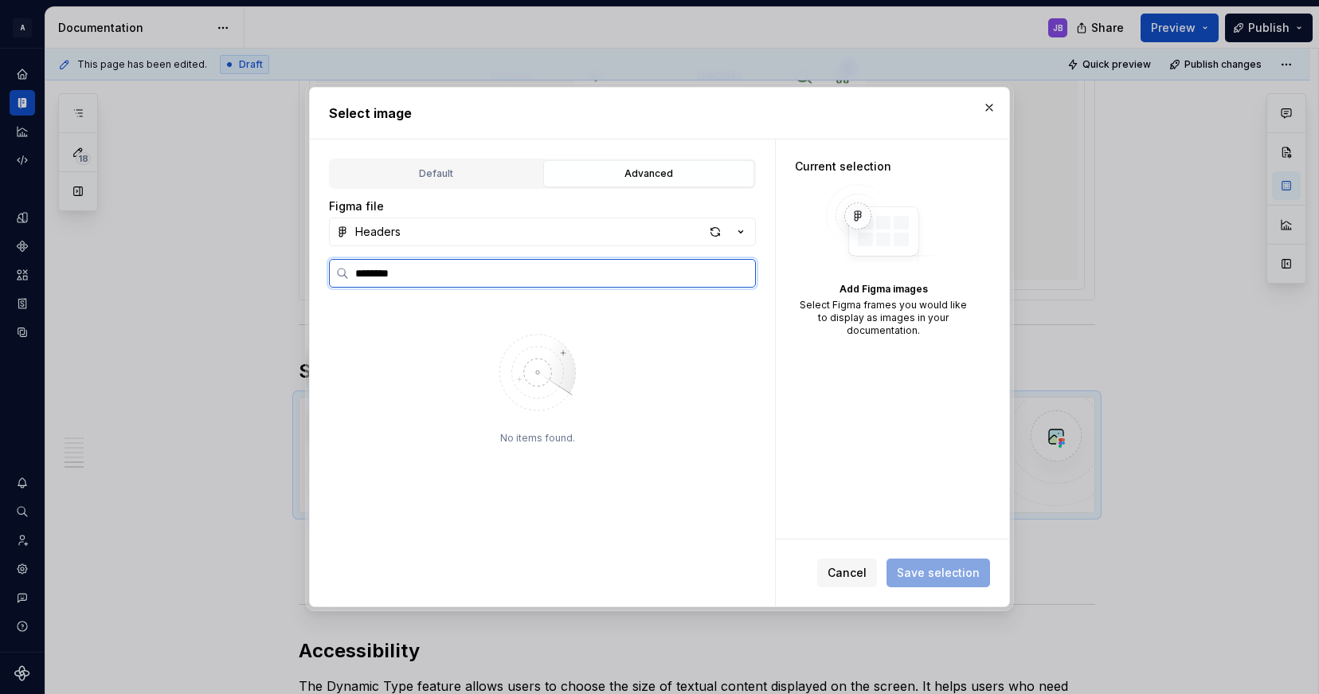
paste input "**********"
paste input "********"
click at [484, 277] on input "**********" at bounding box center [552, 273] width 406 height 16
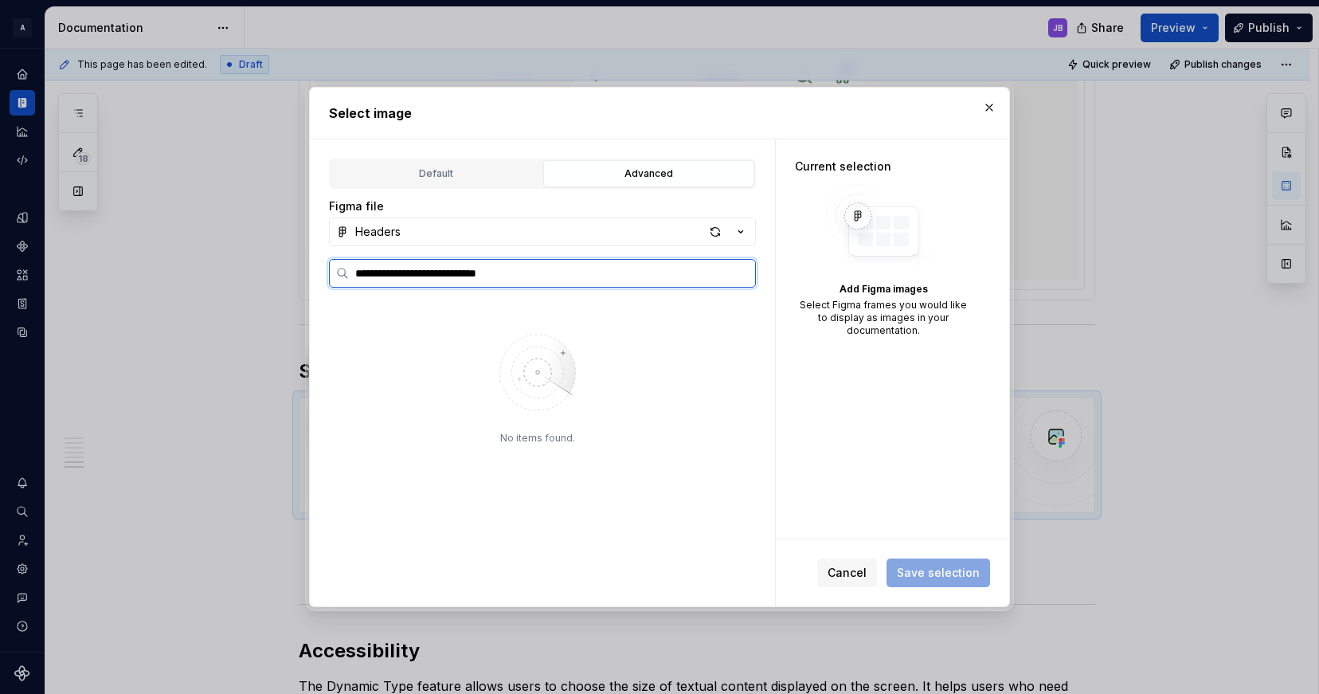
paste input "search"
click at [437, 271] on input "**********" at bounding box center [552, 273] width 406 height 16
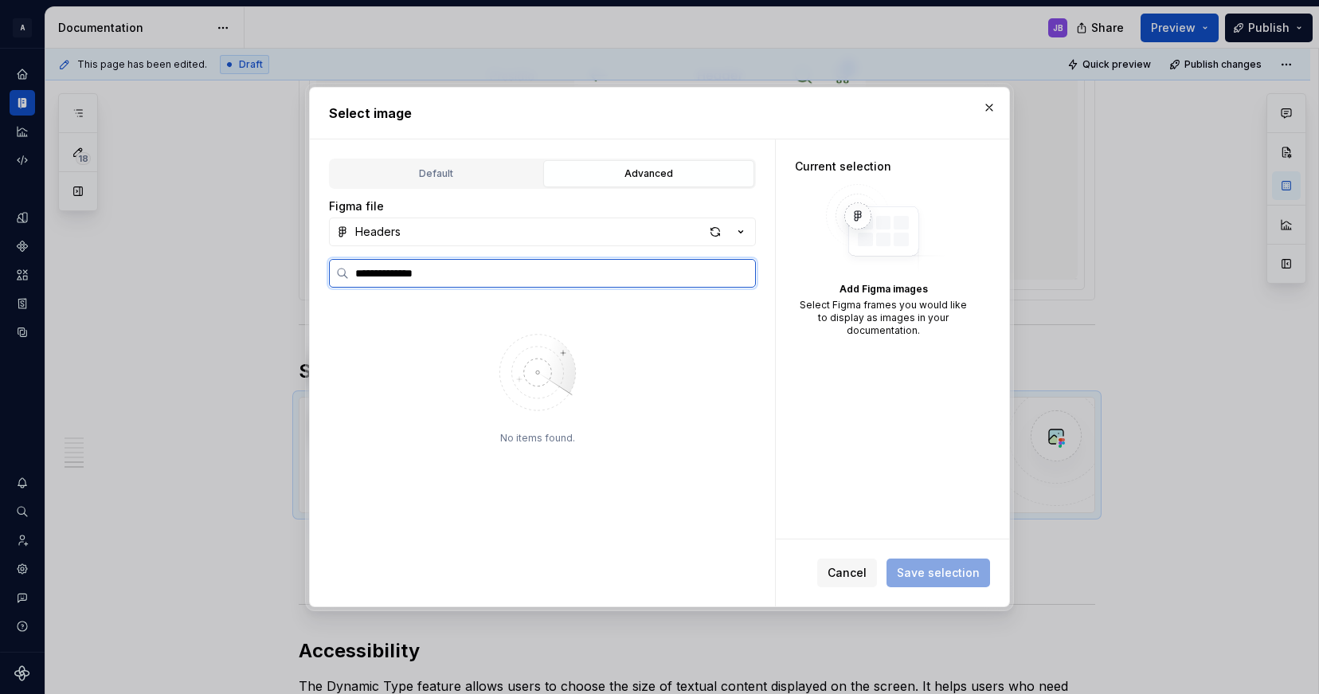
click at [437, 271] on input "**********" at bounding box center [552, 273] width 406 height 16
paste input "search"
type input "*****"
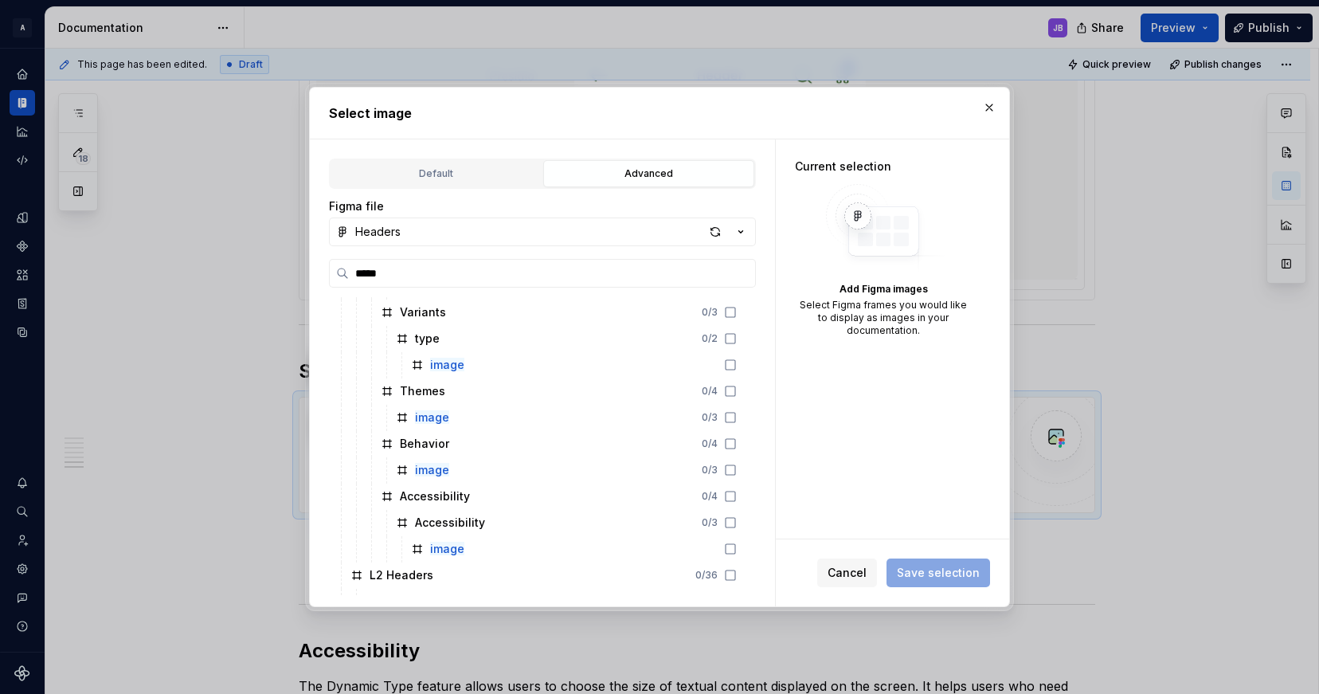
scroll to position [217, 0]
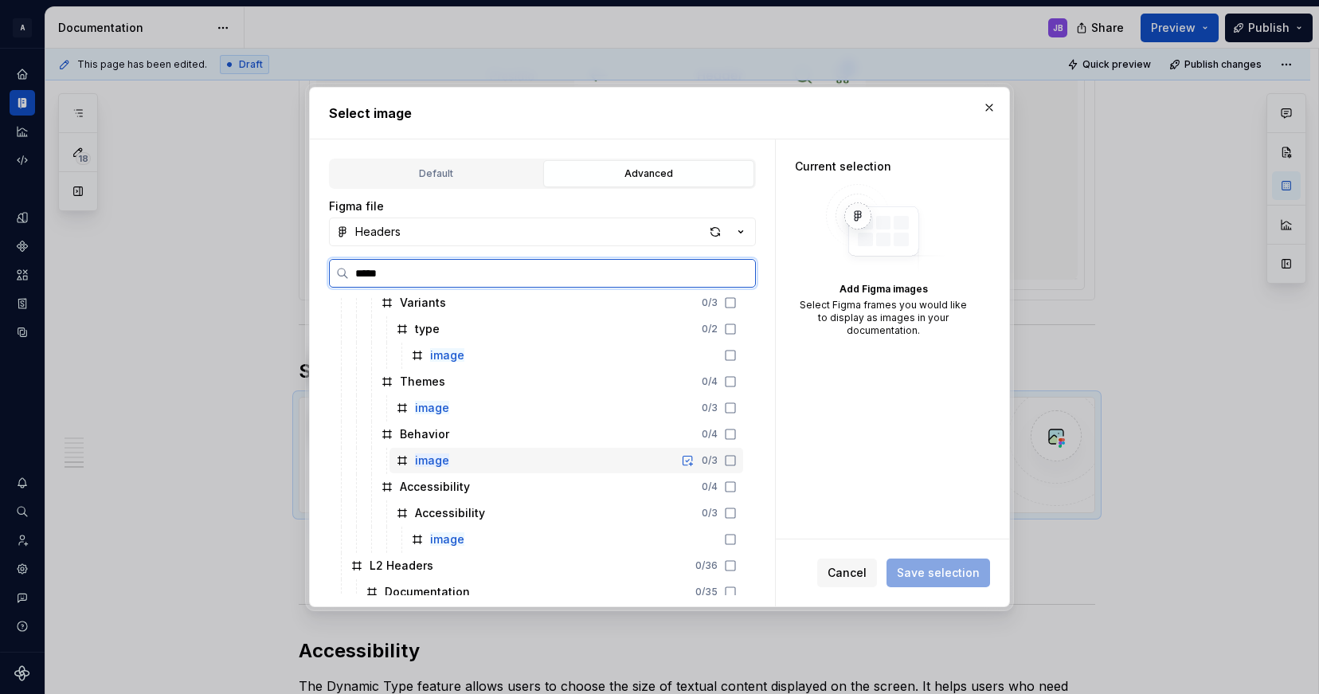
click at [726, 457] on icon at bounding box center [730, 460] width 13 height 13
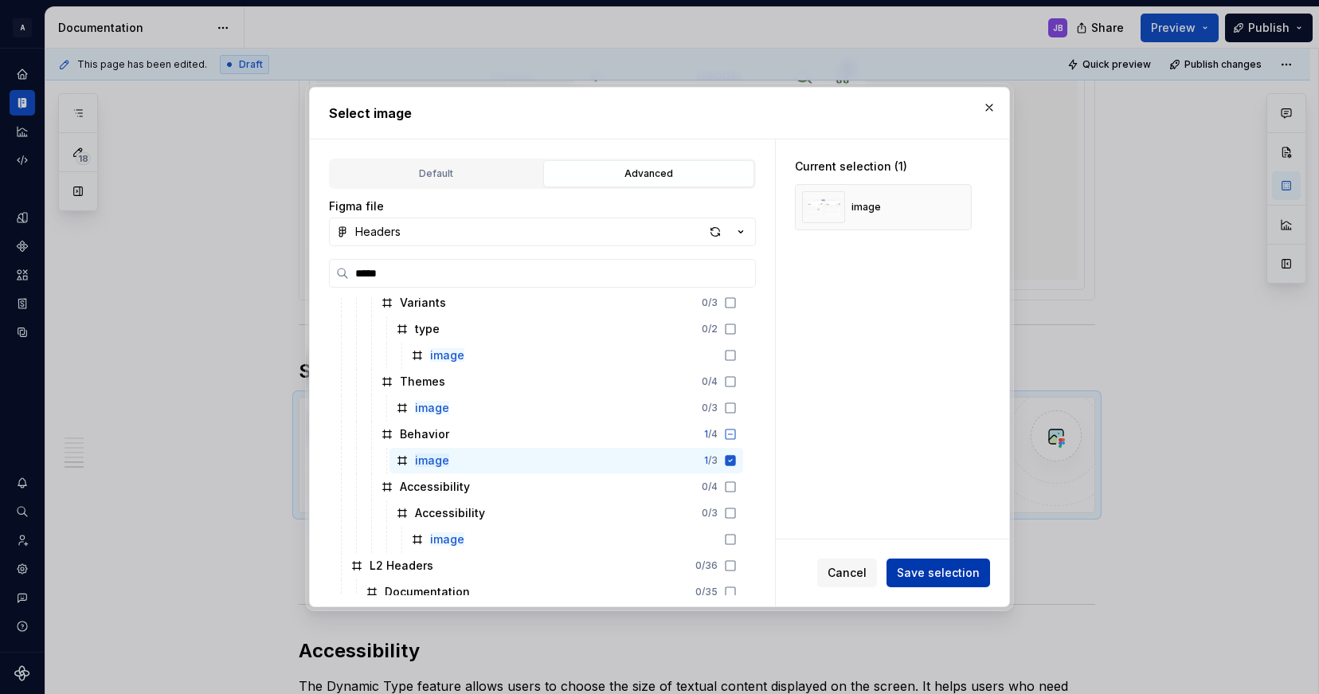
click at [951, 575] on span "Save selection" at bounding box center [938, 573] width 83 height 16
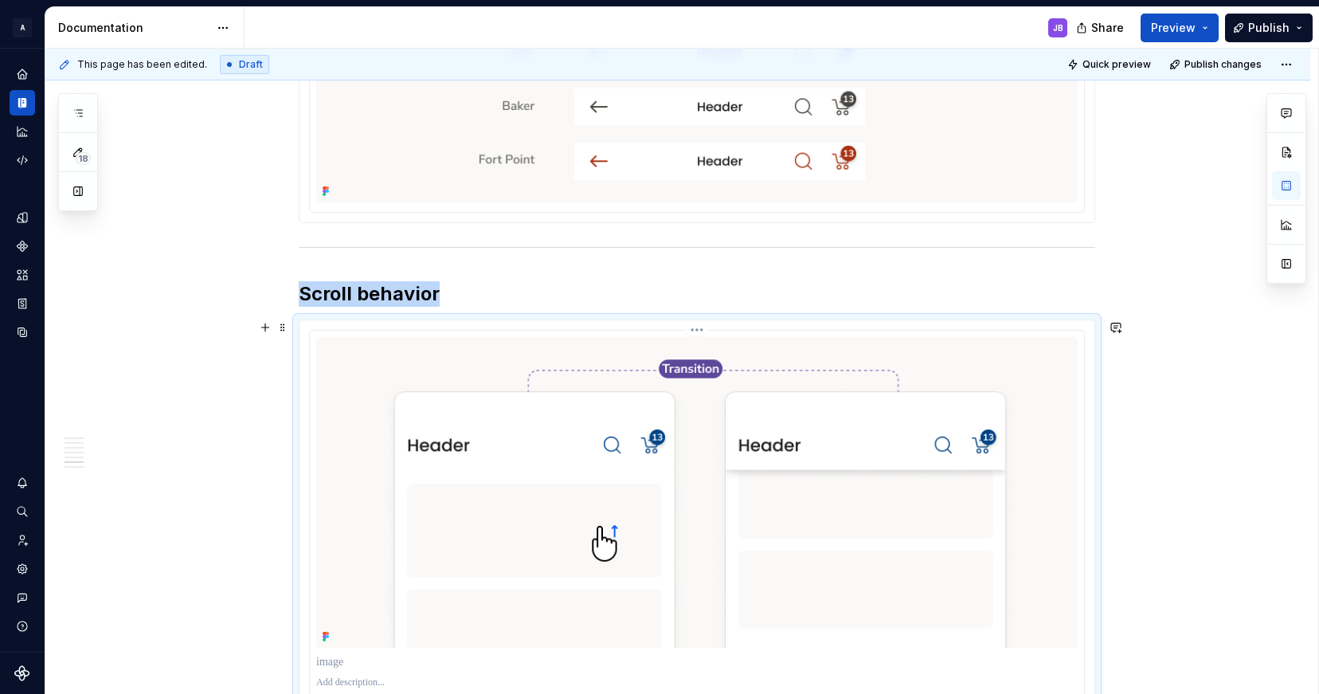
scroll to position [2798, 0]
click at [284, 326] on span at bounding box center [282, 324] width 13 height 22
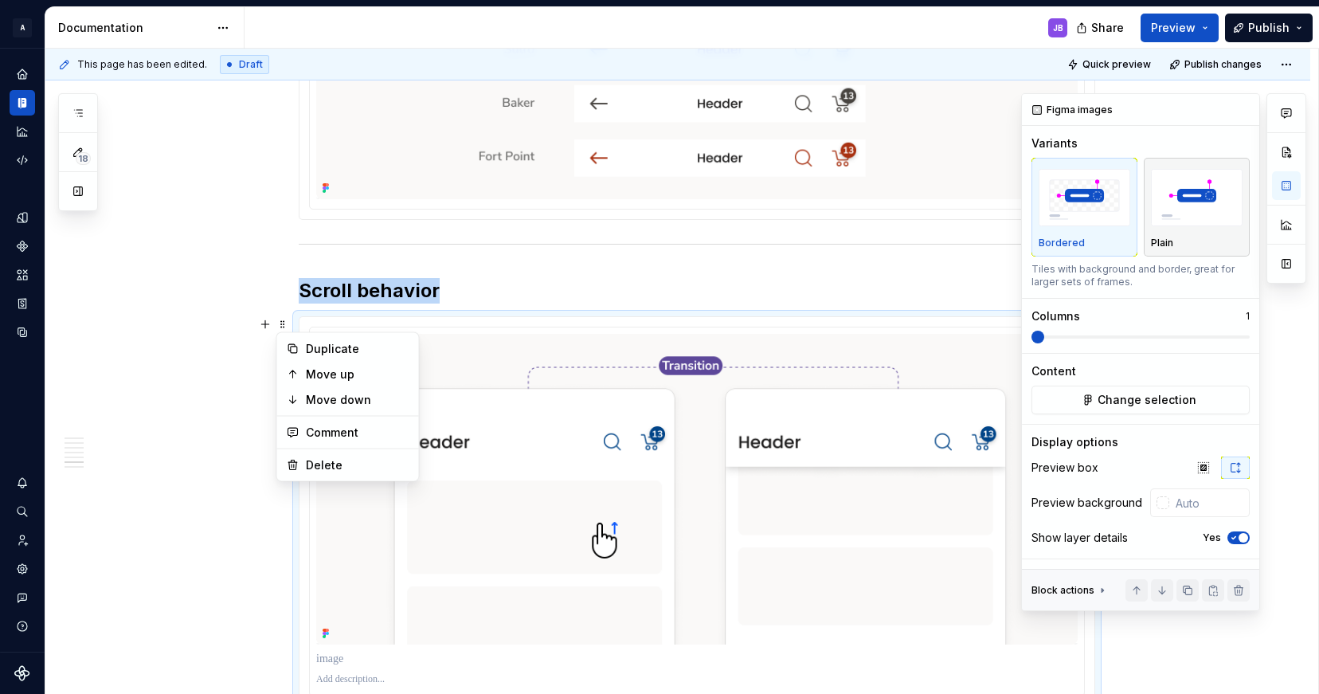
click at [1196, 213] on img "button" at bounding box center [1197, 198] width 92 height 58
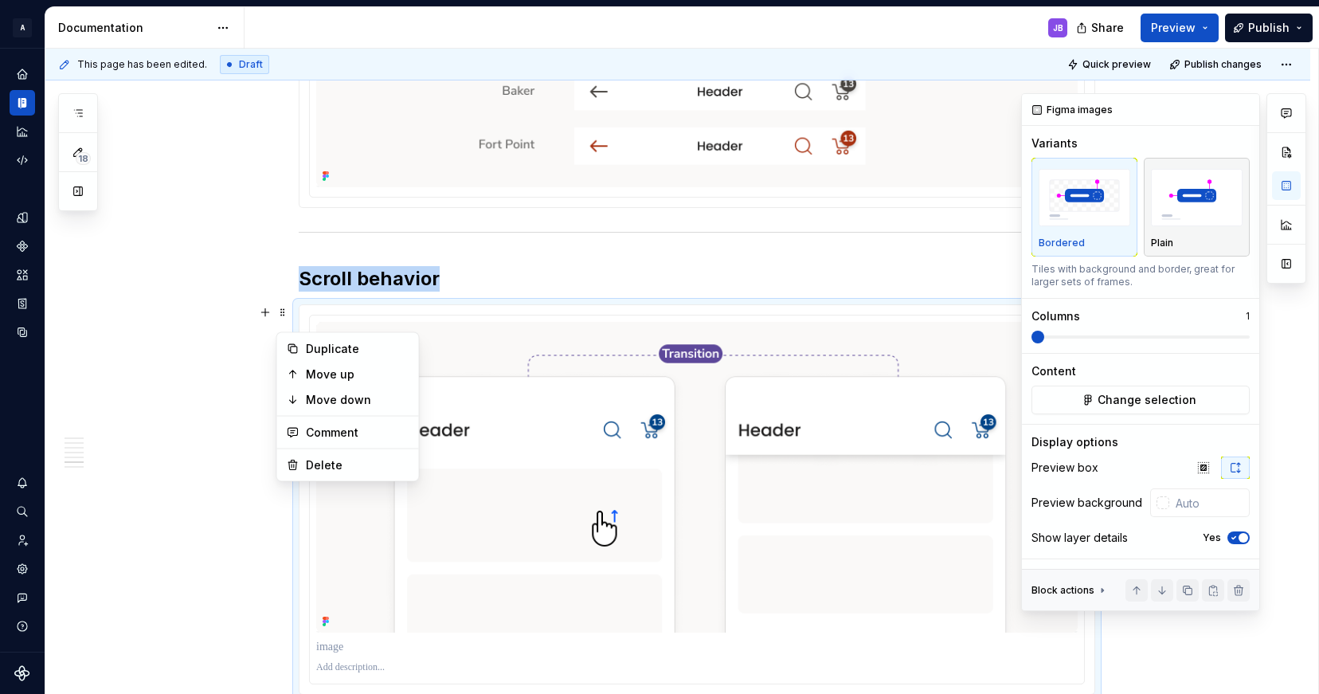
scroll to position [2810, 0]
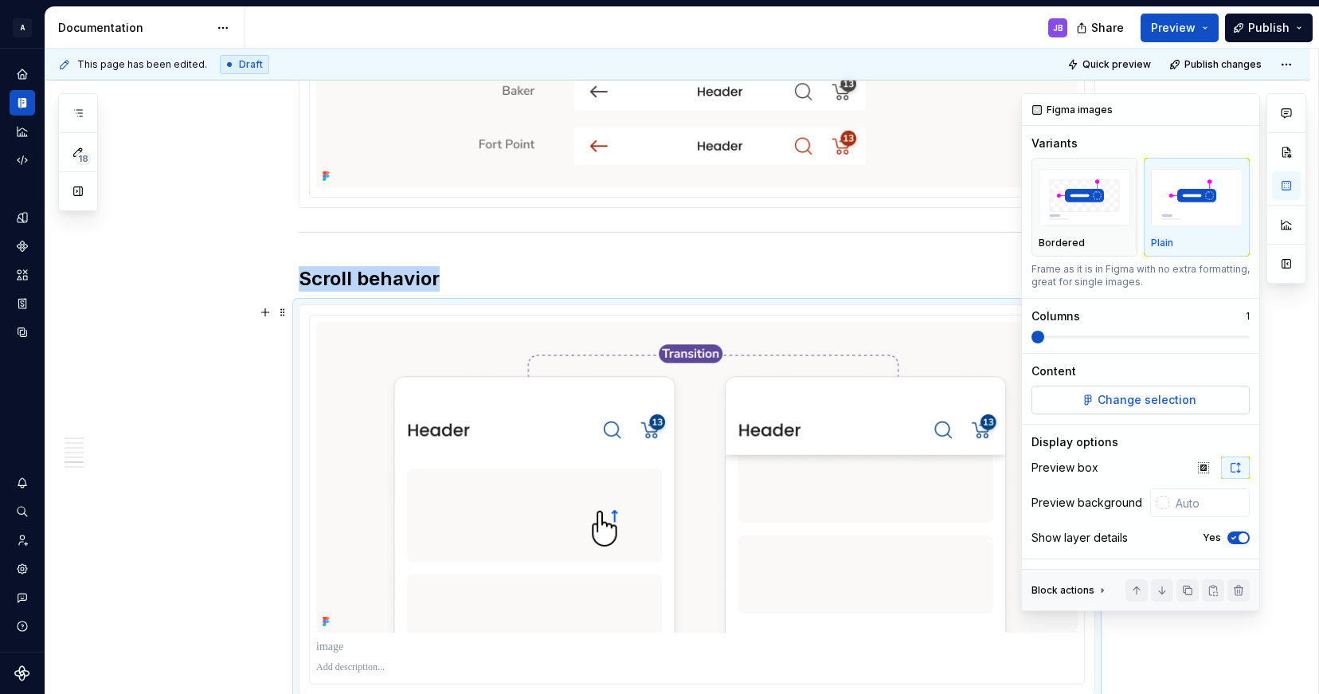
click at [1153, 396] on span "Change selection" at bounding box center [1147, 400] width 99 height 16
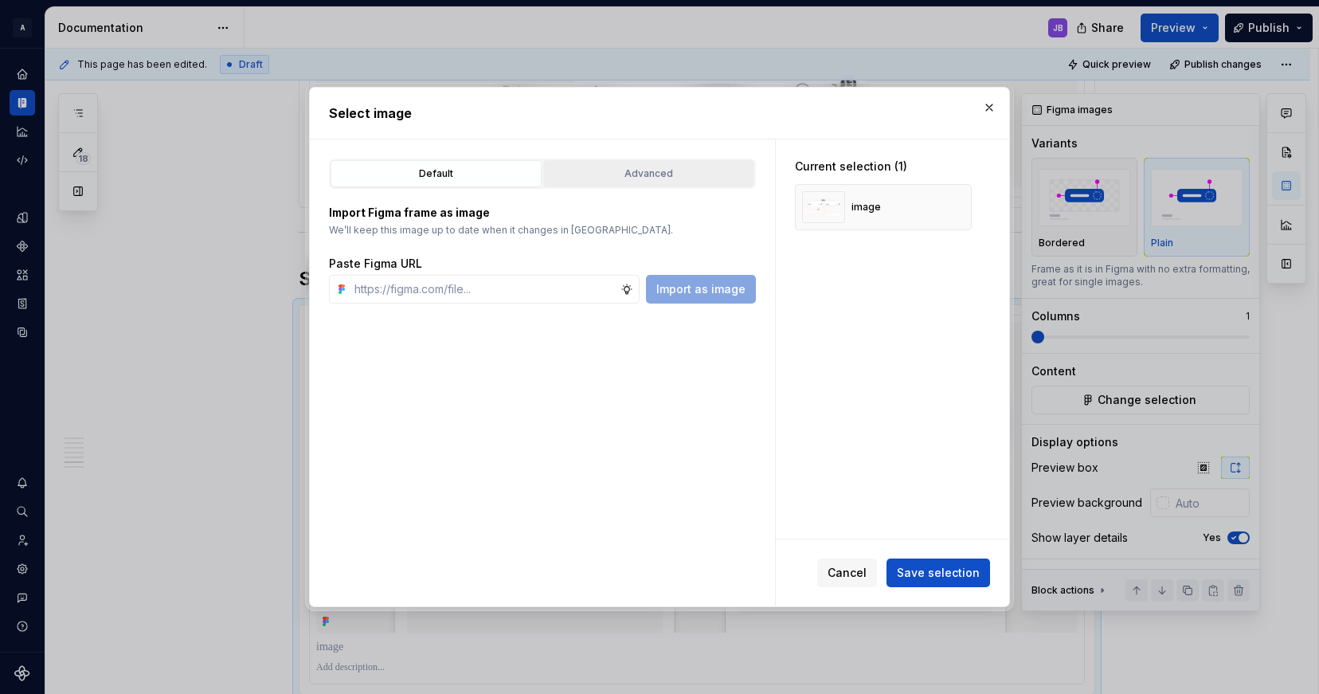
click at [661, 174] on div "Advanced" at bounding box center [649, 174] width 200 height 16
type textarea "*"
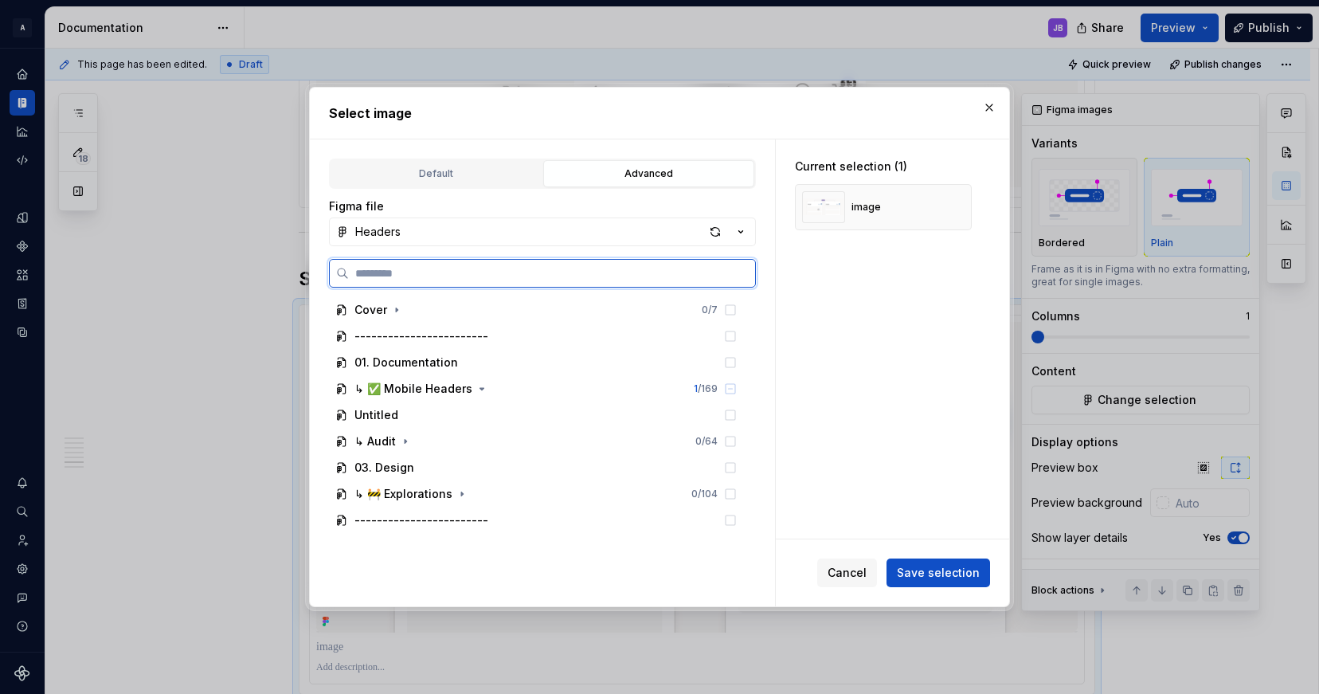
click at [426, 271] on input "search" at bounding box center [552, 273] width 406 height 16
type input "*****"
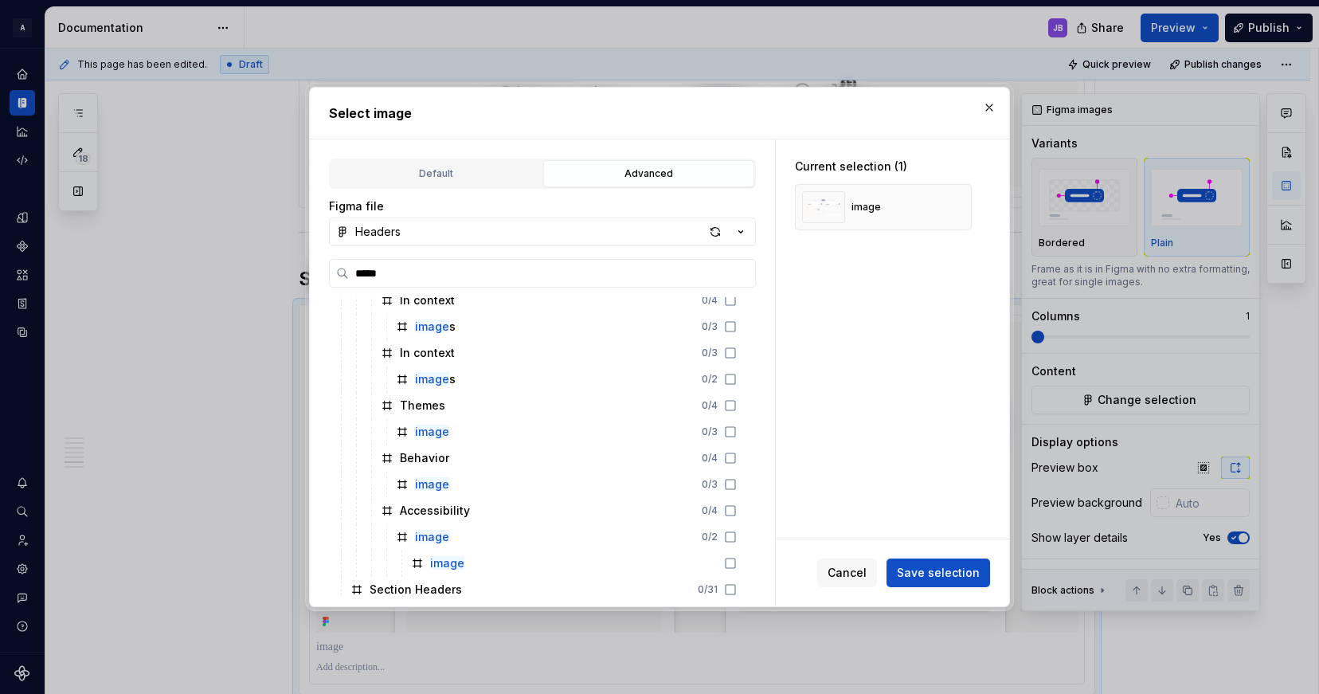
scroll to position [761, 0]
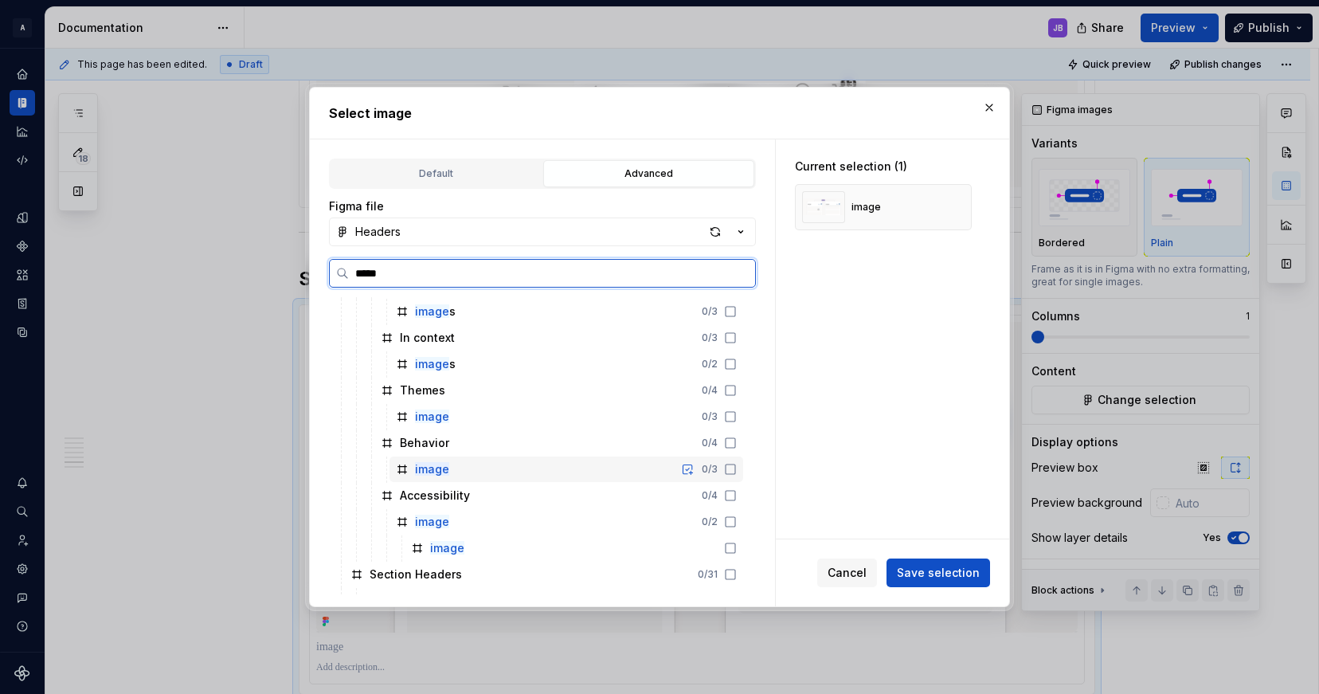
click at [726, 470] on icon at bounding box center [730, 469] width 13 height 13
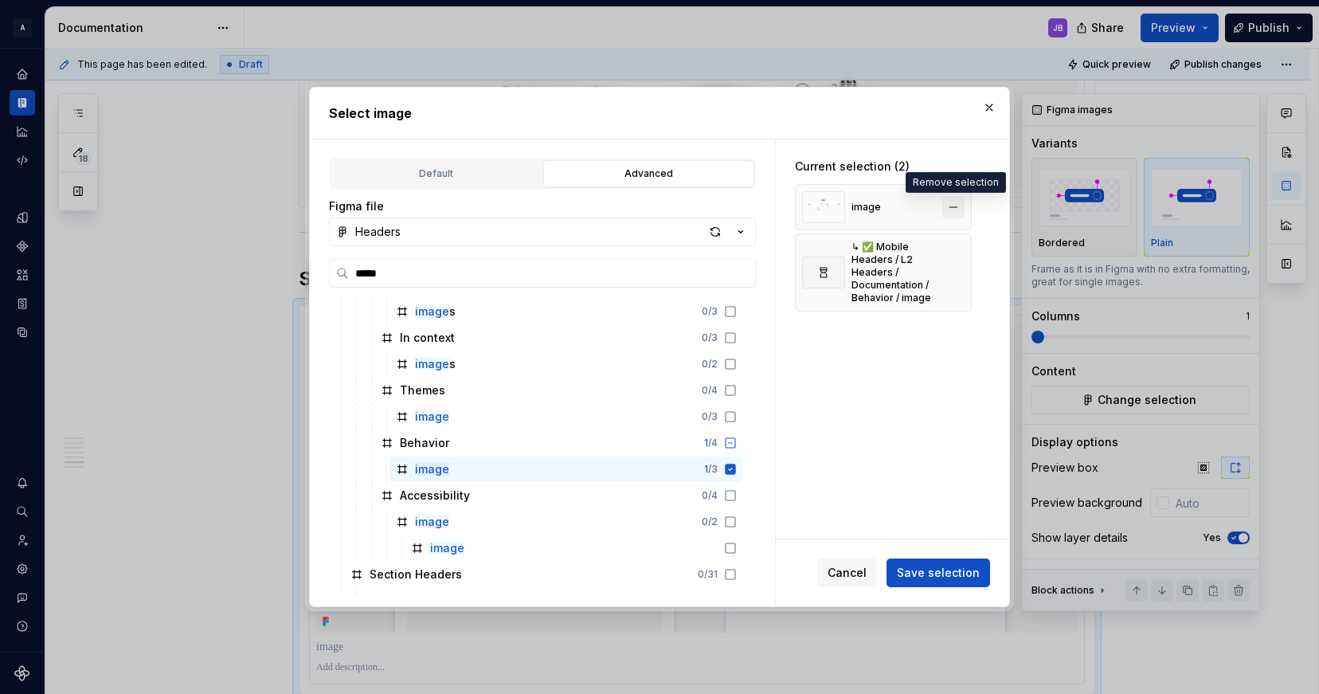
click at [954, 207] on button "button" at bounding box center [953, 207] width 22 height 22
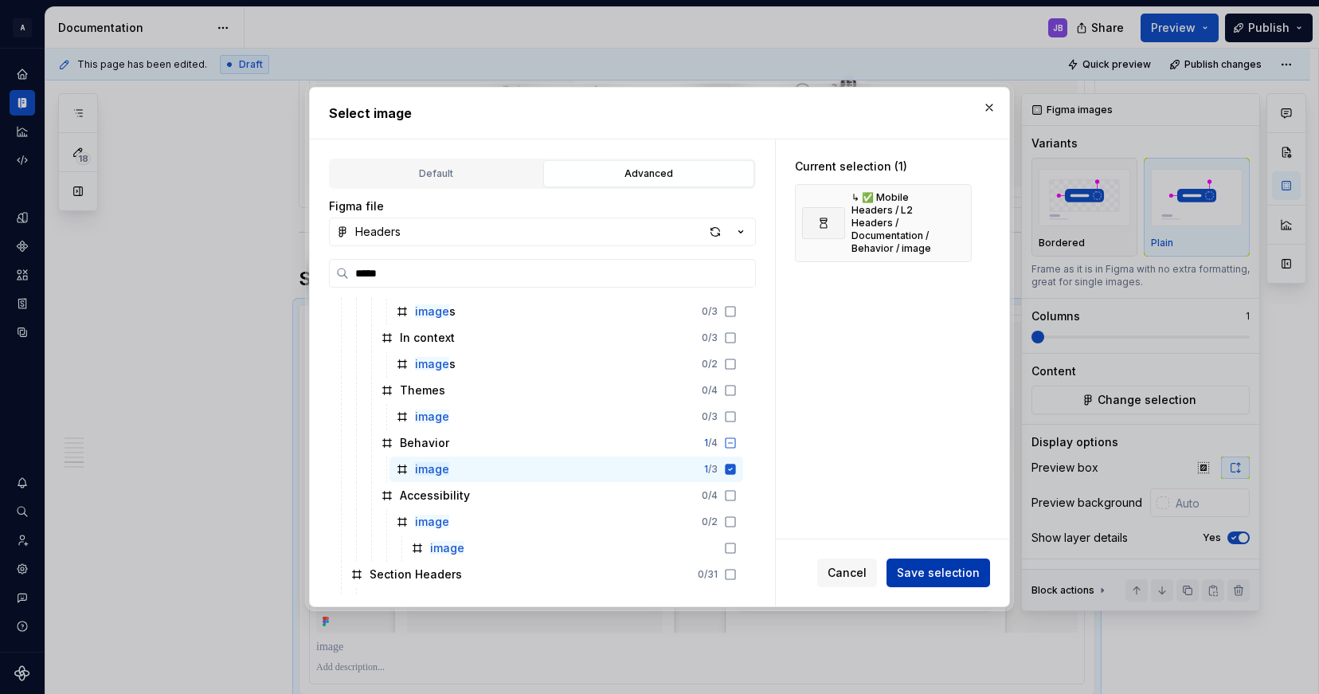
click at [945, 569] on span "Save selection" at bounding box center [938, 573] width 83 height 16
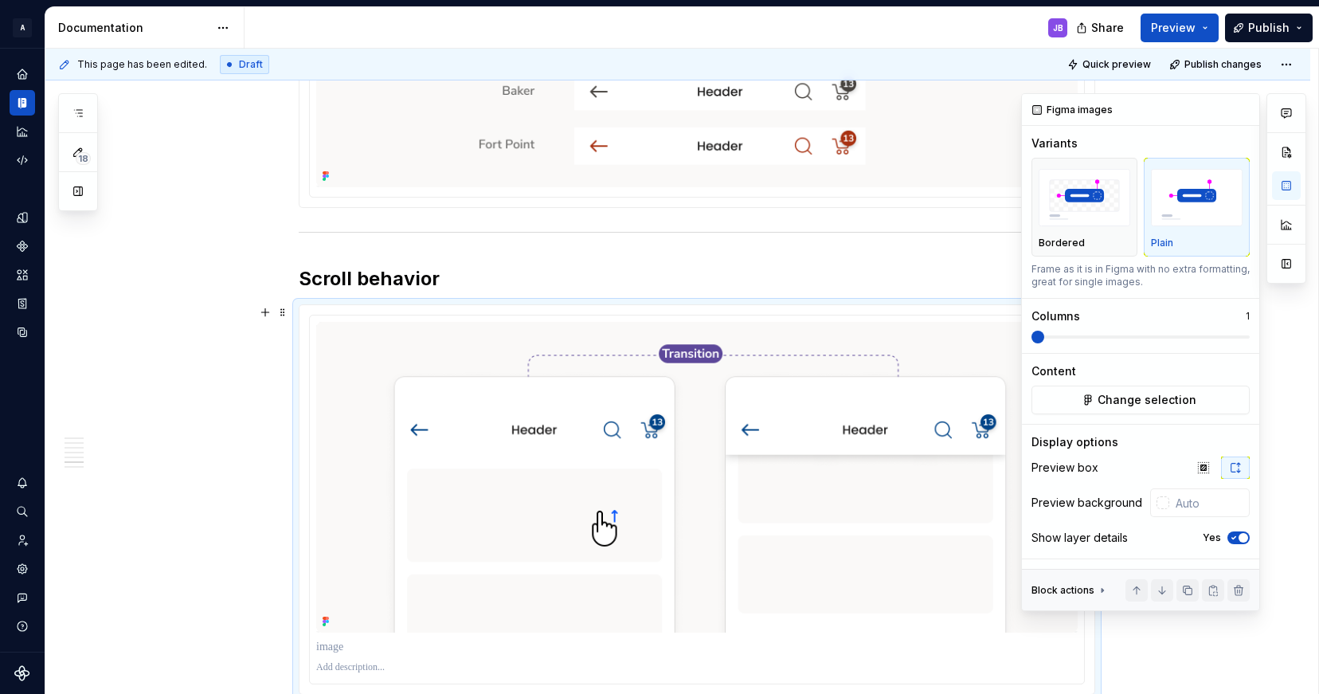
click at [1236, 540] on icon "button" at bounding box center [1233, 538] width 13 height 10
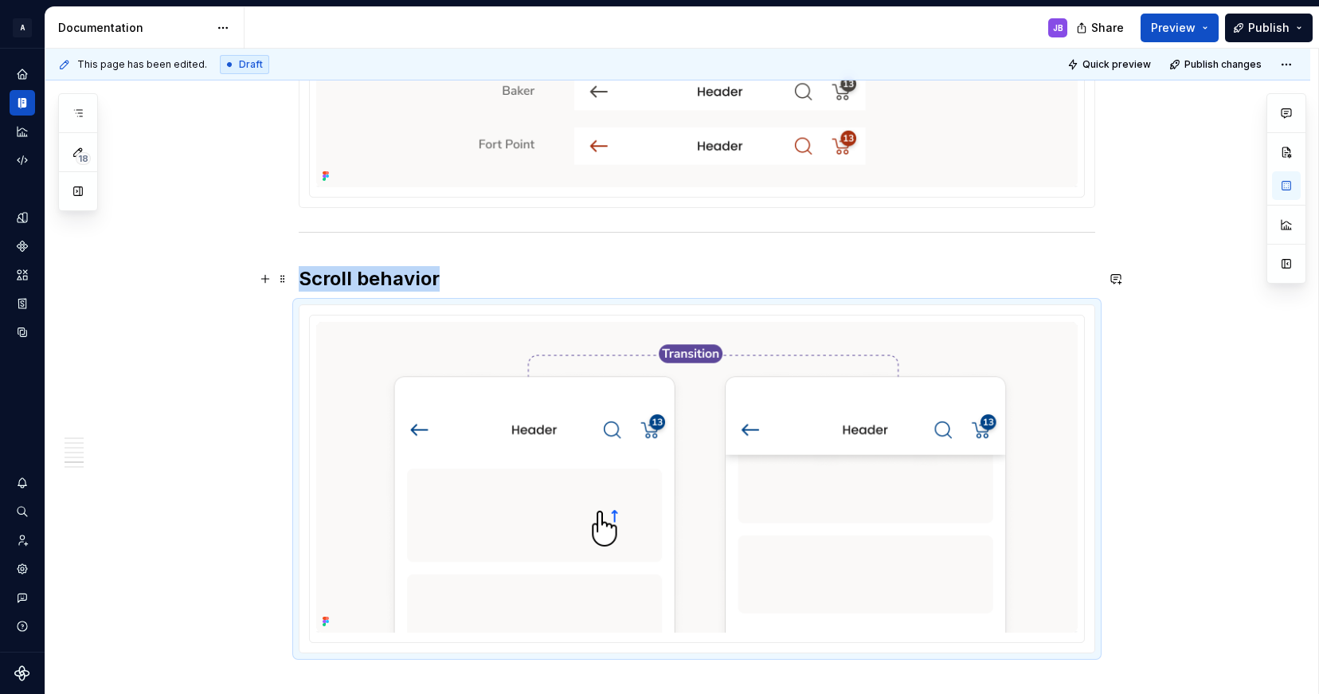
click at [448, 274] on h2 "Scroll behavior" at bounding box center [697, 278] width 796 height 25
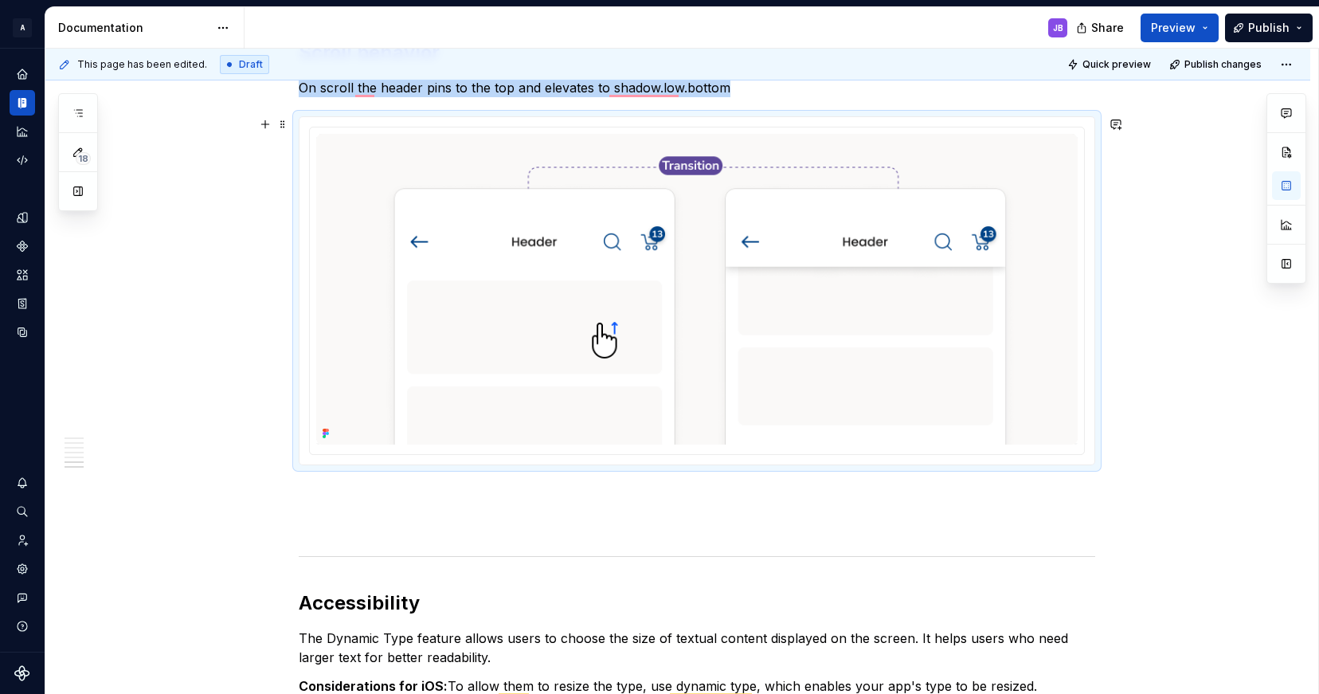
scroll to position [3065, 0]
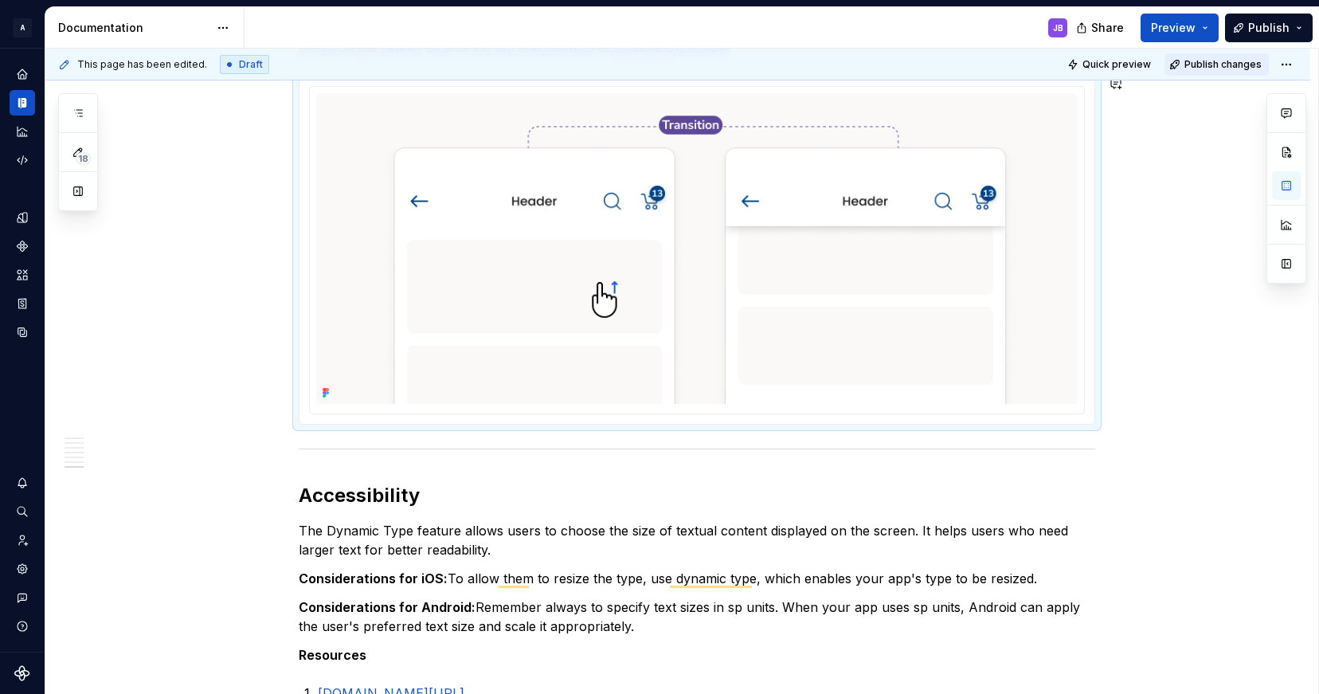
click at [1219, 61] on span "Publish changes" at bounding box center [1222, 64] width 77 height 13
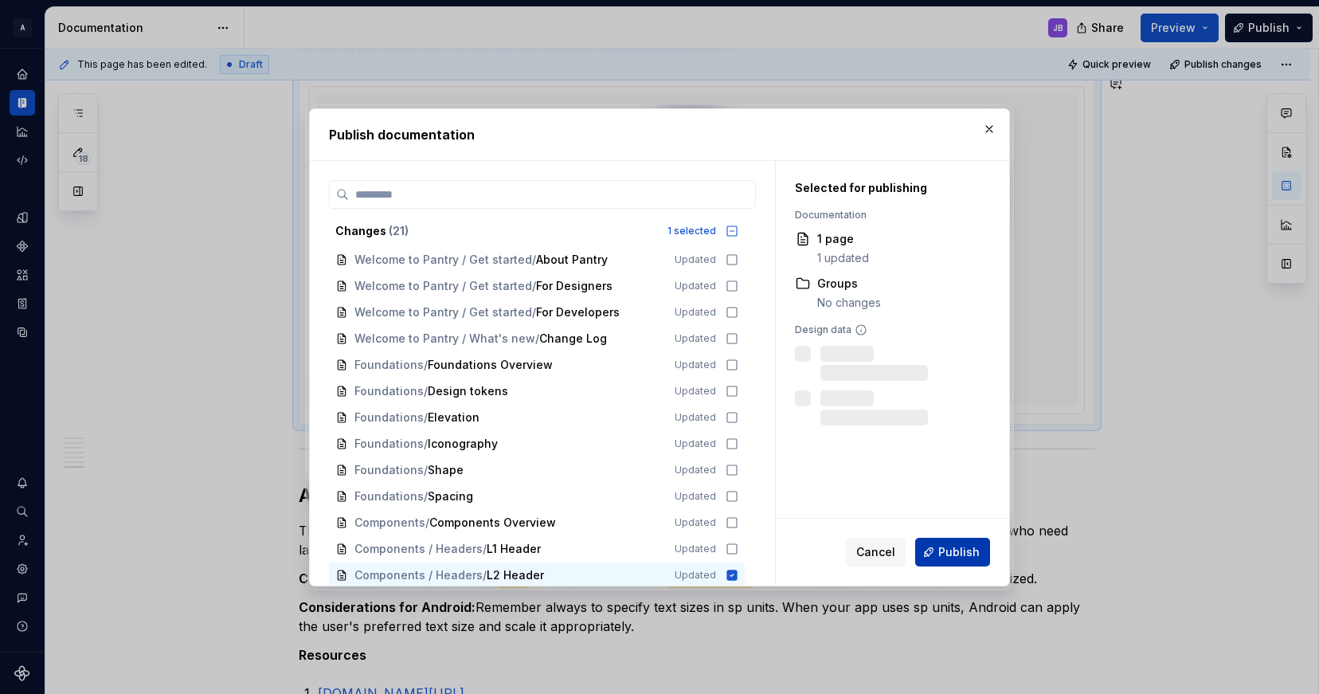
click at [957, 550] on span "Publish" at bounding box center [958, 552] width 41 height 16
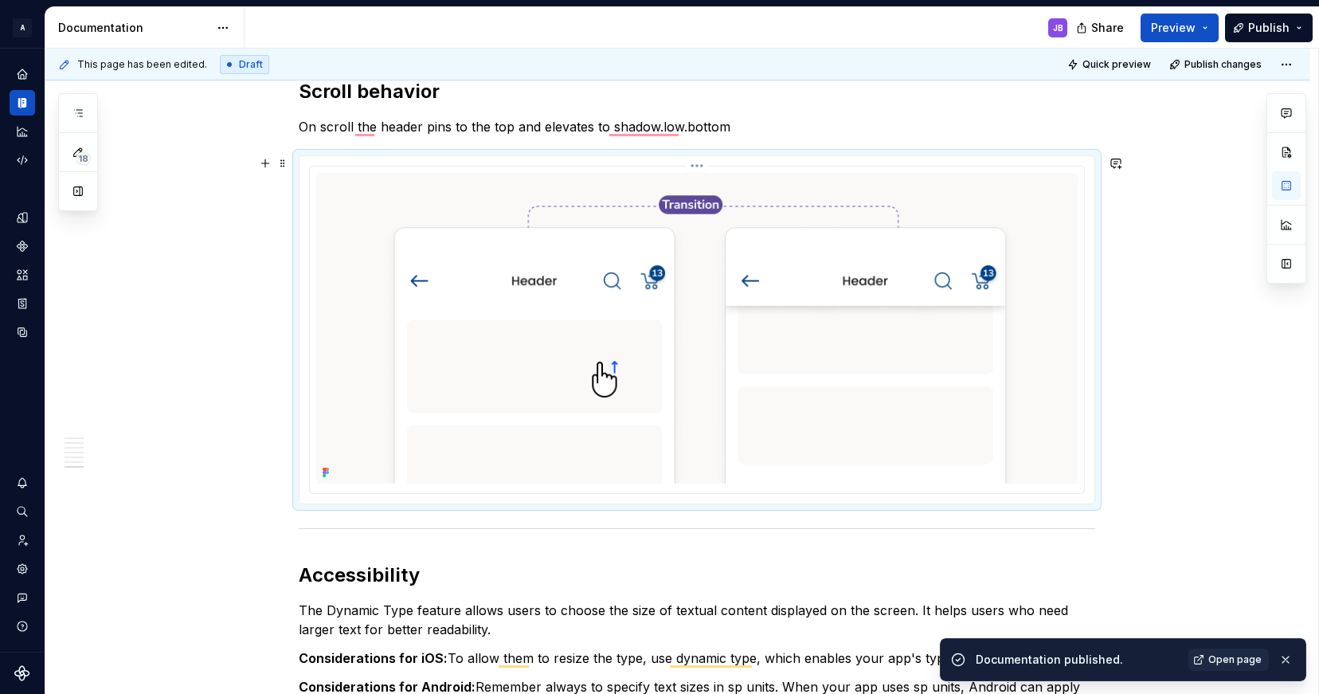
scroll to position [2990, 0]
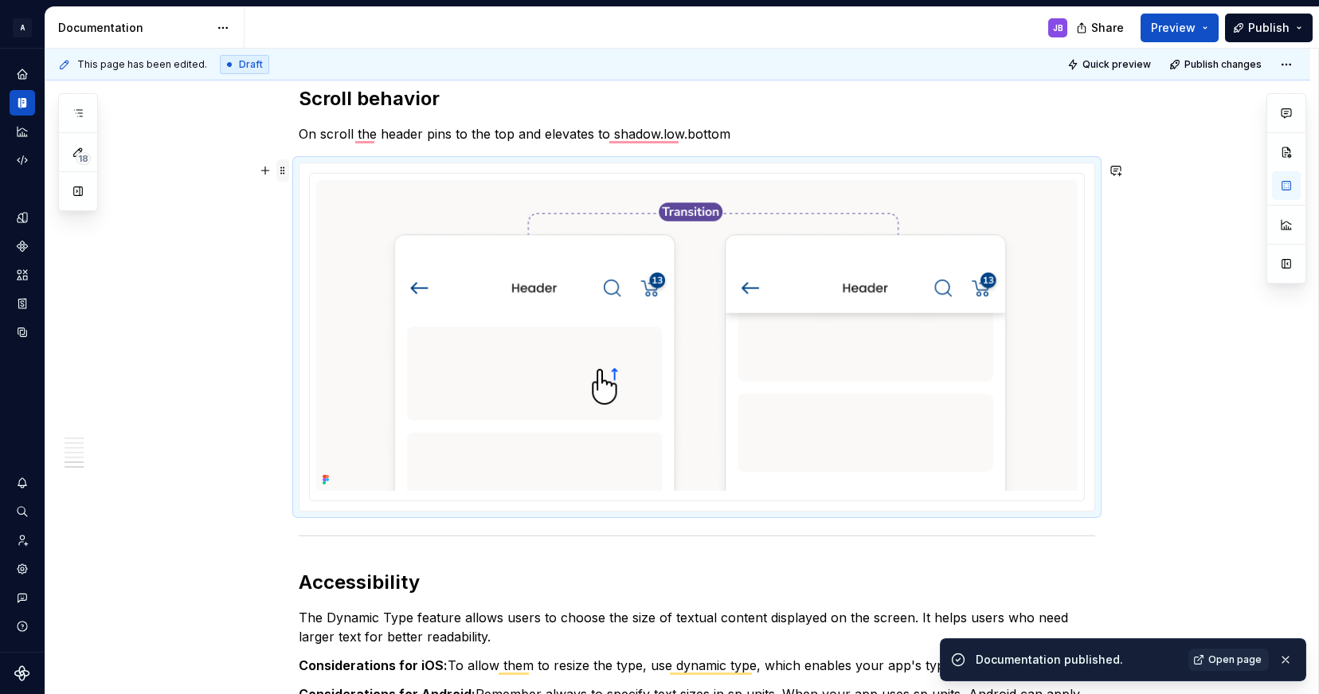
click at [284, 167] on span at bounding box center [282, 170] width 13 height 22
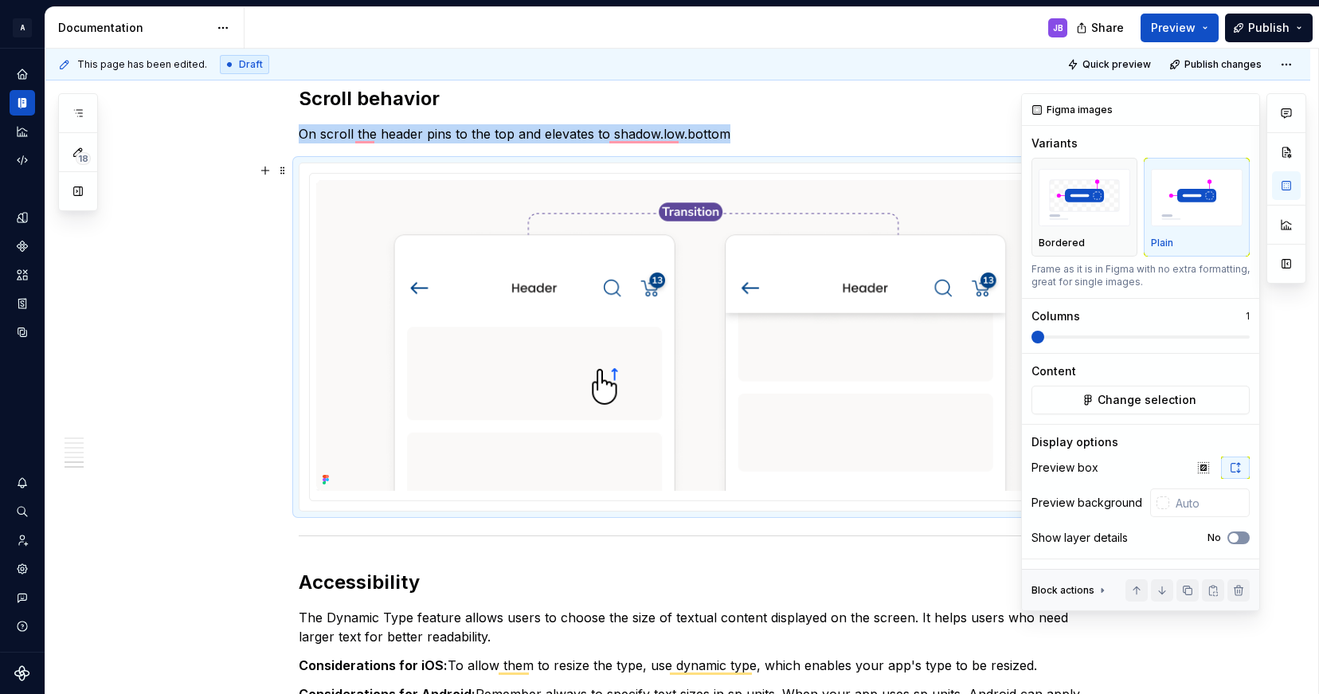
click at [1243, 541] on button "No" at bounding box center [1238, 537] width 22 height 13
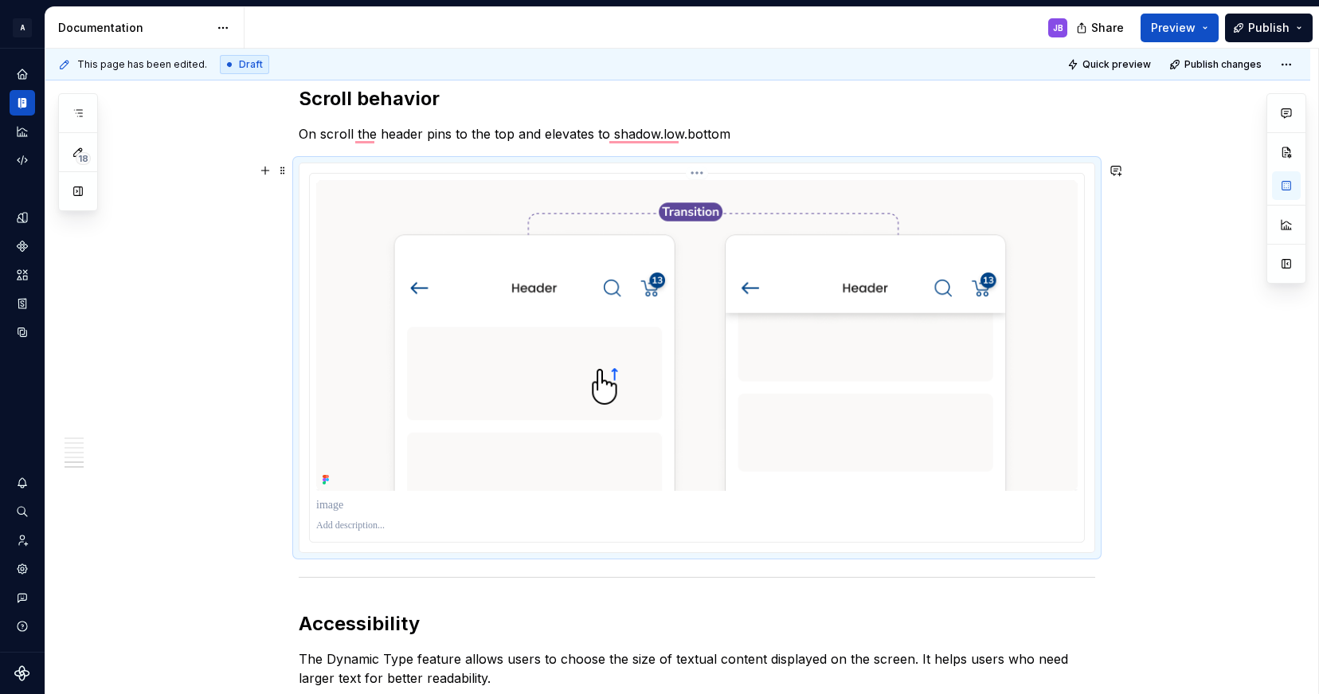
click at [323, 521] on p "To enrich screen reader interactions, please activate Accessibility in Grammarl…" at bounding box center [696, 525] width 761 height 13
click at [322, 507] on p "To enrich screen reader interactions, please activate Accessibility in Grammarl…" at bounding box center [696, 505] width 761 height 16
click at [334, 521] on p "**********" at bounding box center [696, 525] width 761 height 13
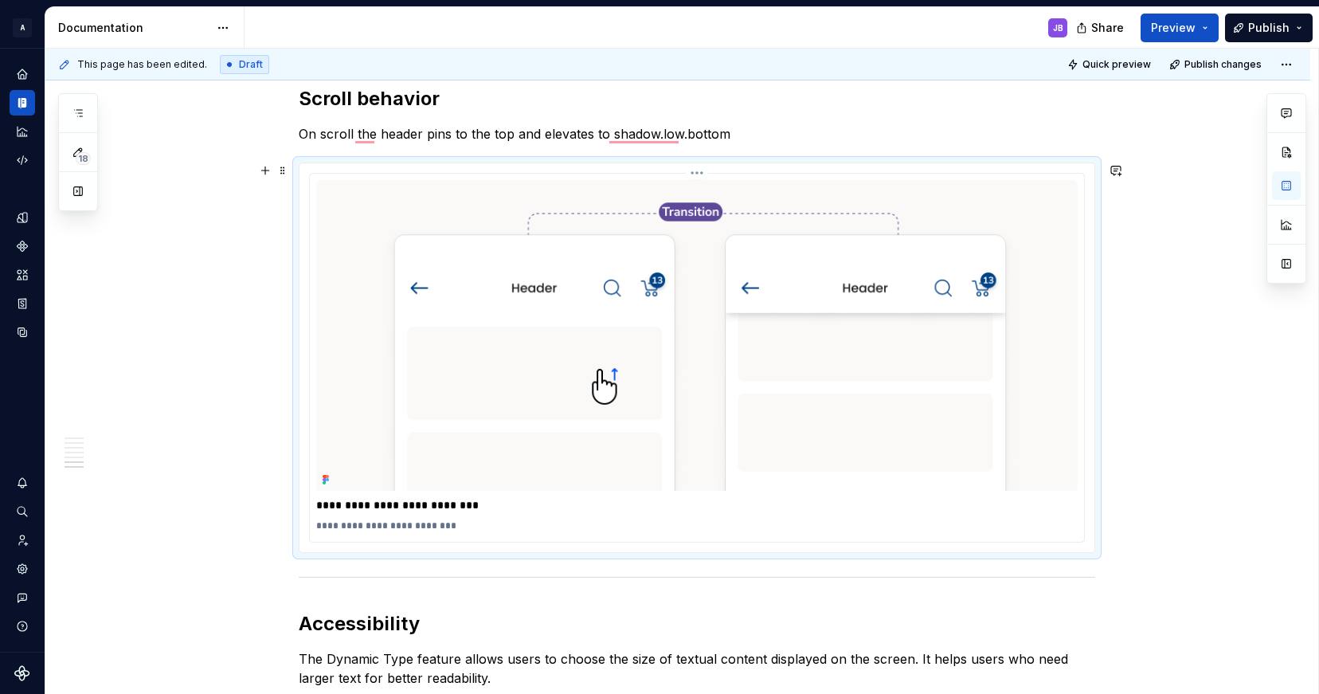
click at [331, 509] on p "**********" at bounding box center [696, 505] width 761 height 16
click at [321, 508] on p "To enrich screen reader interactions, please activate Accessibility in Grammarl…" at bounding box center [696, 505] width 761 height 16
click at [1228, 64] on span "Publish changes" at bounding box center [1222, 64] width 77 height 13
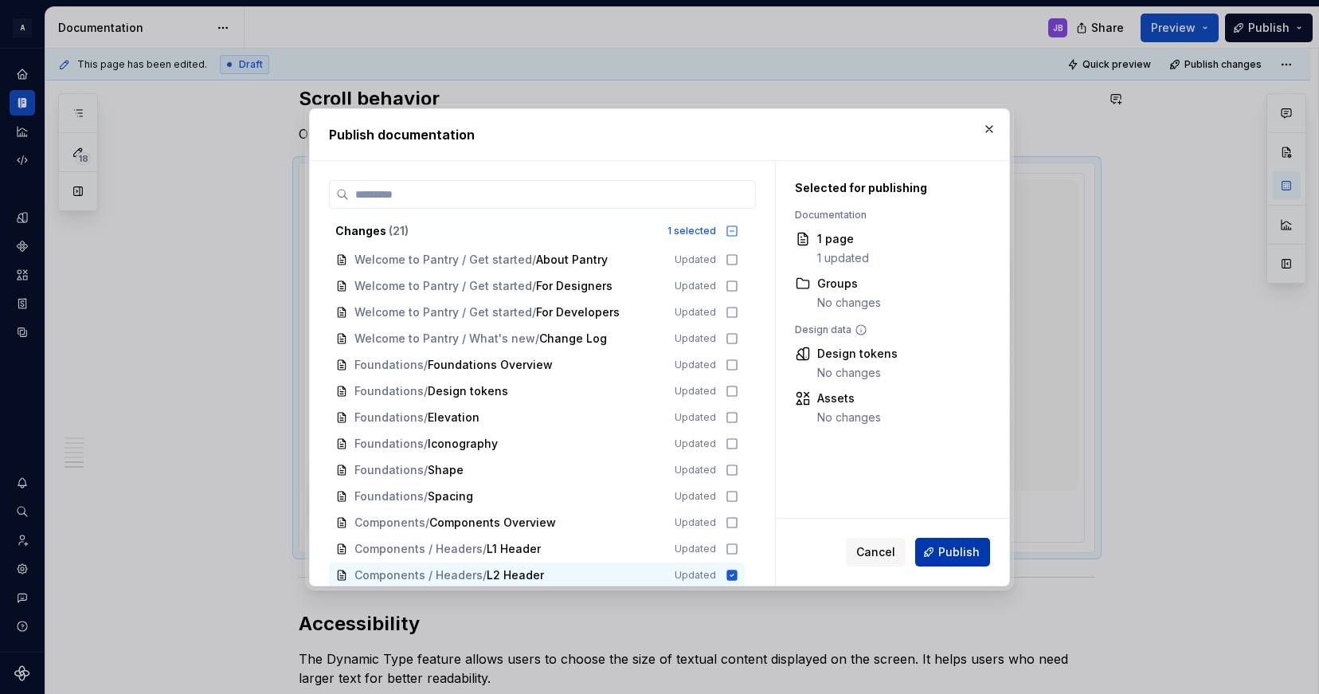
click at [952, 550] on span "Publish" at bounding box center [958, 552] width 41 height 16
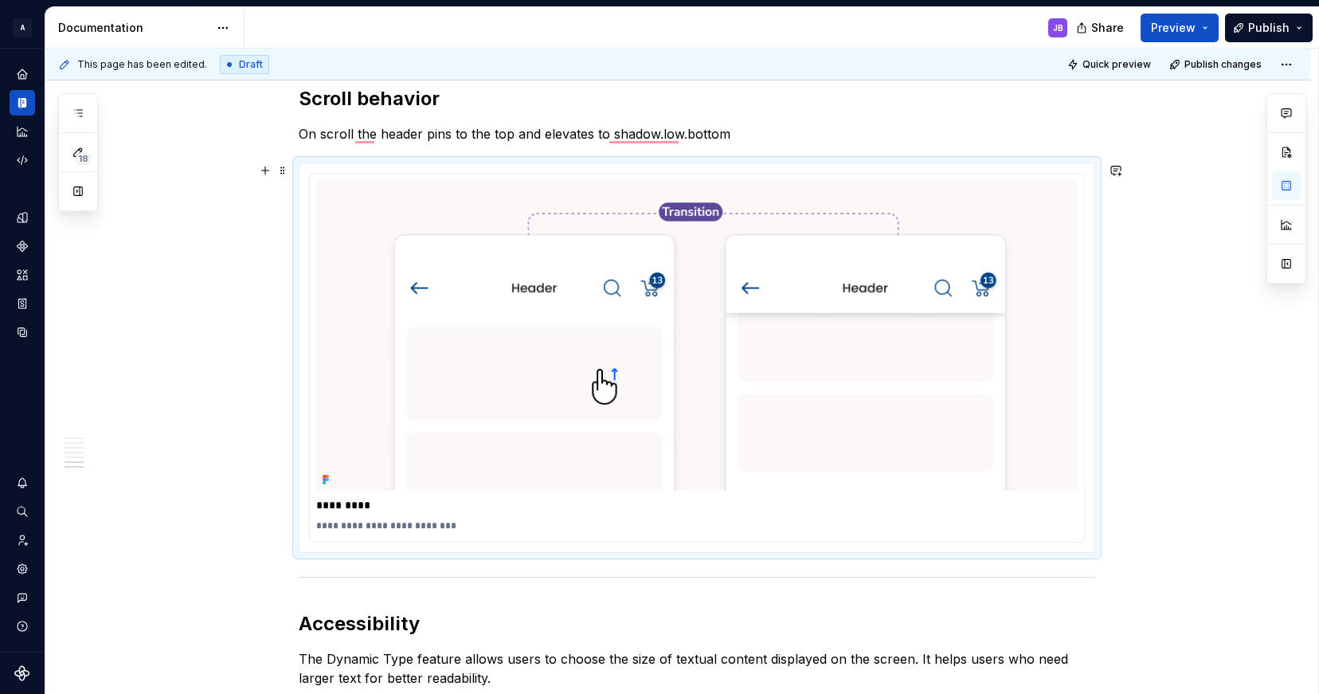
type textarea "*"
